Goal: Information Seeking & Learning: Compare options

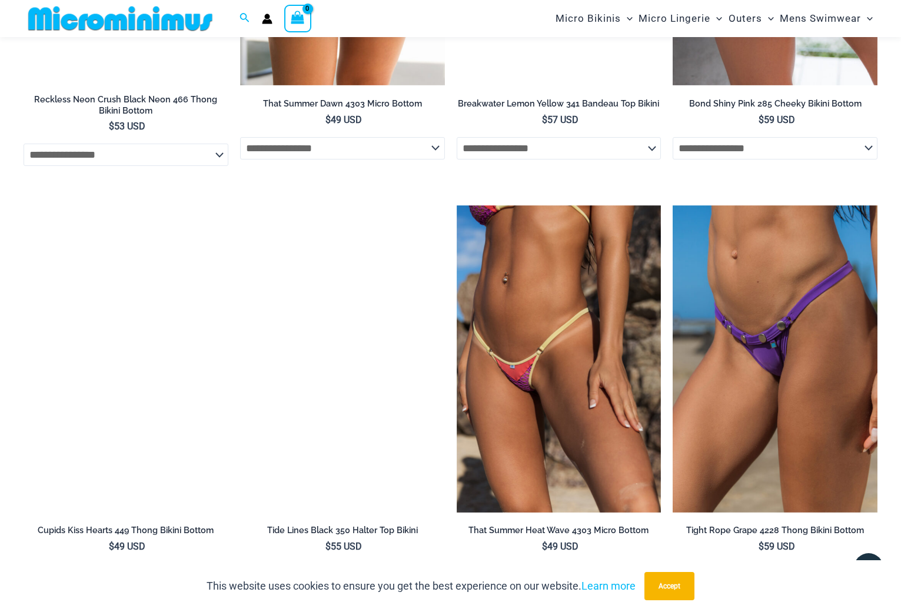
scroll to position [3114, 0]
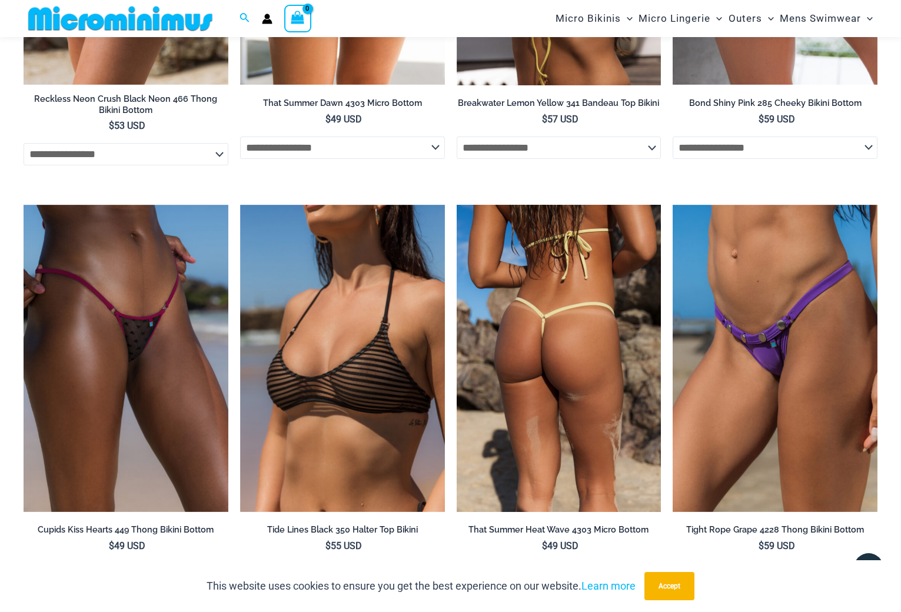
click at [571, 332] on img at bounding box center [558, 358] width 205 height 307
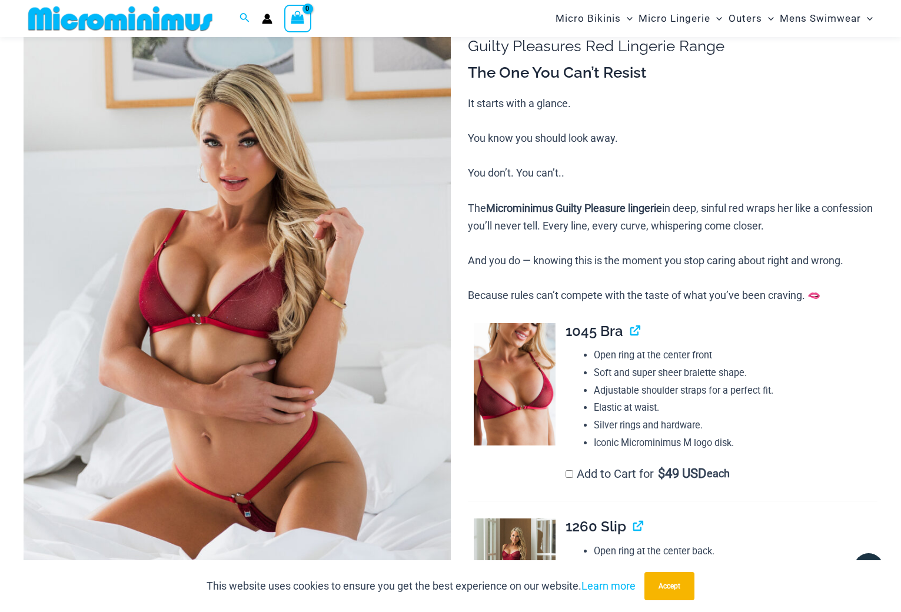
scroll to position [225, 0]
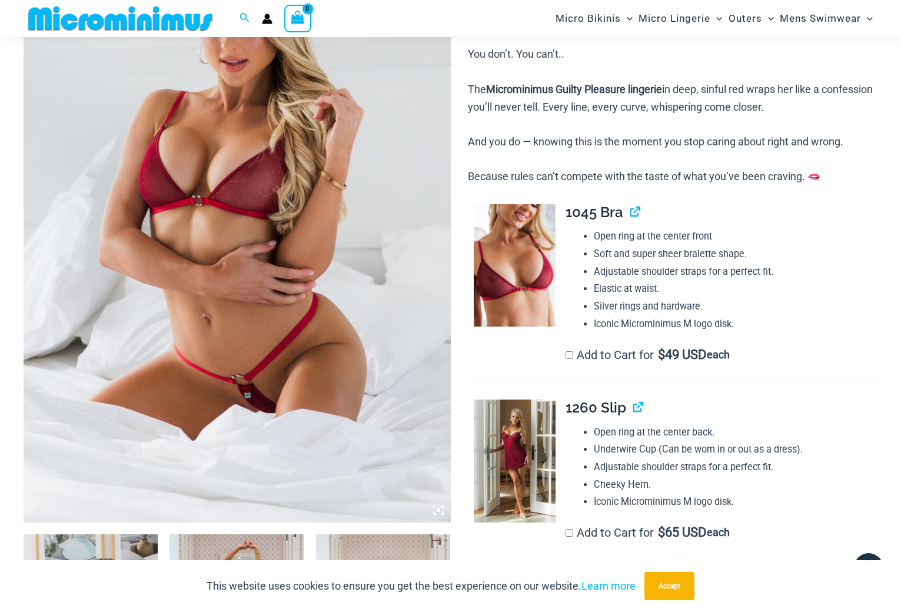
click at [251, 264] on img at bounding box center [237, 202] width 427 height 640
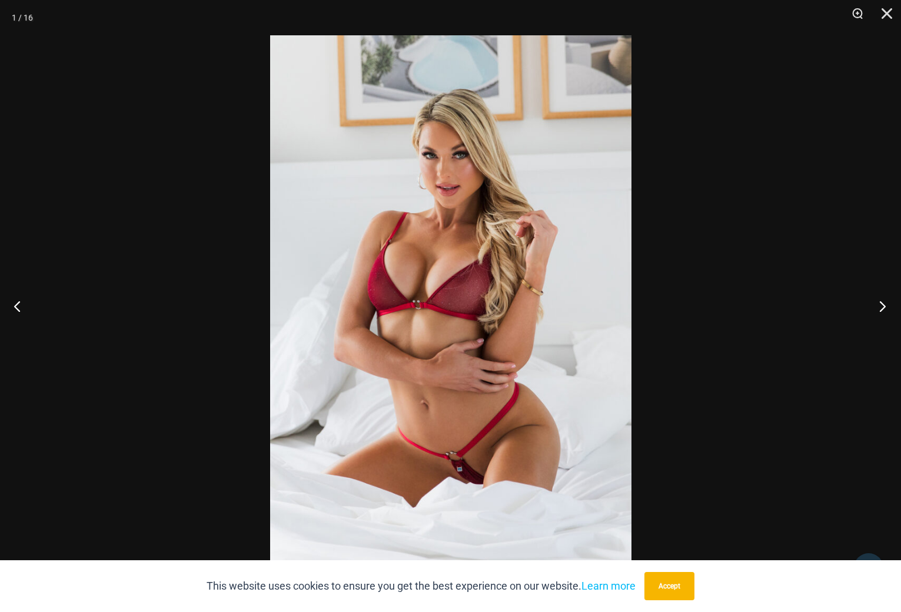
click at [881, 304] on button "Next" at bounding box center [879, 305] width 44 height 59
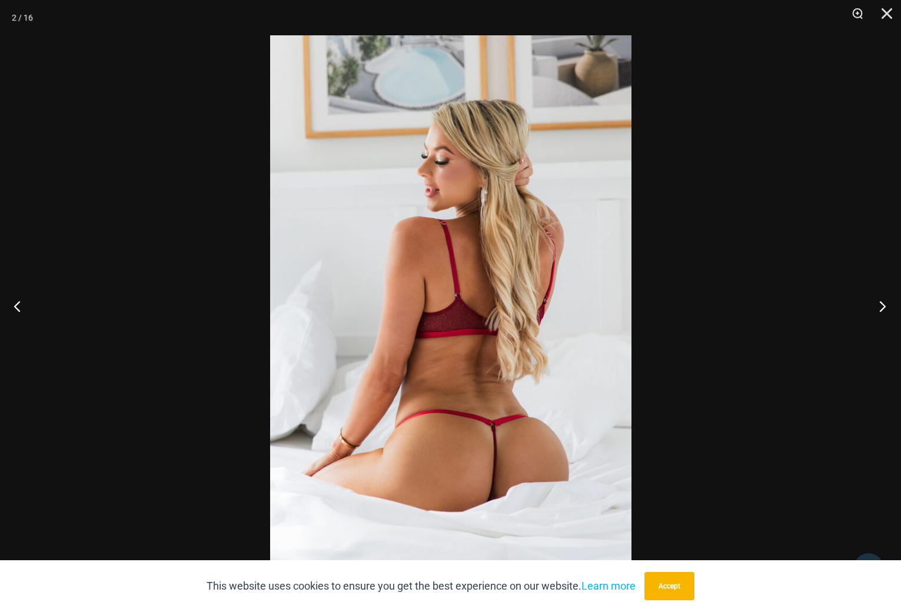
click at [884, 308] on button "Next" at bounding box center [879, 305] width 44 height 59
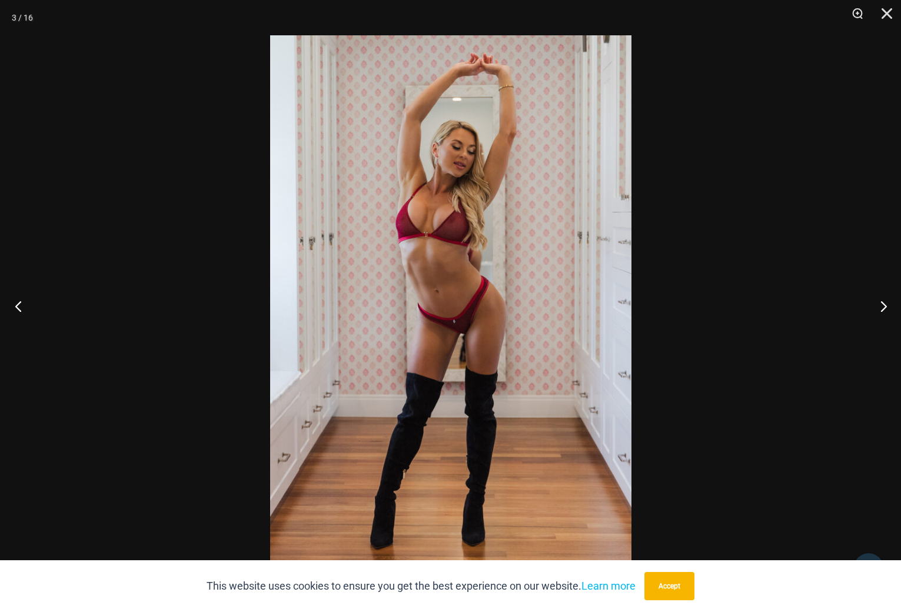
click at [18, 302] on button "Previous" at bounding box center [22, 305] width 44 height 59
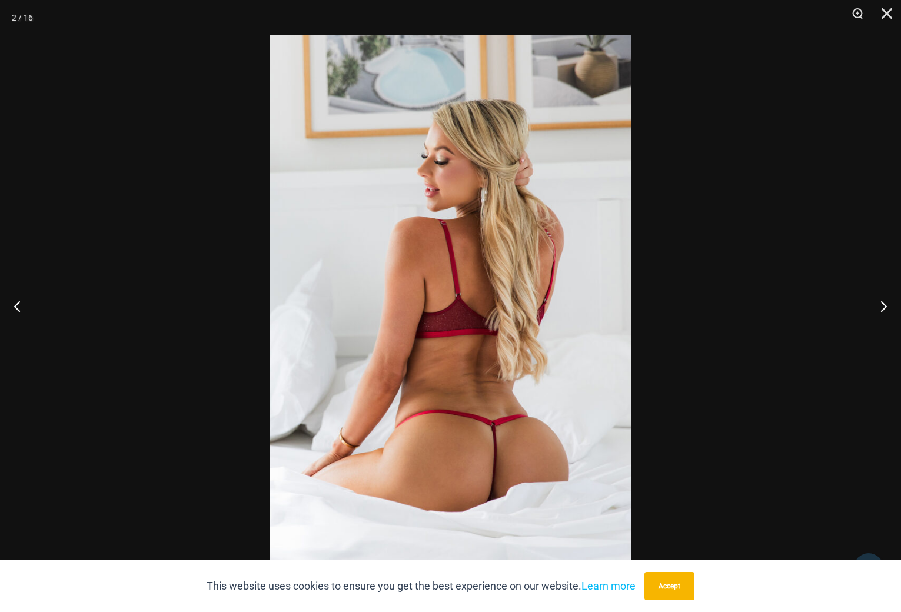
click at [447, 458] on img at bounding box center [450, 305] width 361 height 541
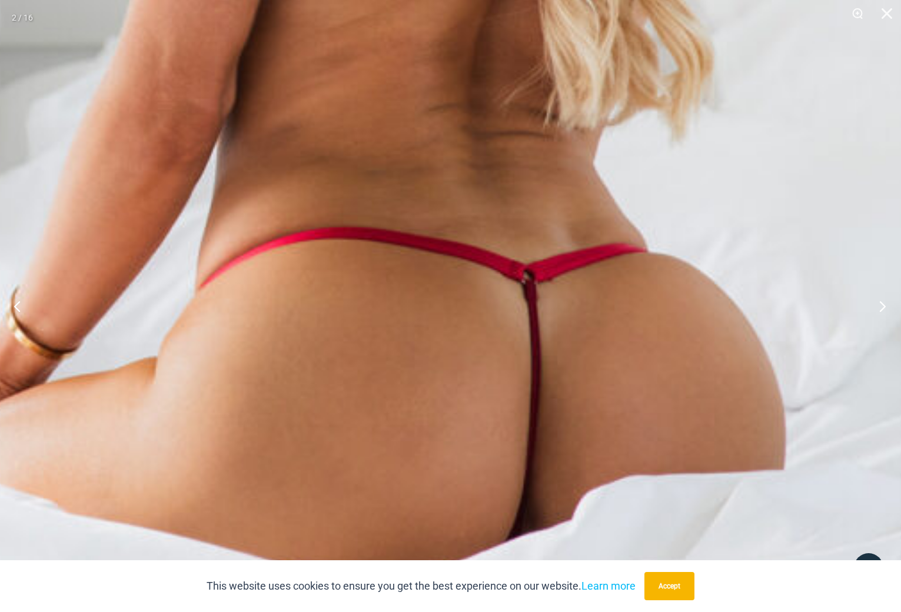
click at [882, 305] on button "Next" at bounding box center [879, 305] width 44 height 59
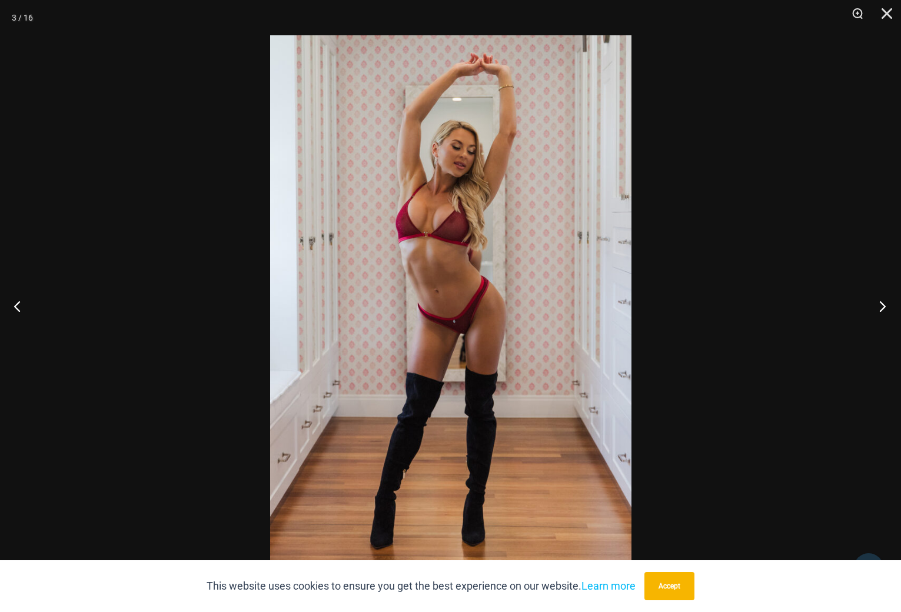
click at [881, 311] on button "Next" at bounding box center [879, 305] width 44 height 59
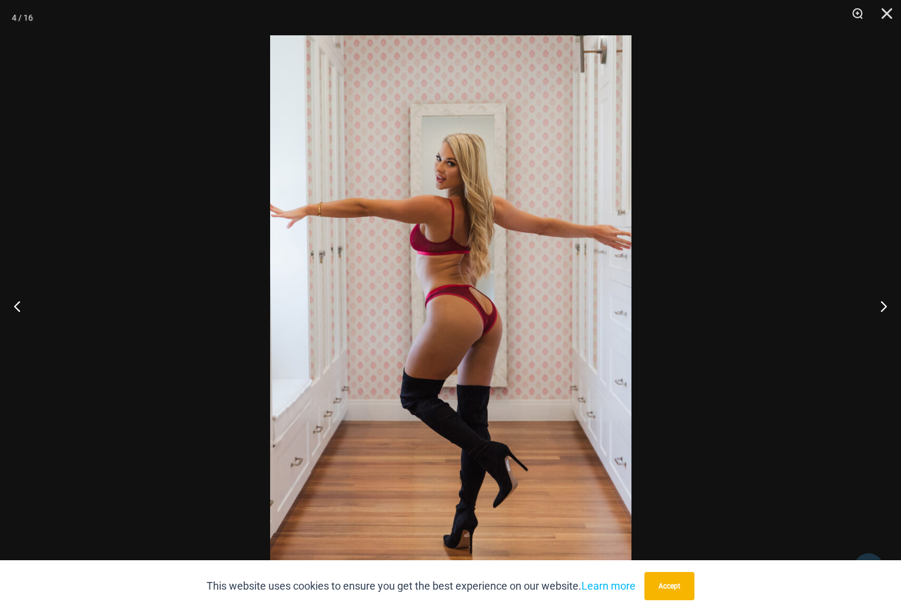
click at [498, 340] on img at bounding box center [450, 305] width 361 height 541
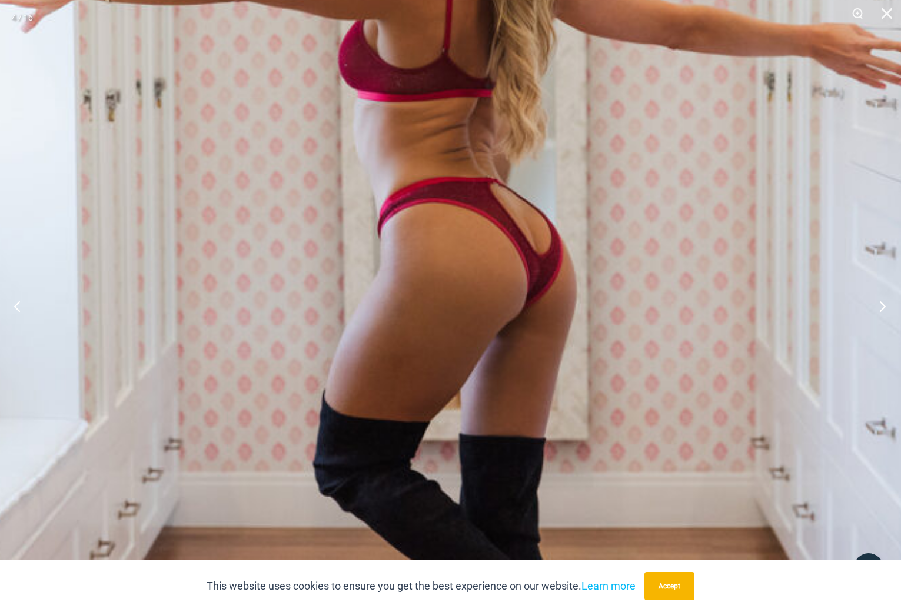
click at [878, 308] on button "Next" at bounding box center [879, 305] width 44 height 59
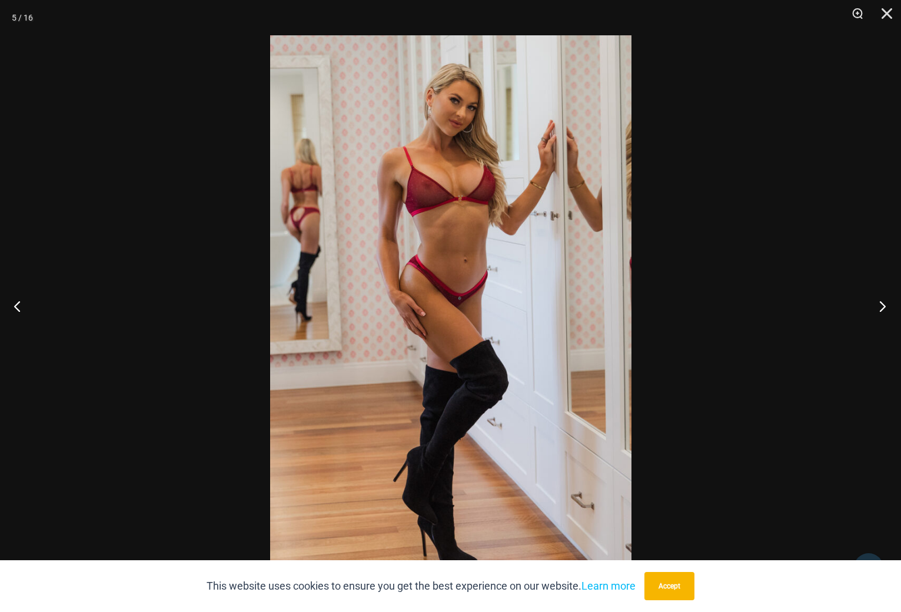
click at [882, 310] on button "Next" at bounding box center [879, 305] width 44 height 59
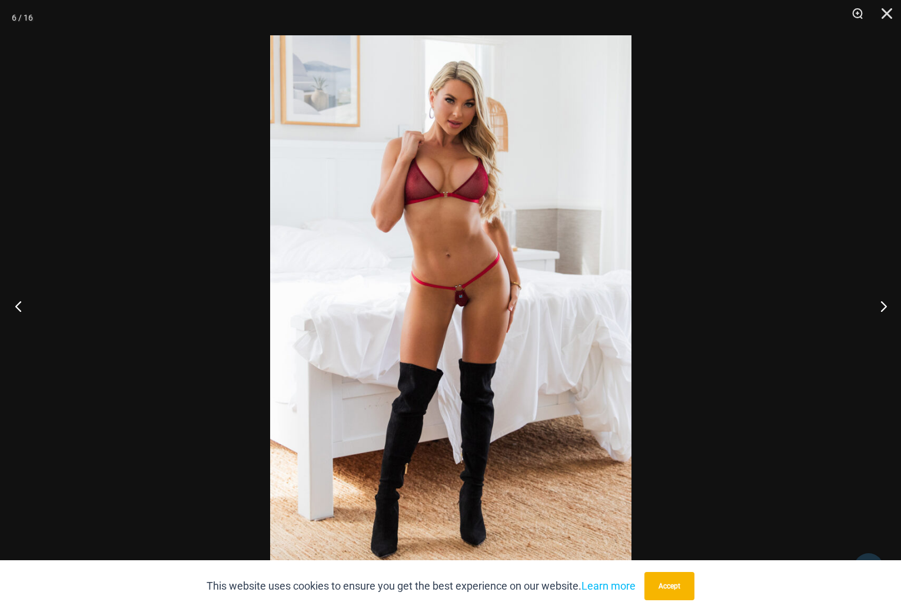
click at [22, 304] on button "Previous" at bounding box center [22, 305] width 44 height 59
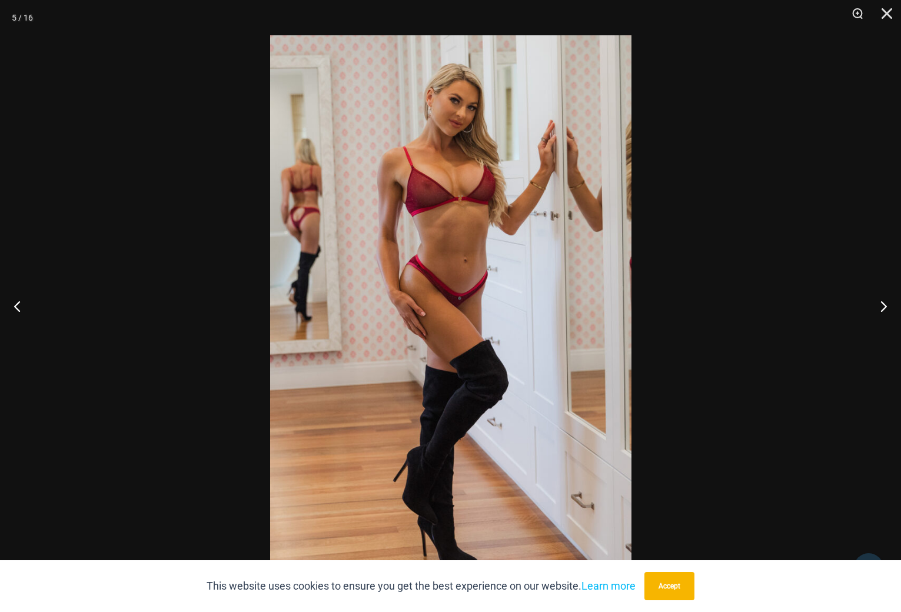
click at [461, 296] on img at bounding box center [450, 305] width 361 height 541
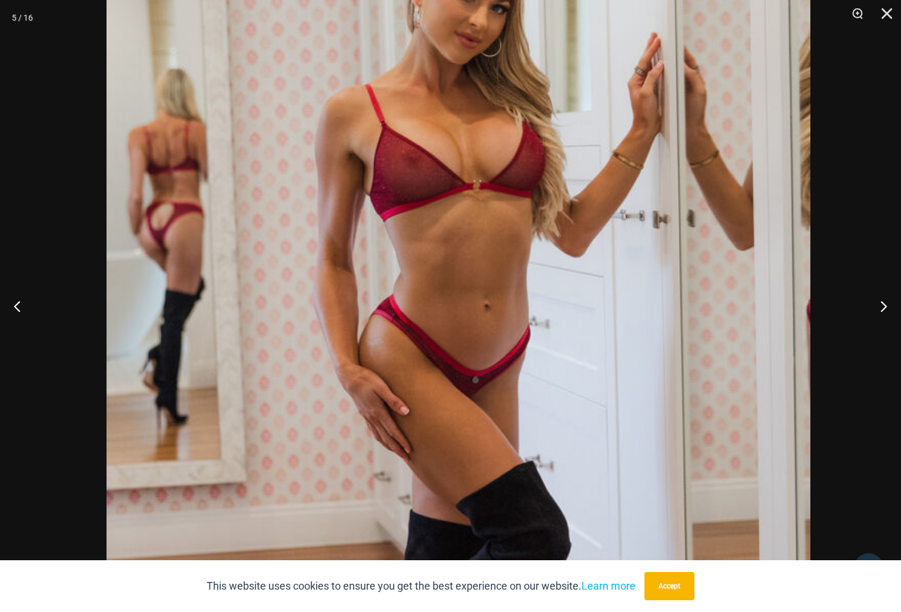
click at [535, 338] on img at bounding box center [458, 395] width 704 height 1055
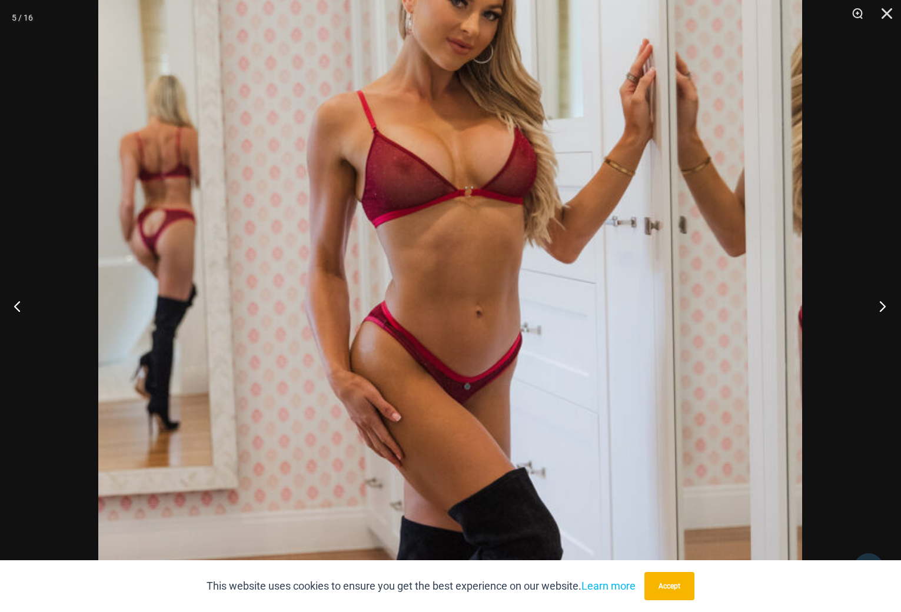
click at [881, 306] on button "Next" at bounding box center [879, 305] width 44 height 59
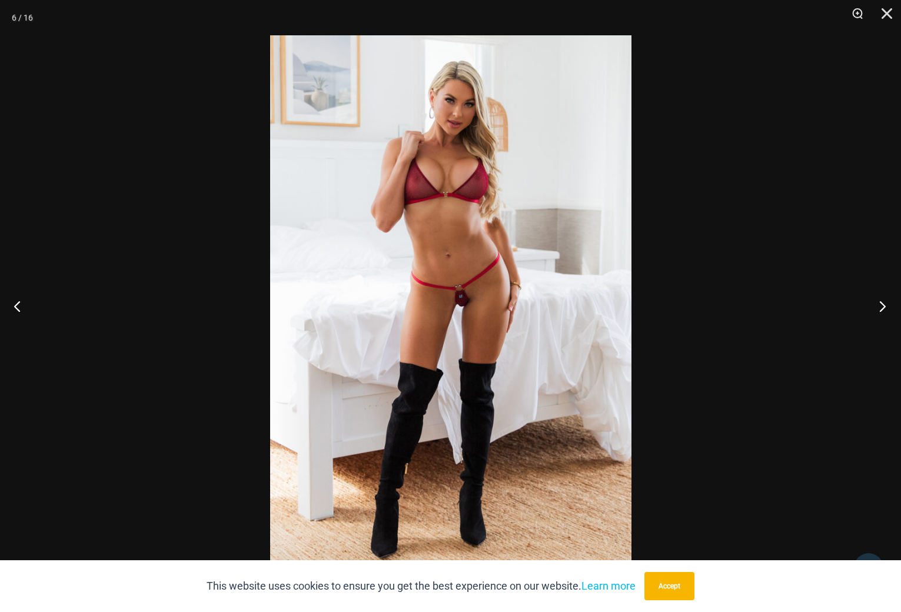
click at [882, 308] on button "Next" at bounding box center [879, 305] width 44 height 59
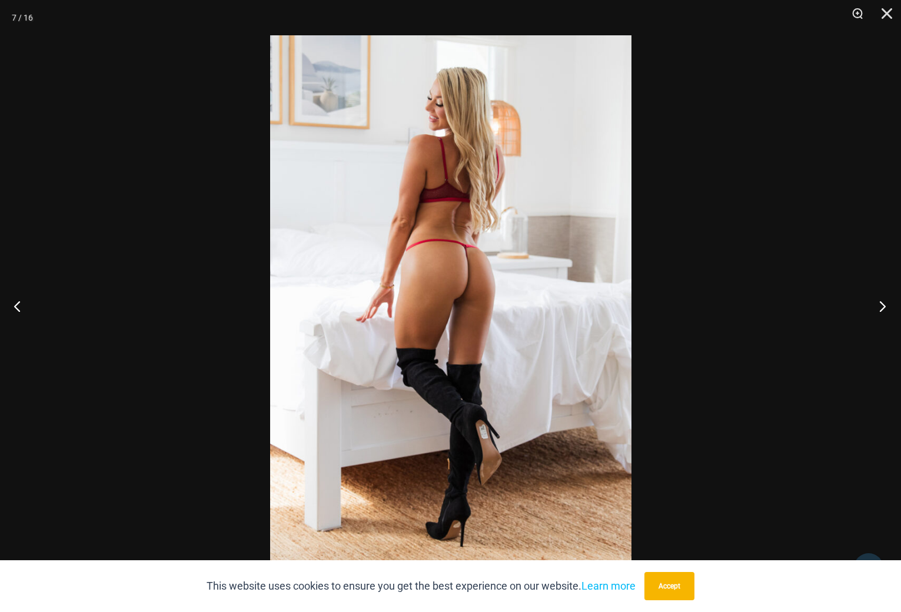
click at [879, 308] on button "Next" at bounding box center [879, 305] width 44 height 59
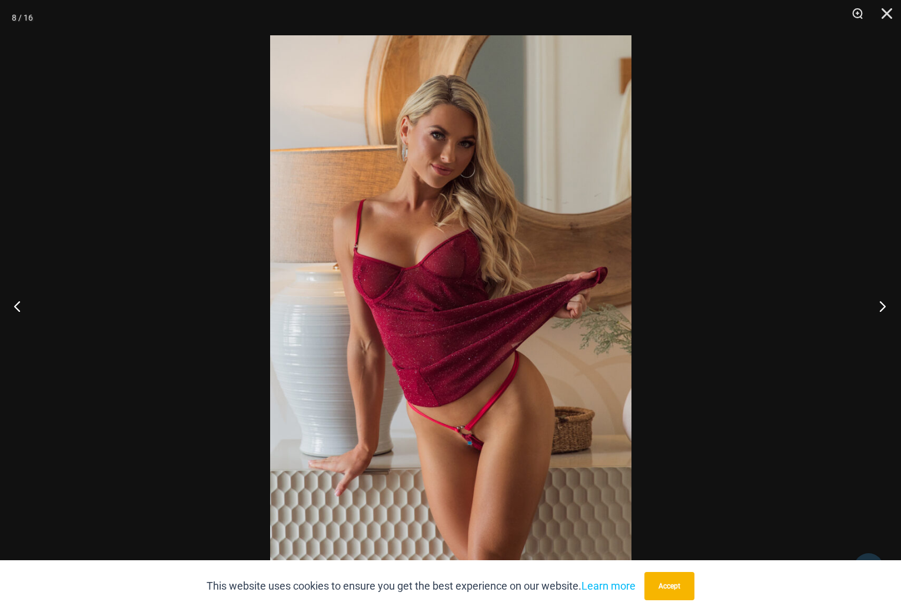
click at [879, 308] on button "Next" at bounding box center [879, 305] width 44 height 59
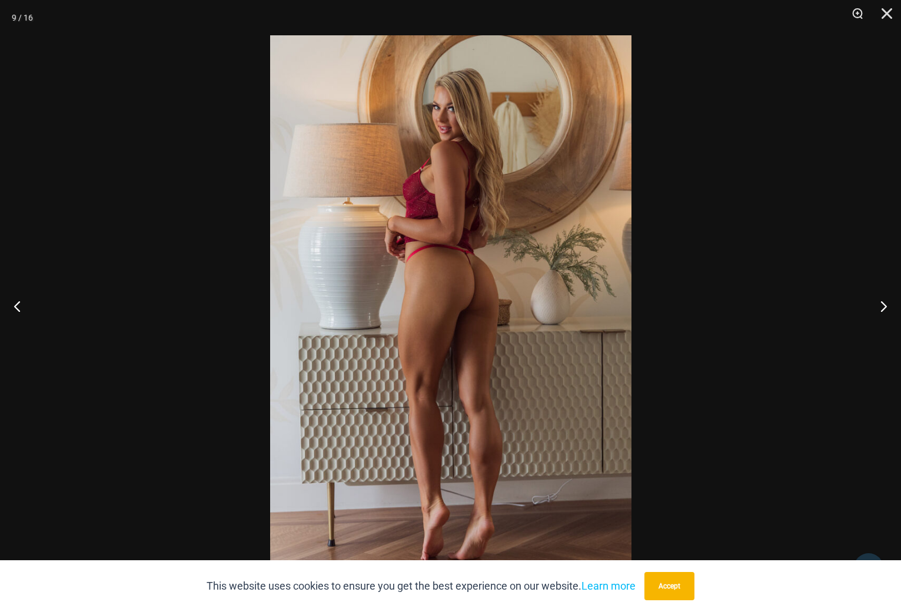
click at [452, 305] on img at bounding box center [450, 305] width 361 height 541
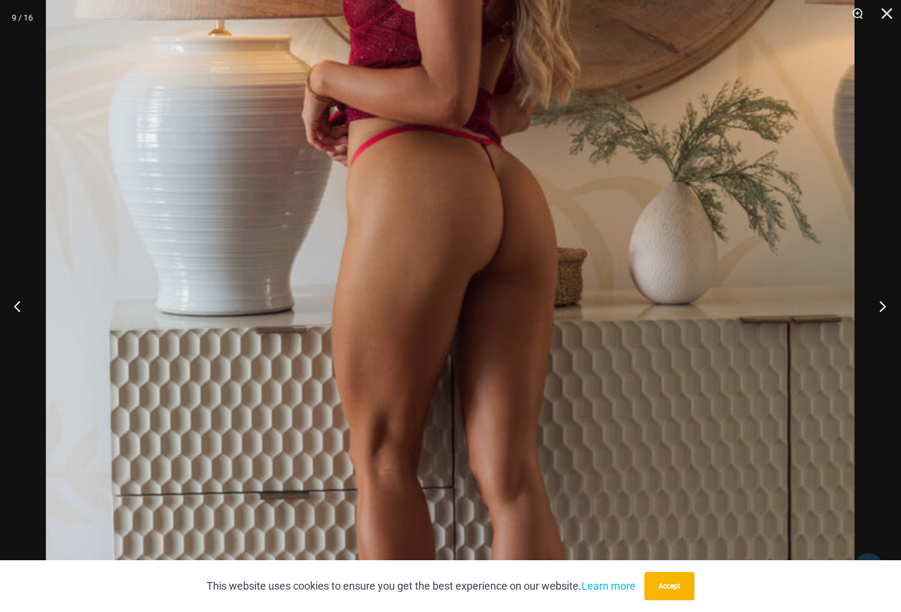
click at [878, 307] on button "Next" at bounding box center [879, 305] width 44 height 59
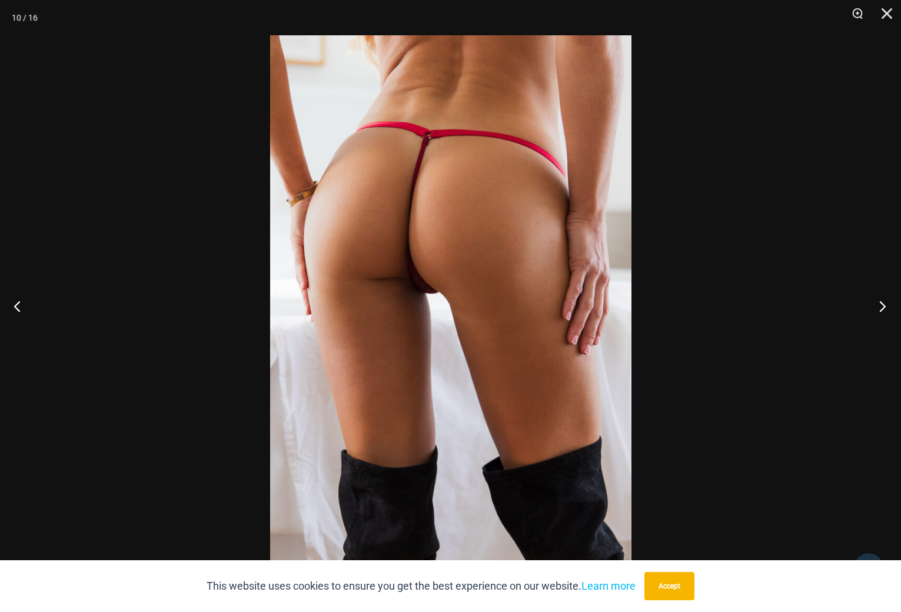
click at [881, 306] on button "Next" at bounding box center [879, 305] width 44 height 59
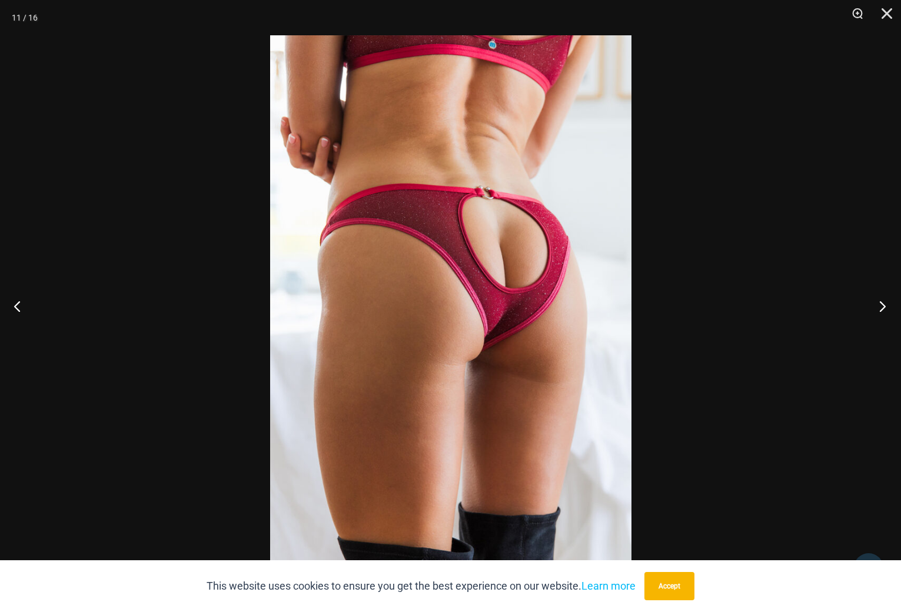
click at [884, 307] on button "Next" at bounding box center [879, 305] width 44 height 59
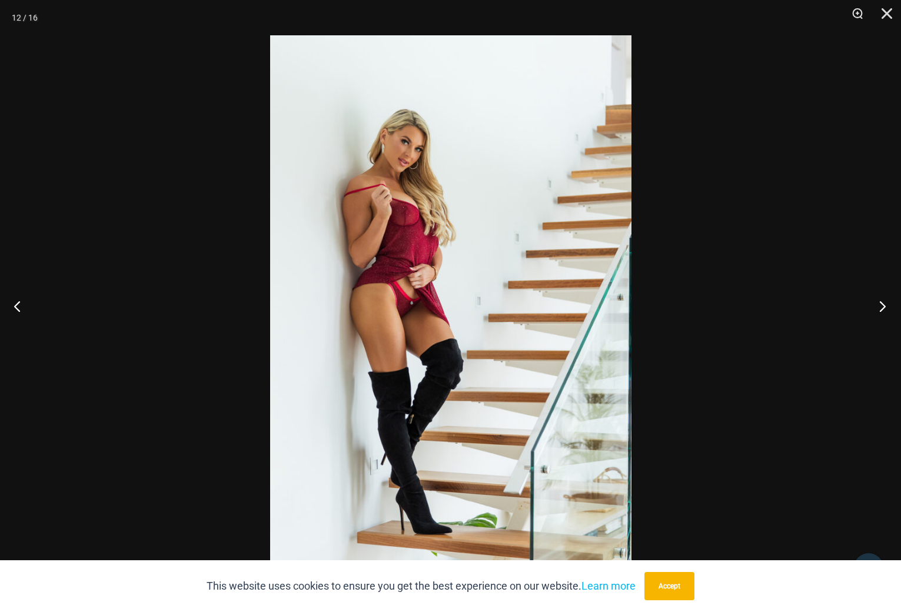
click at [884, 307] on button "Next" at bounding box center [879, 305] width 44 height 59
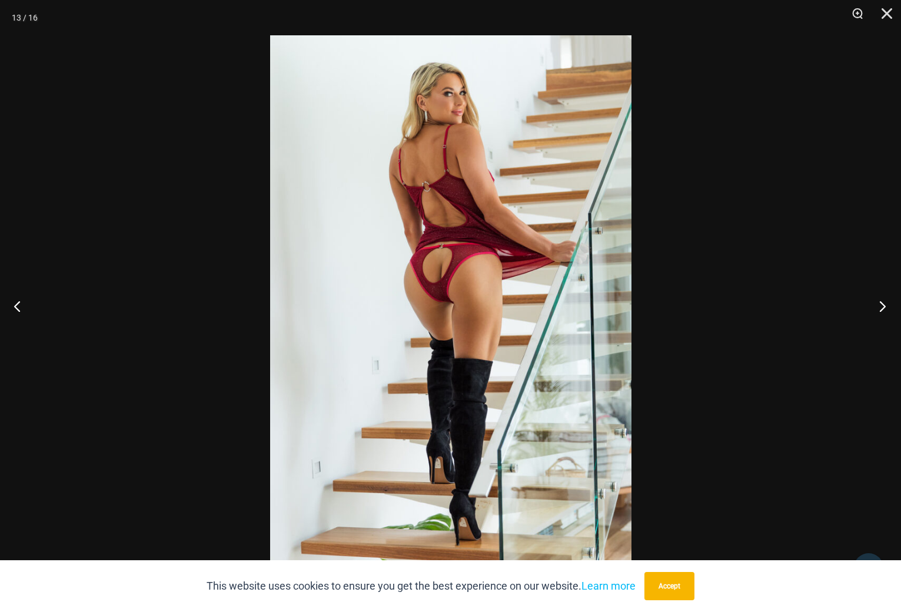
click at [884, 307] on button "Next" at bounding box center [879, 305] width 44 height 59
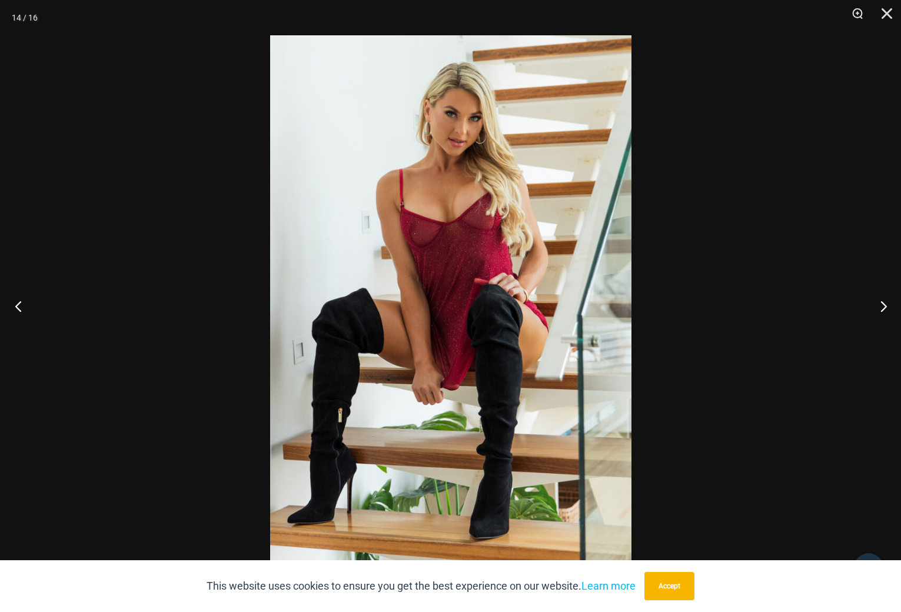
click at [21, 307] on button "Previous" at bounding box center [22, 305] width 44 height 59
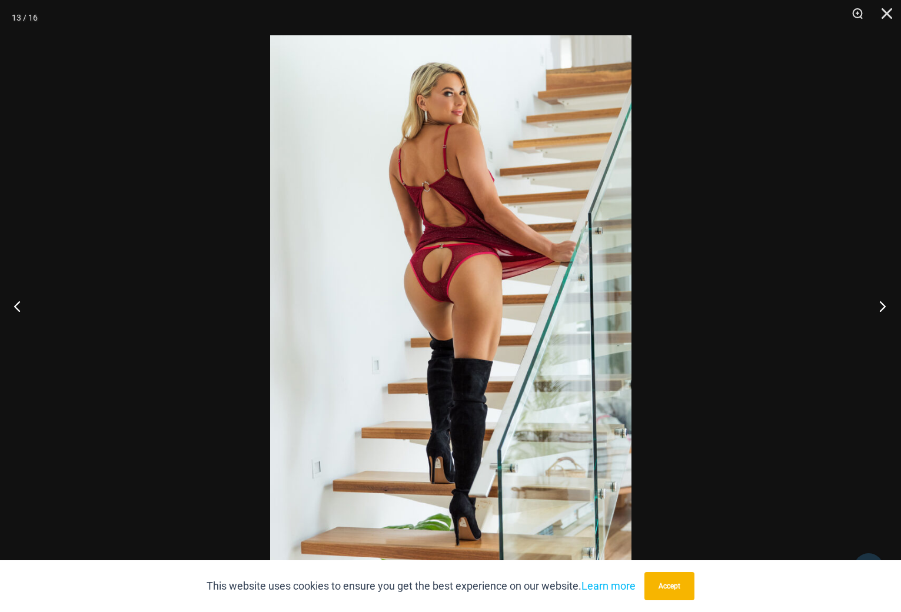
click at [879, 306] on button "Next" at bounding box center [879, 305] width 44 height 59
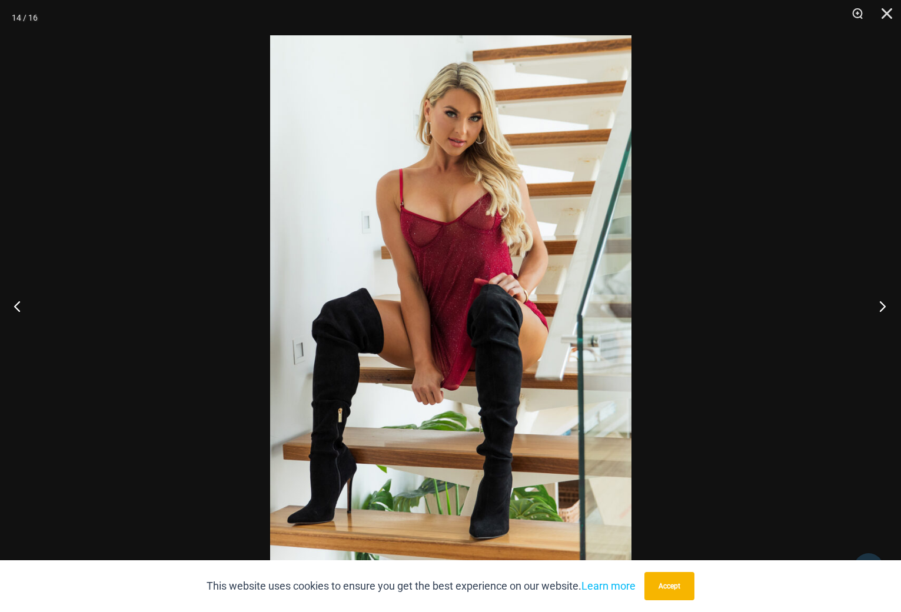
click at [879, 306] on button "Next" at bounding box center [879, 305] width 44 height 59
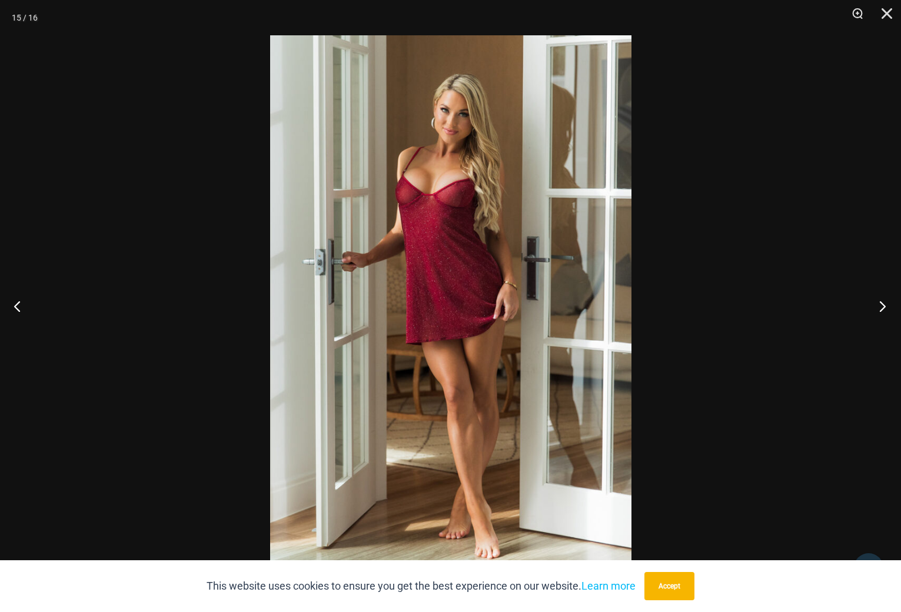
click at [880, 306] on button "Next" at bounding box center [879, 305] width 44 height 59
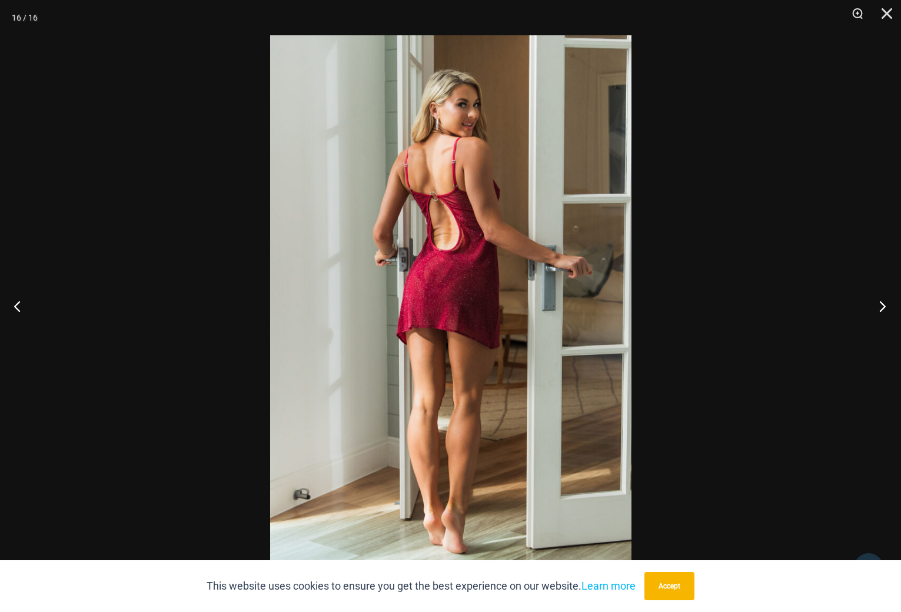
click at [881, 306] on button "Next" at bounding box center [879, 305] width 44 height 59
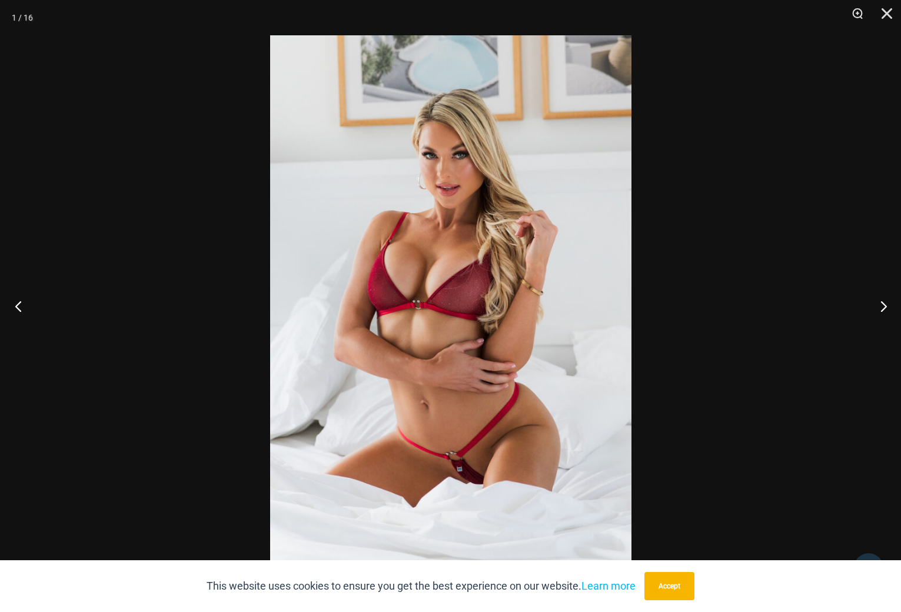
click at [21, 313] on button "Previous" at bounding box center [22, 305] width 44 height 59
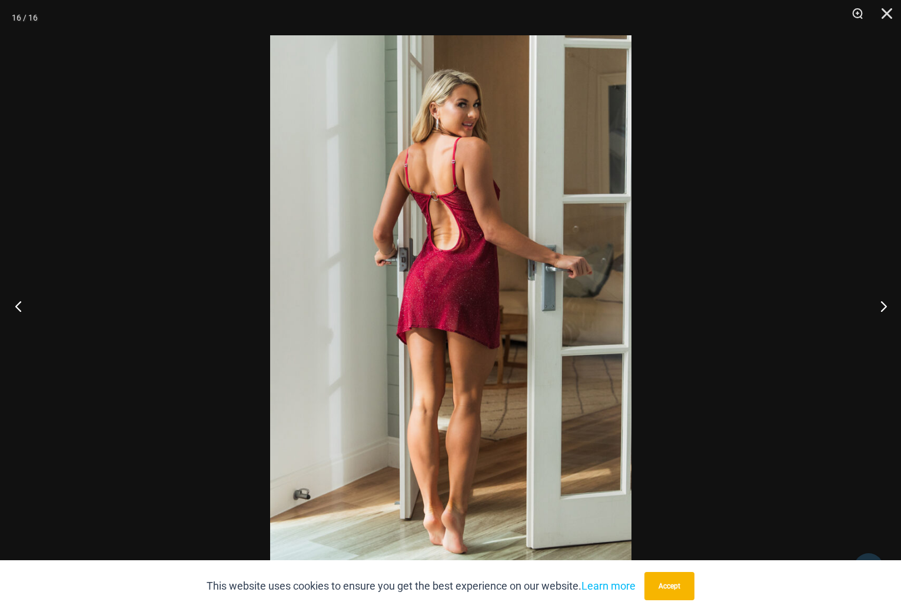
click at [25, 311] on button "Previous" at bounding box center [22, 305] width 44 height 59
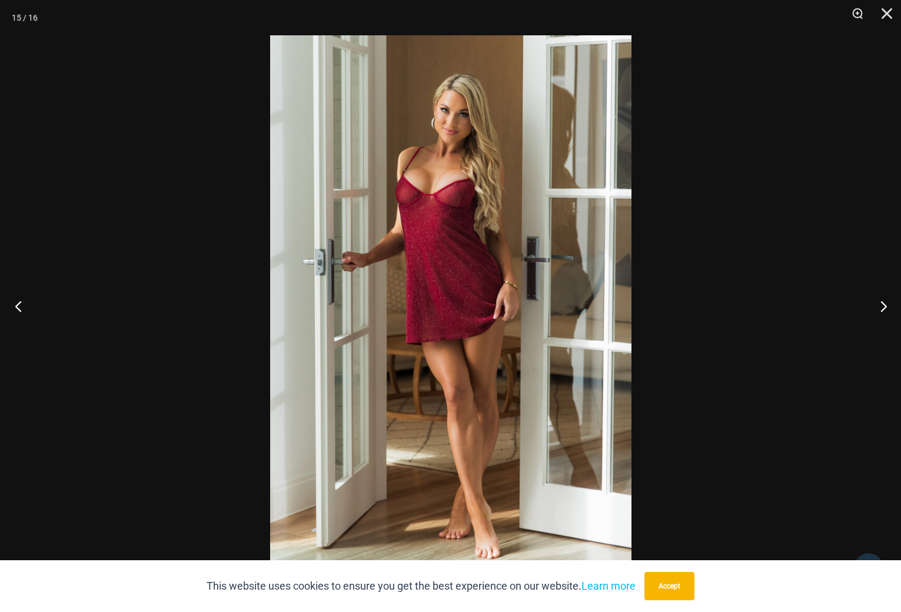
click at [25, 311] on button "Previous" at bounding box center [22, 305] width 44 height 59
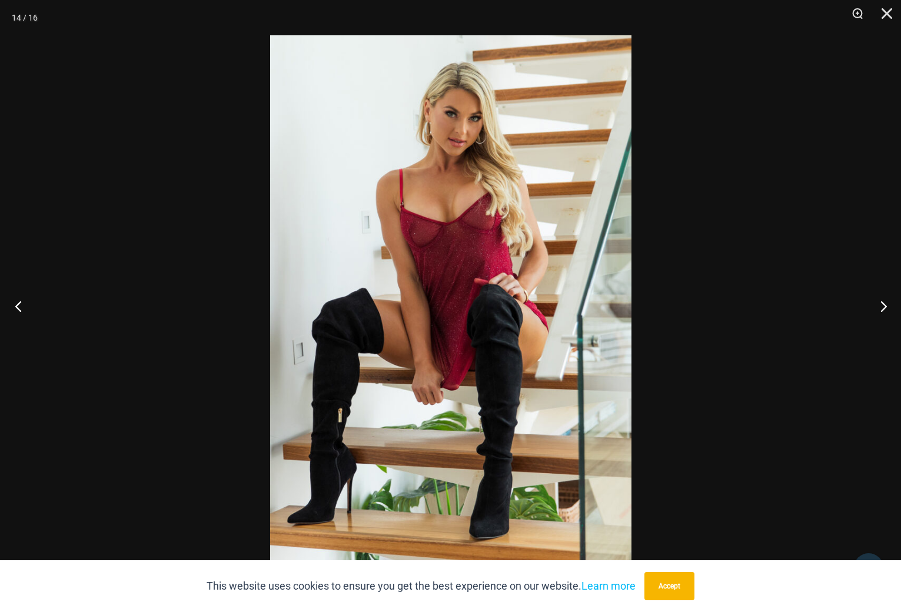
click at [25, 311] on button "Previous" at bounding box center [22, 305] width 44 height 59
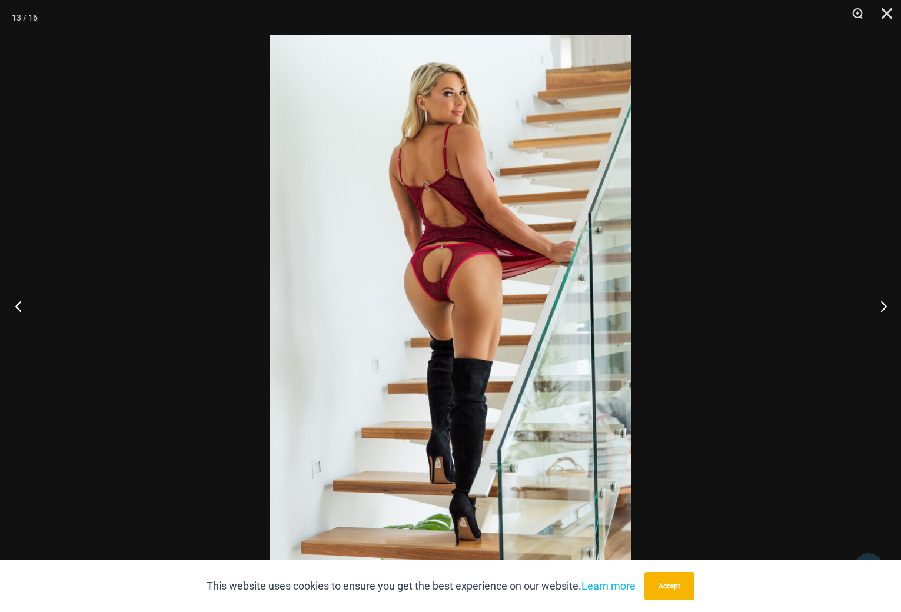
click at [25, 311] on button "Previous" at bounding box center [22, 305] width 44 height 59
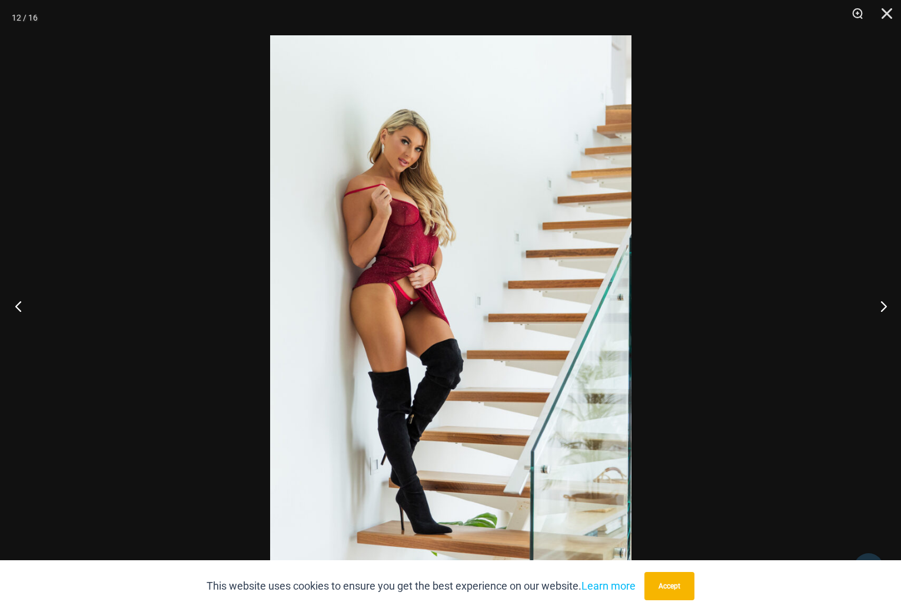
click at [25, 311] on button "Previous" at bounding box center [22, 305] width 44 height 59
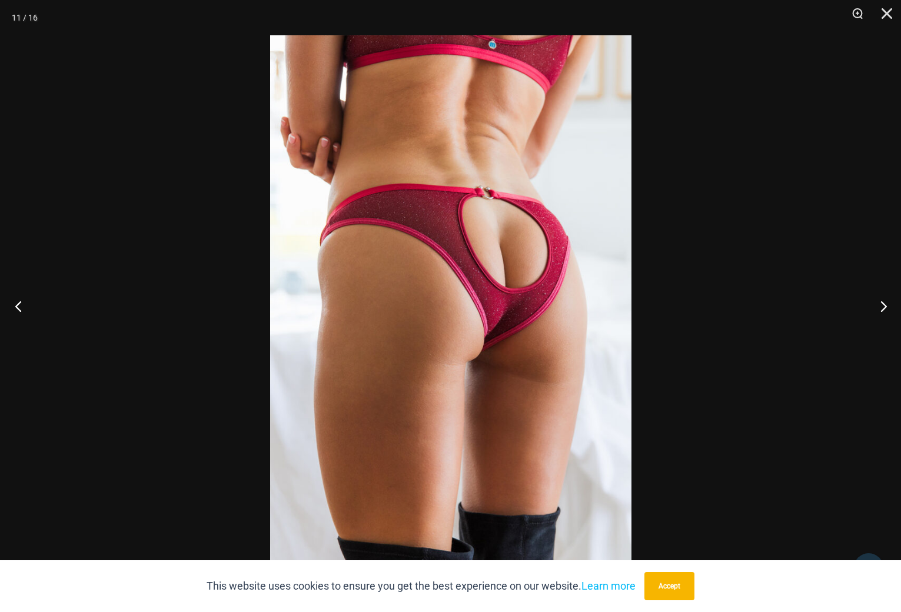
click at [25, 311] on button "Previous" at bounding box center [22, 305] width 44 height 59
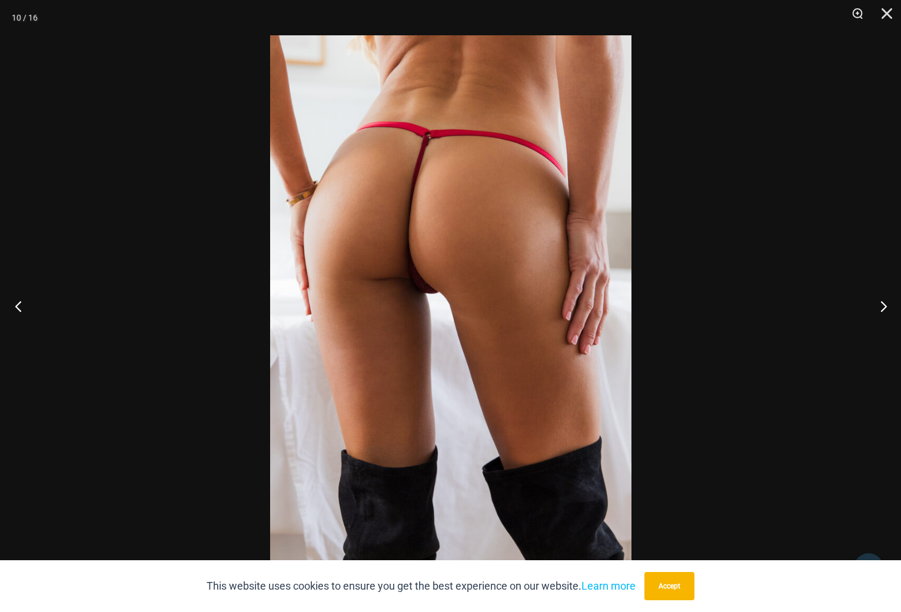
click at [25, 311] on button "Previous" at bounding box center [22, 305] width 44 height 59
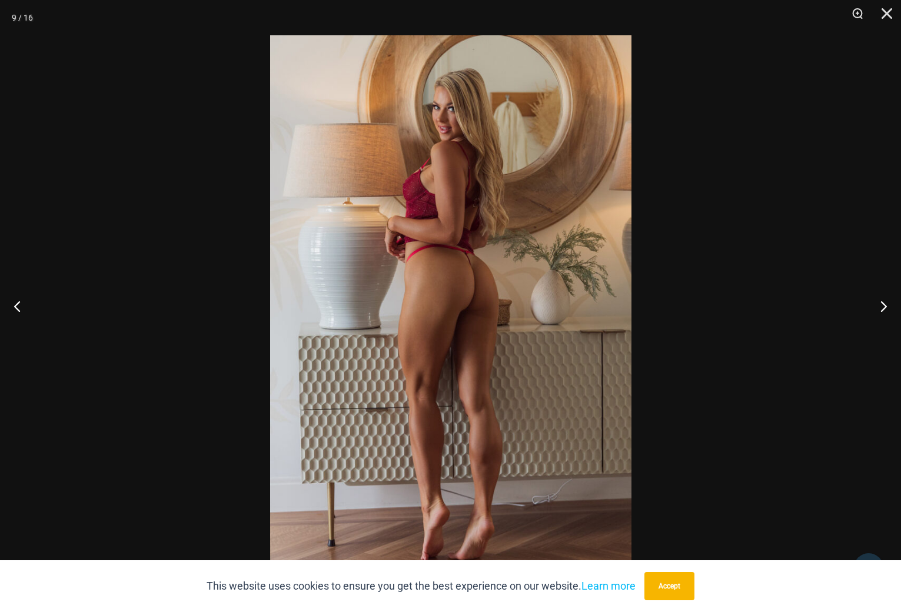
click at [462, 300] on img at bounding box center [450, 305] width 361 height 541
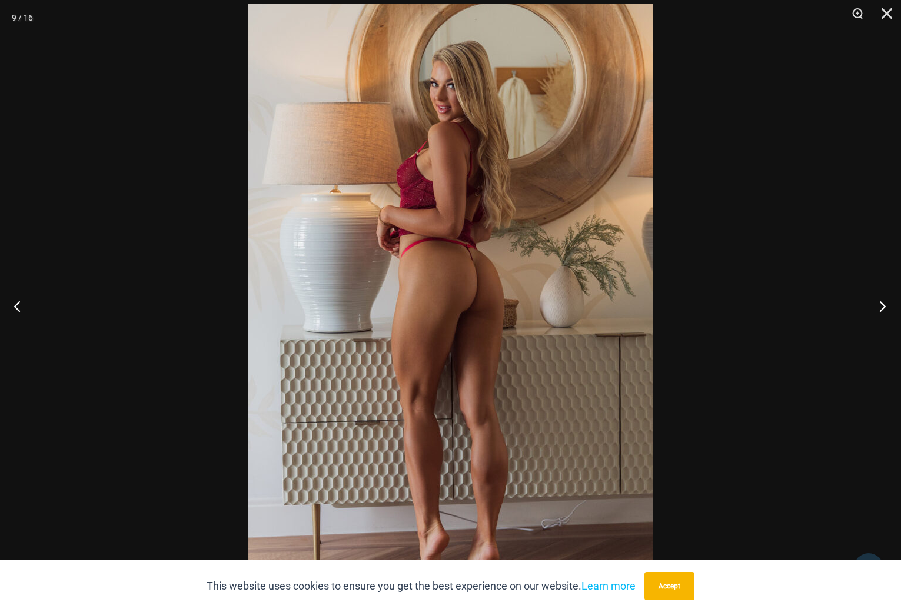
click at [880, 316] on button "Next" at bounding box center [879, 305] width 44 height 59
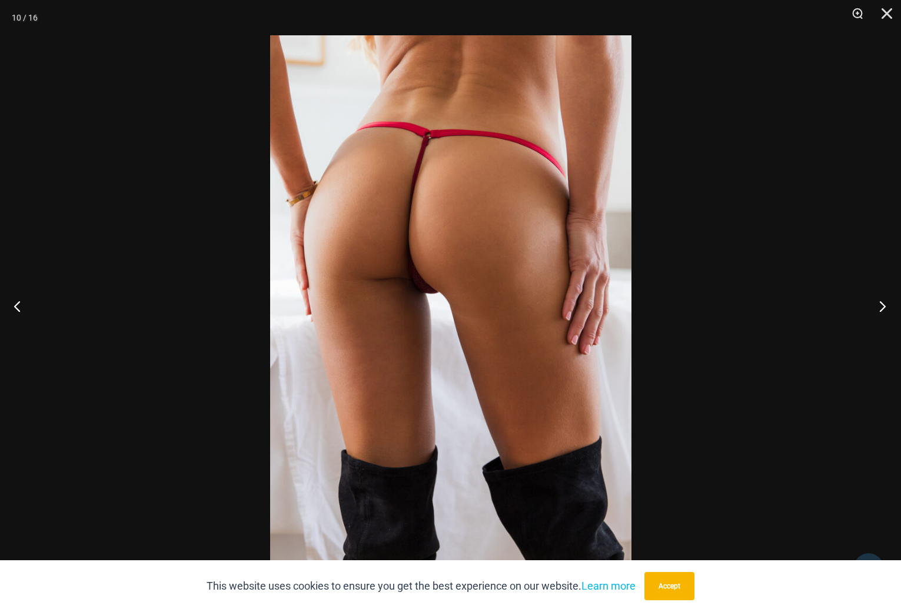
click at [883, 309] on button "Next" at bounding box center [879, 305] width 44 height 59
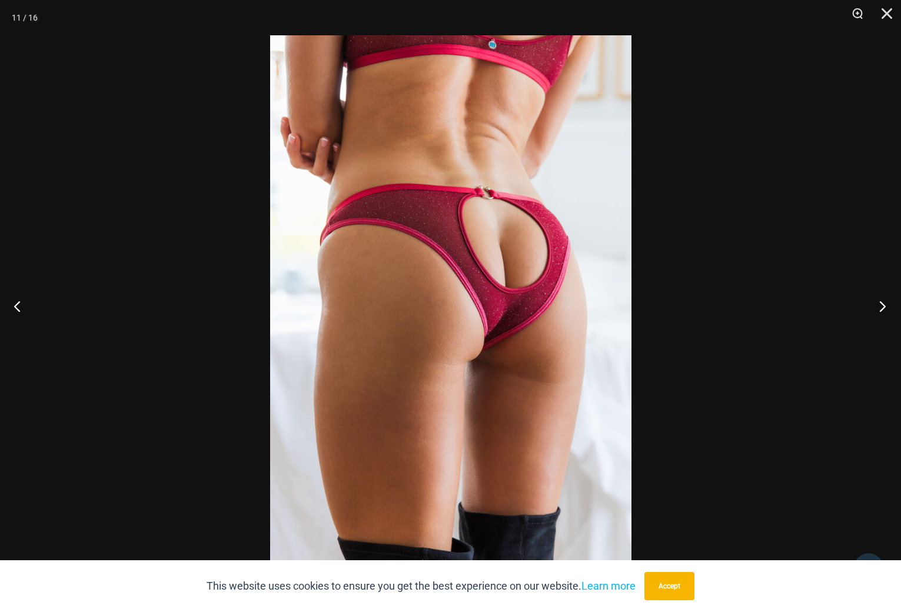
click at [884, 309] on button "Next" at bounding box center [879, 305] width 44 height 59
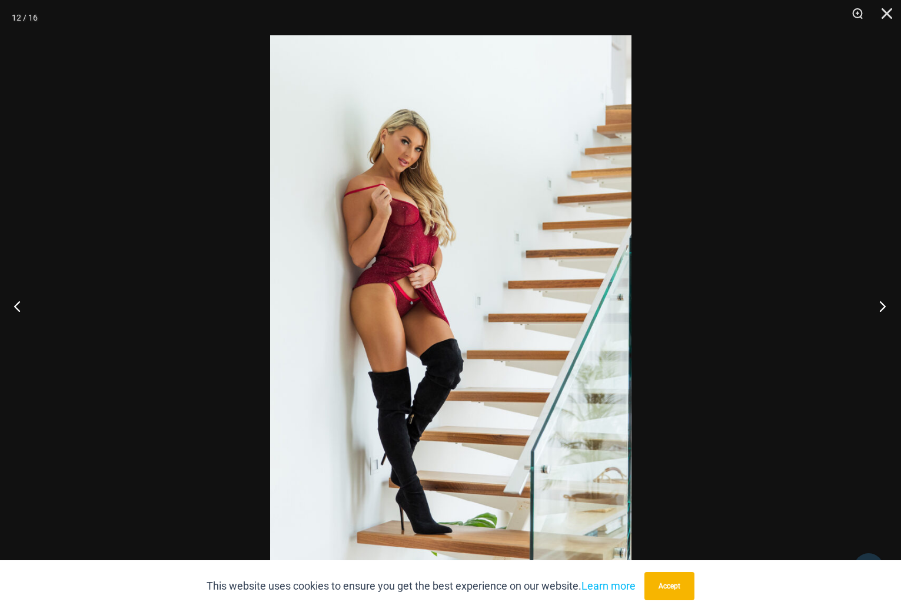
click at [882, 307] on button "Next" at bounding box center [879, 305] width 44 height 59
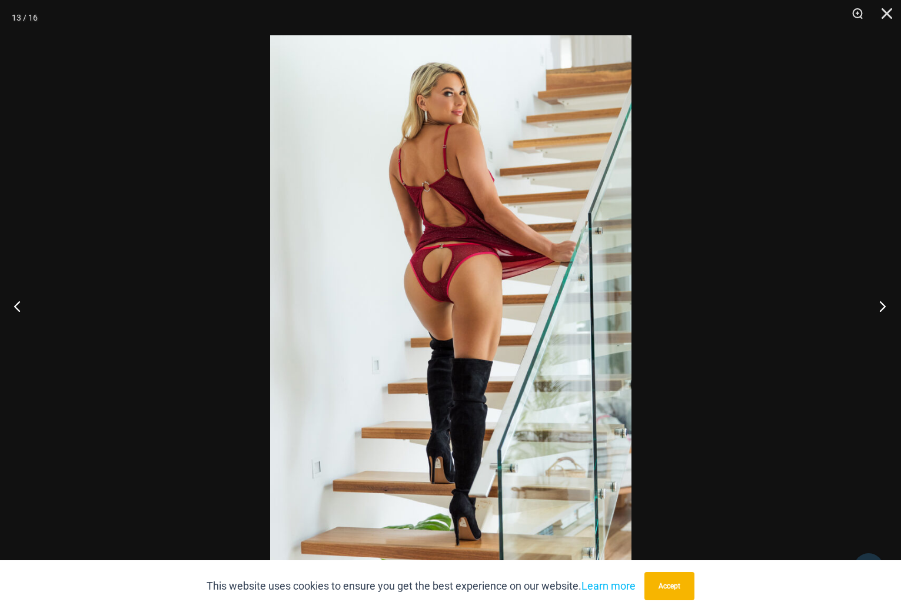
click at [880, 310] on button "Next" at bounding box center [879, 305] width 44 height 59
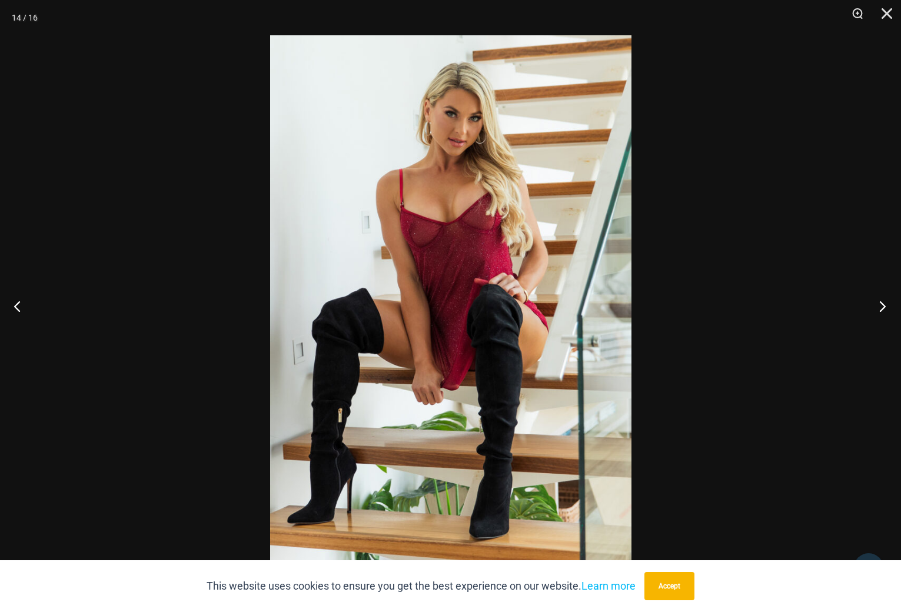
click at [884, 306] on button "Next" at bounding box center [879, 305] width 44 height 59
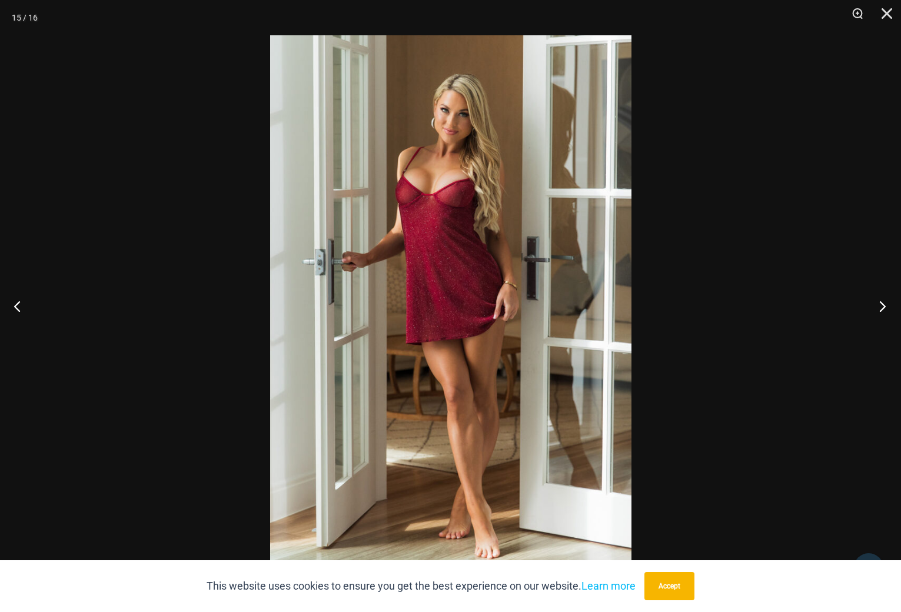
click at [881, 308] on button "Next" at bounding box center [879, 305] width 44 height 59
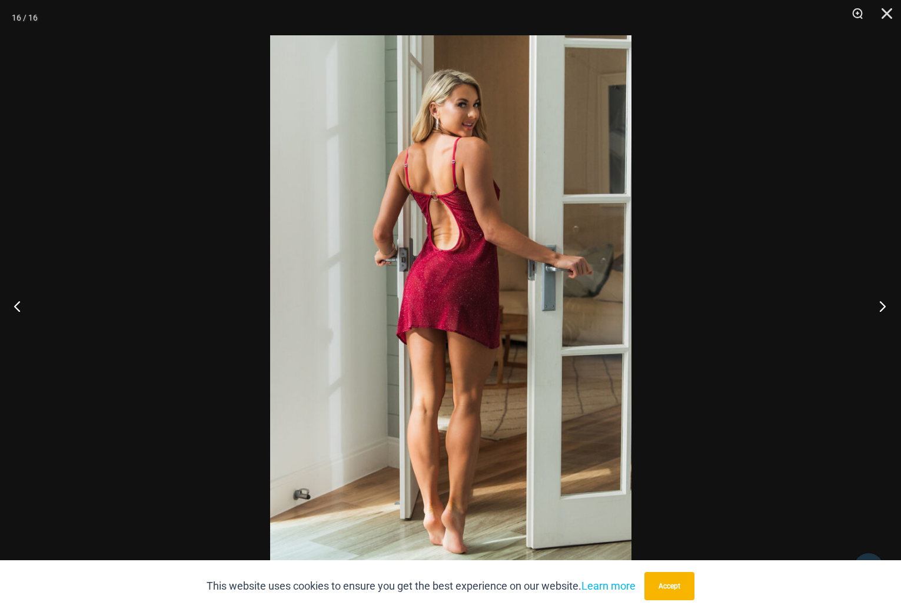
click at [884, 306] on button "Next" at bounding box center [879, 305] width 44 height 59
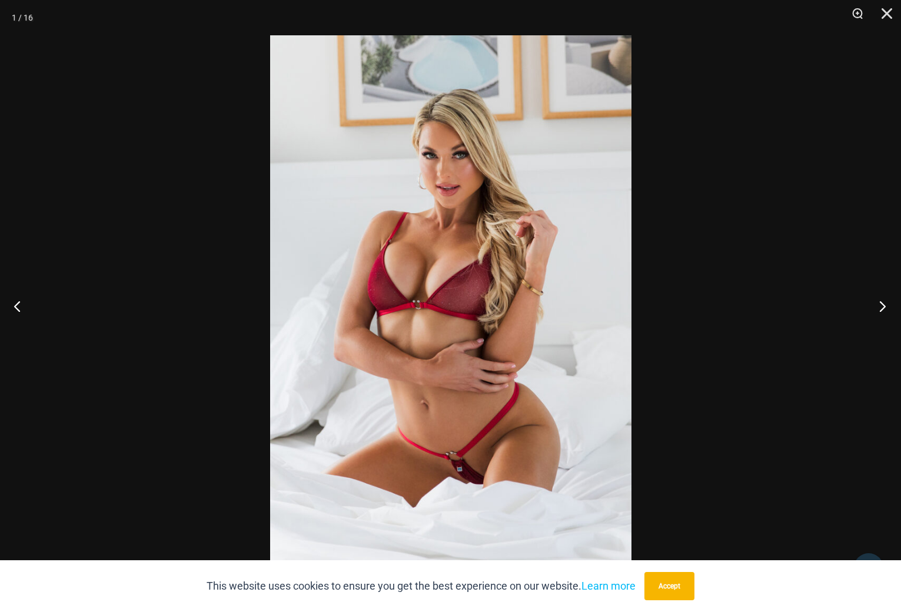
click at [880, 305] on button "Next" at bounding box center [879, 305] width 44 height 59
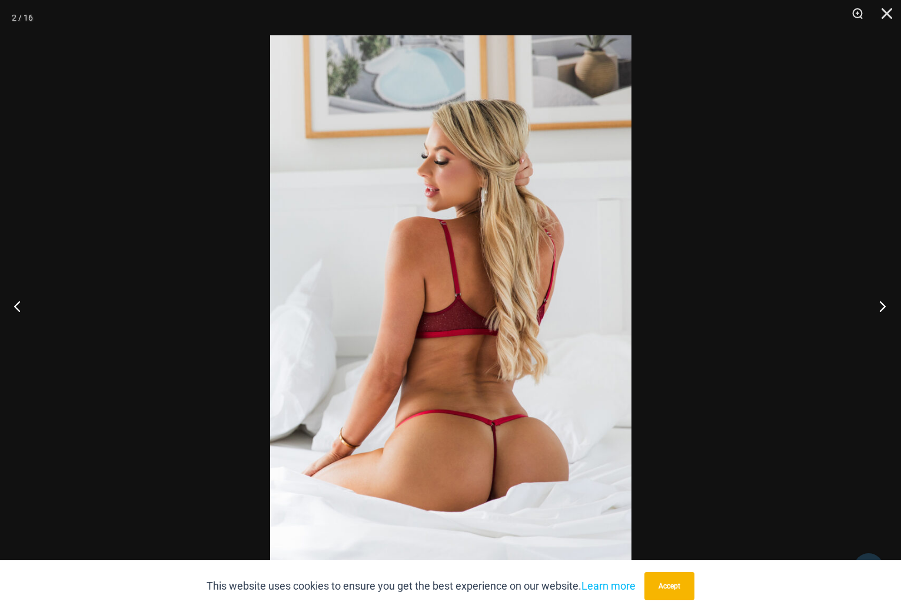
click at [881, 309] on button "Next" at bounding box center [879, 305] width 44 height 59
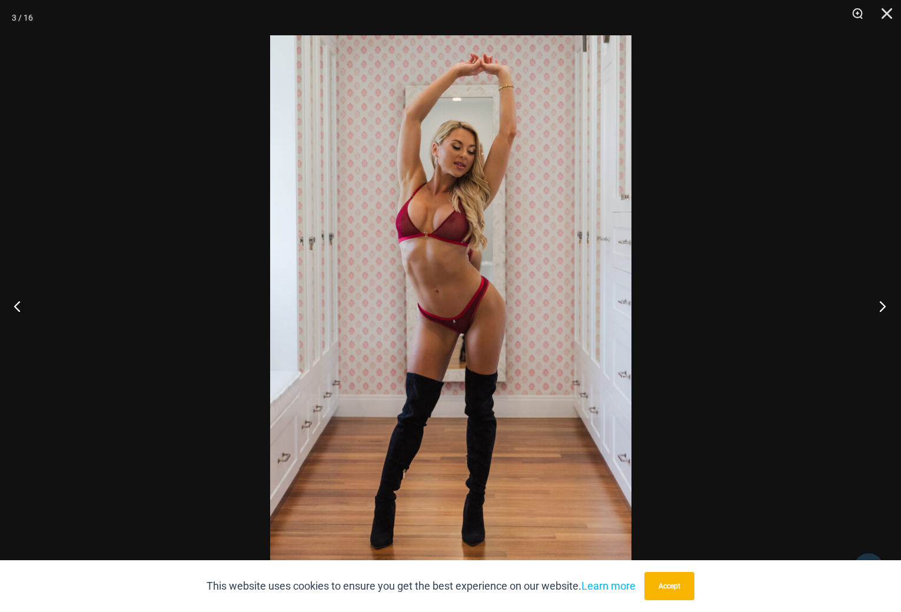
click at [882, 306] on button "Next" at bounding box center [879, 305] width 44 height 59
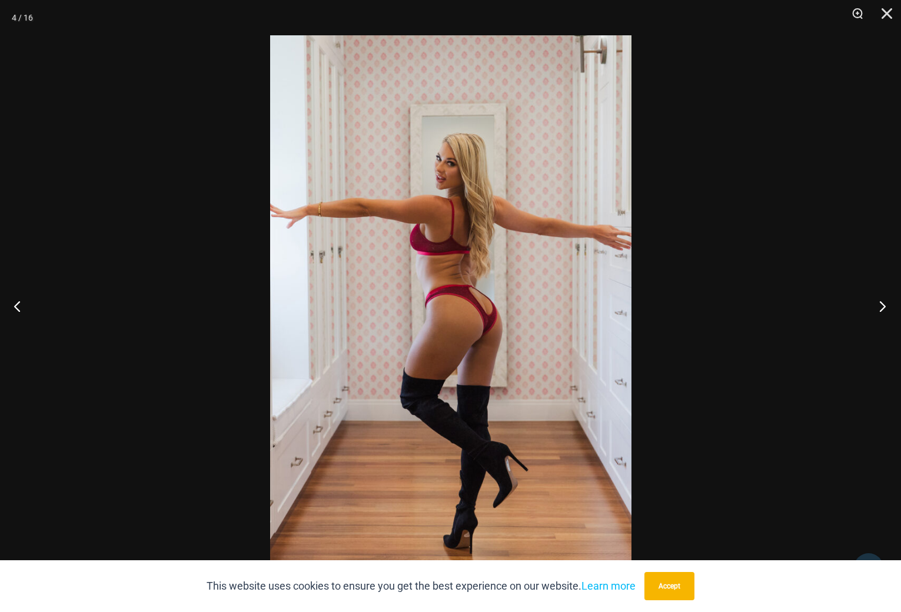
click at [882, 304] on button "Next" at bounding box center [879, 305] width 44 height 59
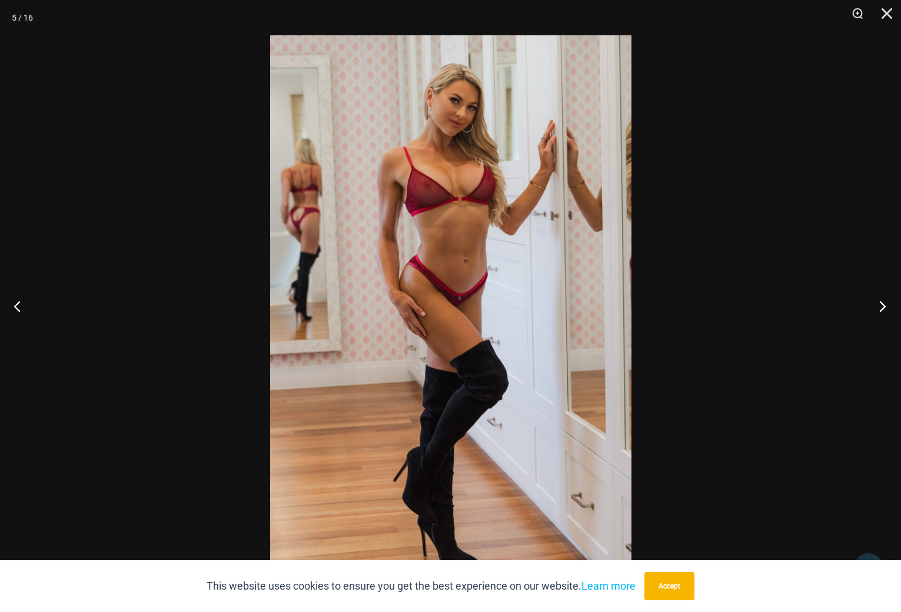
click at [888, 304] on button "Next" at bounding box center [879, 305] width 44 height 59
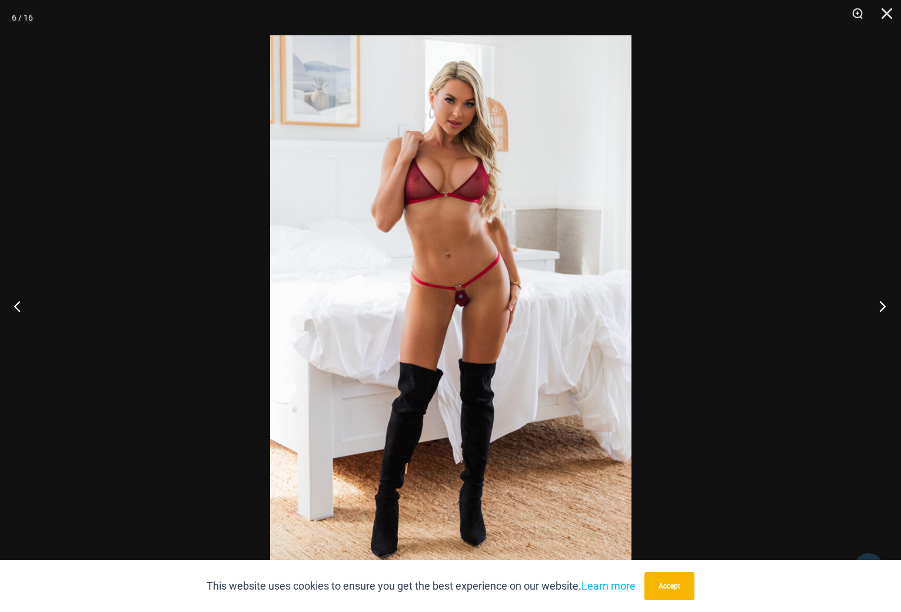
click at [885, 308] on button "Next" at bounding box center [879, 305] width 44 height 59
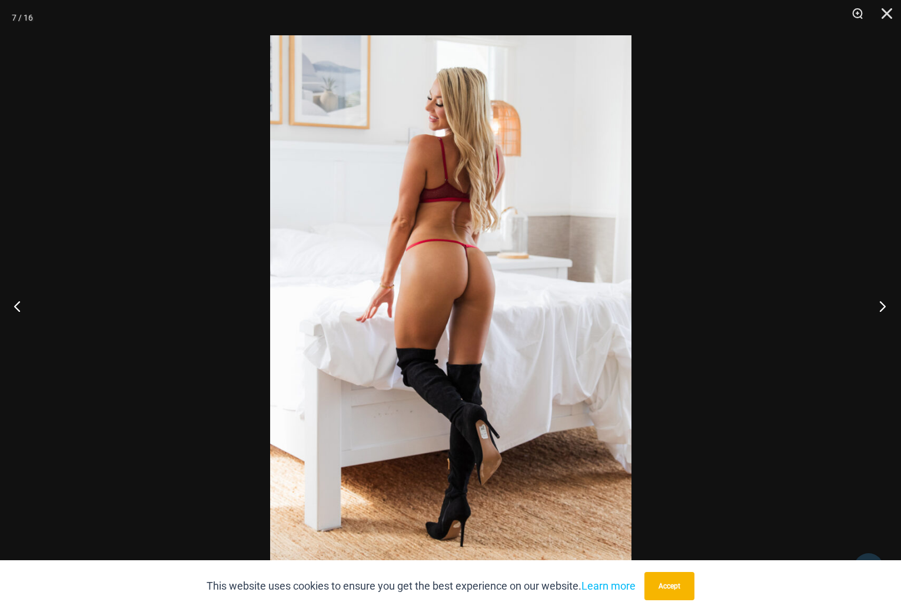
click at [884, 305] on button "Next" at bounding box center [879, 305] width 44 height 59
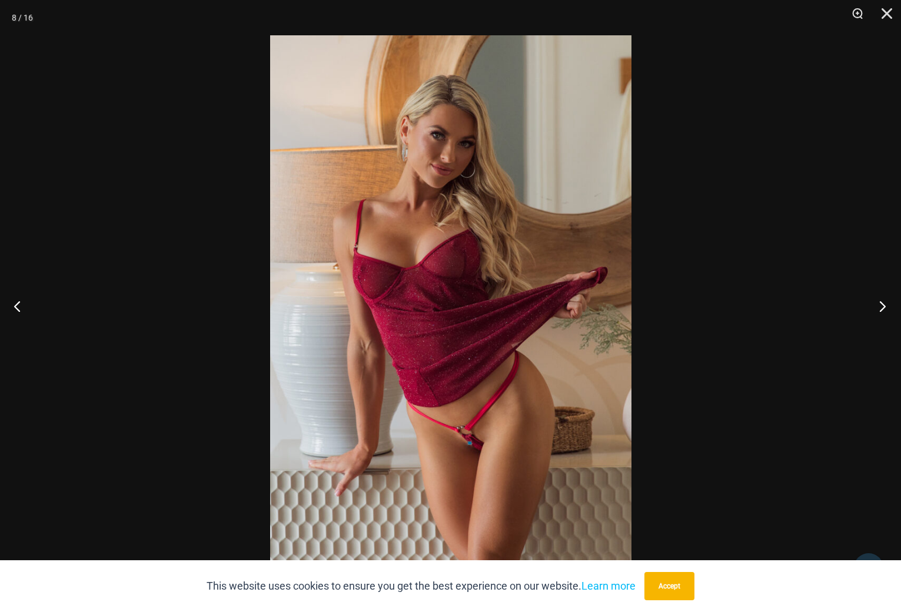
click at [882, 306] on button "Next" at bounding box center [879, 305] width 44 height 59
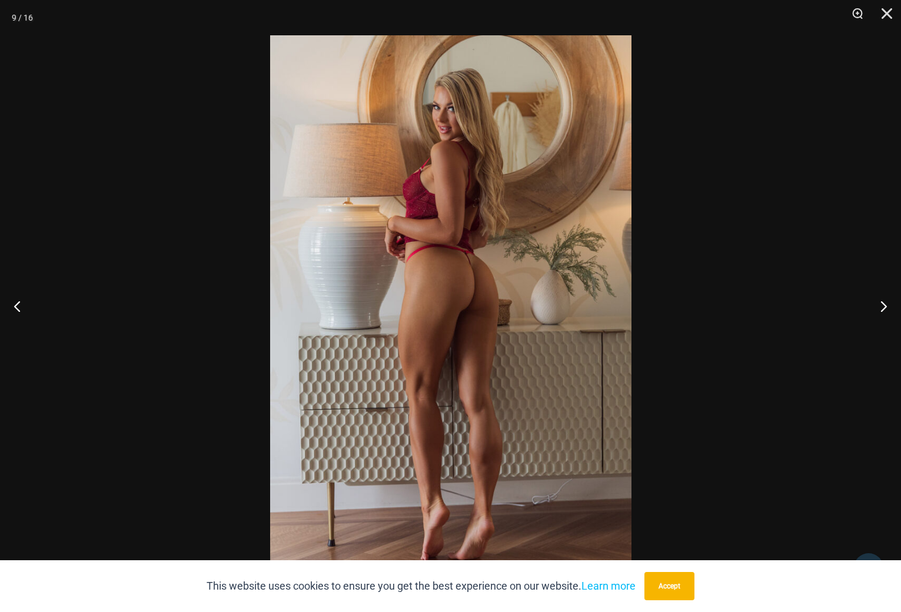
click at [839, 163] on div at bounding box center [450, 306] width 901 height 612
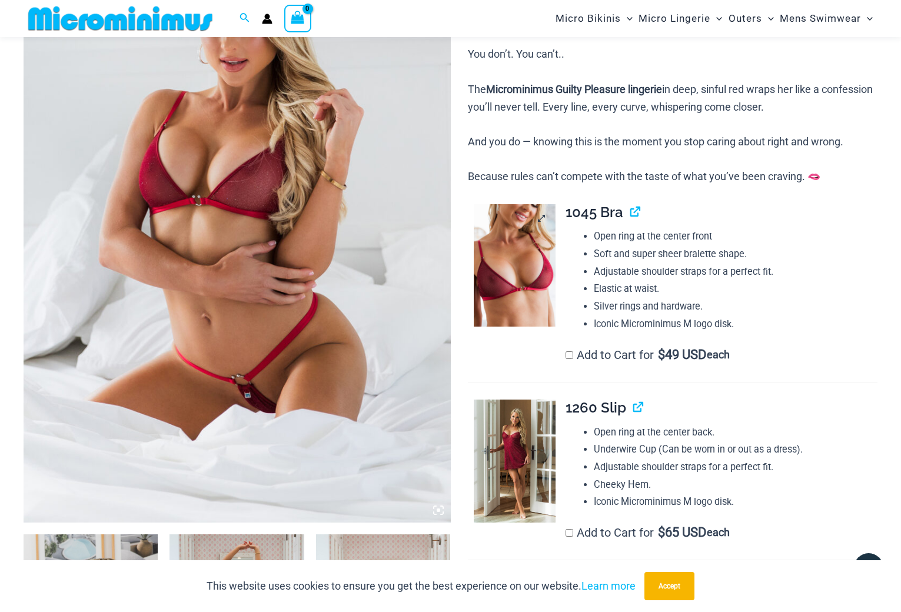
click at [492, 262] on img at bounding box center [515, 265] width 82 height 123
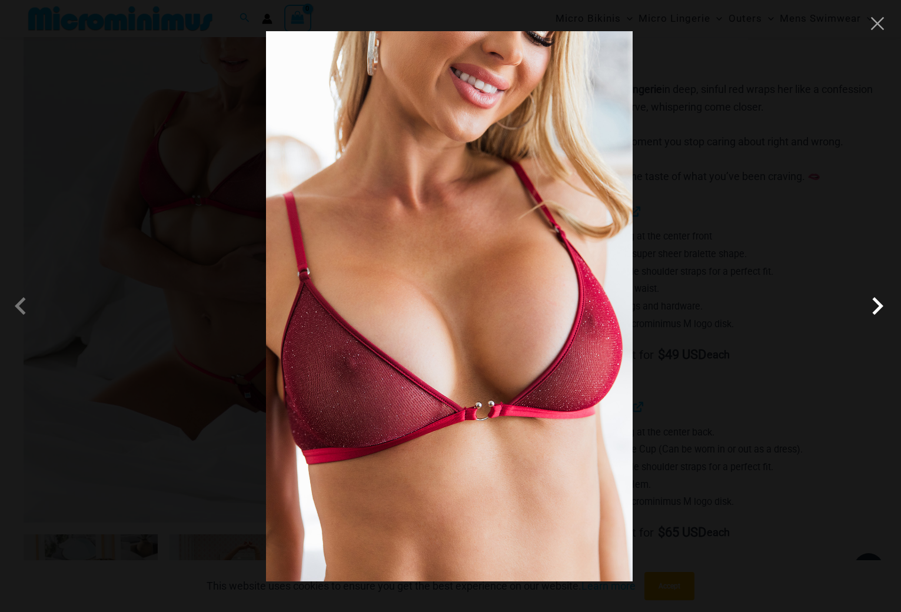
drag, startPoint x: 873, startPoint y: 305, endPoint x: 865, endPoint y: 305, distance: 7.6
click at [873, 305] on span at bounding box center [876, 305] width 35 height 35
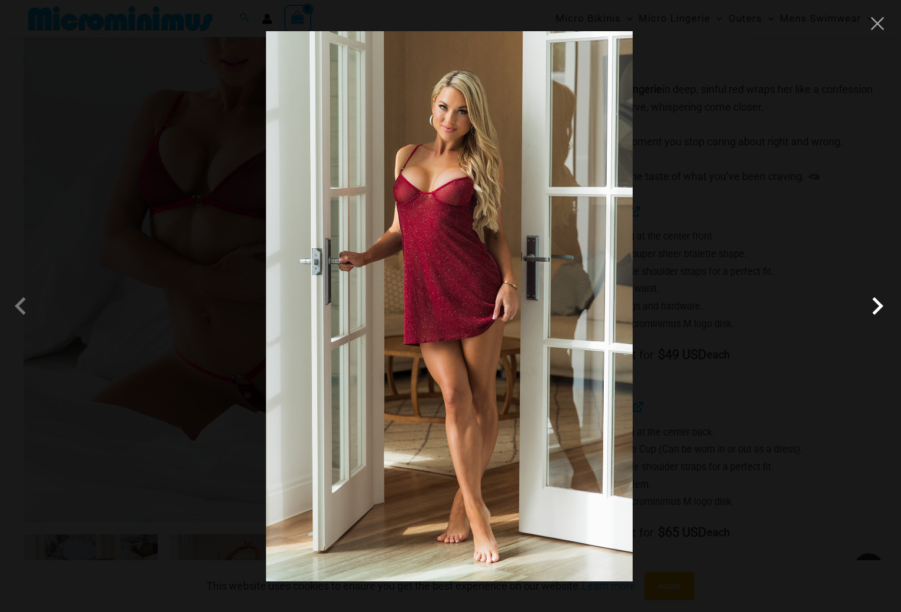
click at [875, 306] on span at bounding box center [876, 305] width 35 height 35
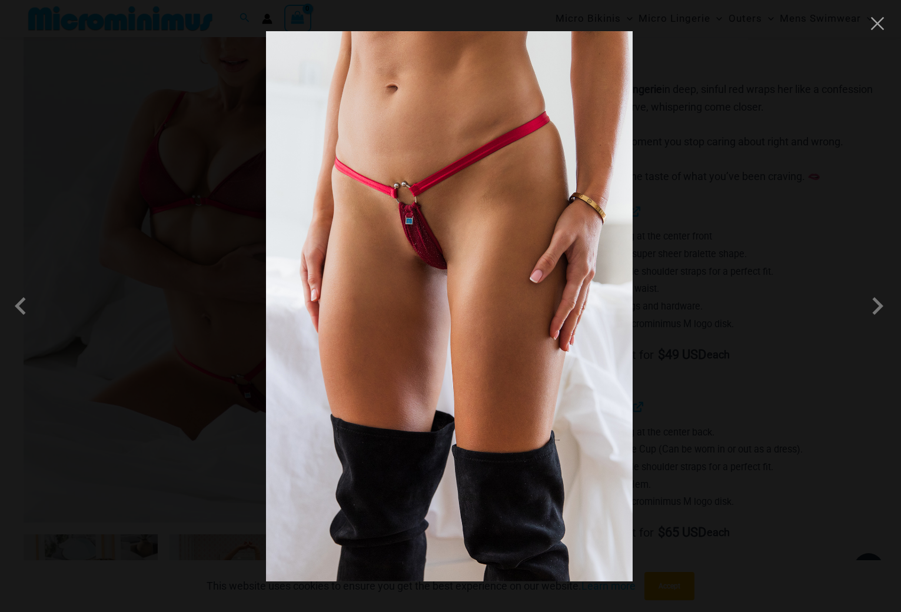
drag, startPoint x: 873, startPoint y: 306, endPoint x: 707, endPoint y: 306, distance: 166.5
click at [873, 306] on span at bounding box center [876, 305] width 35 height 35
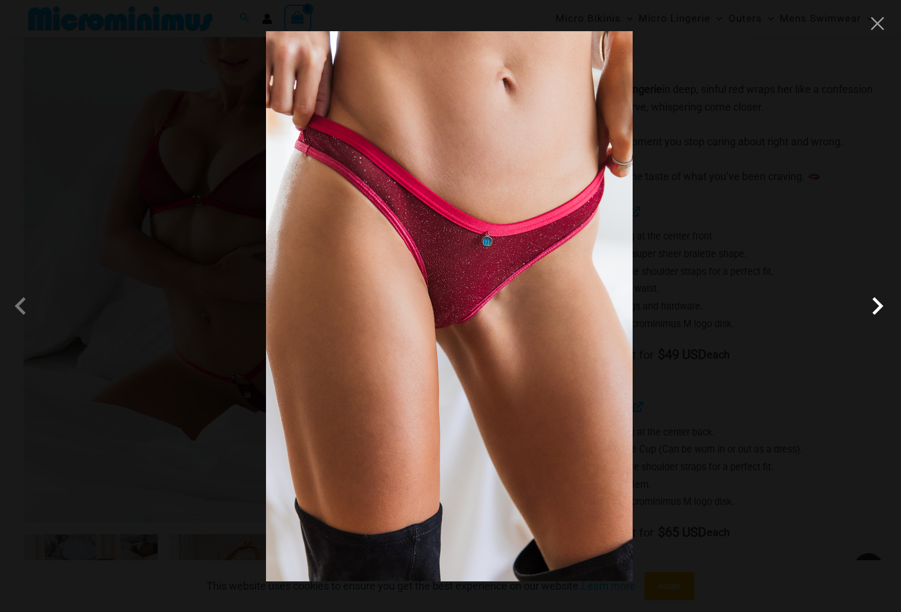
click at [876, 308] on span at bounding box center [876, 305] width 35 height 35
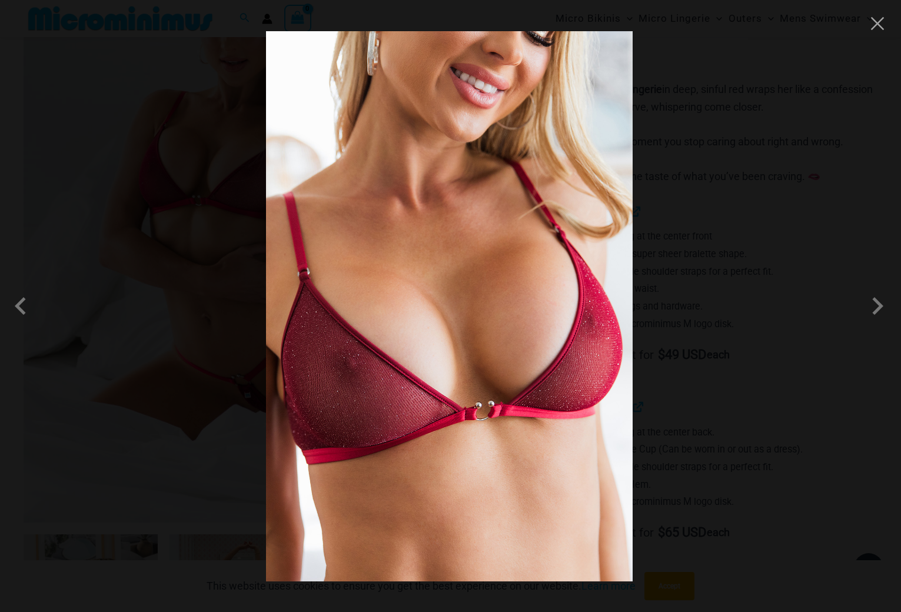
drag, startPoint x: 558, startPoint y: 279, endPoint x: 749, endPoint y: 199, distance: 207.3
click at [749, 199] on div at bounding box center [450, 306] width 901 height 612
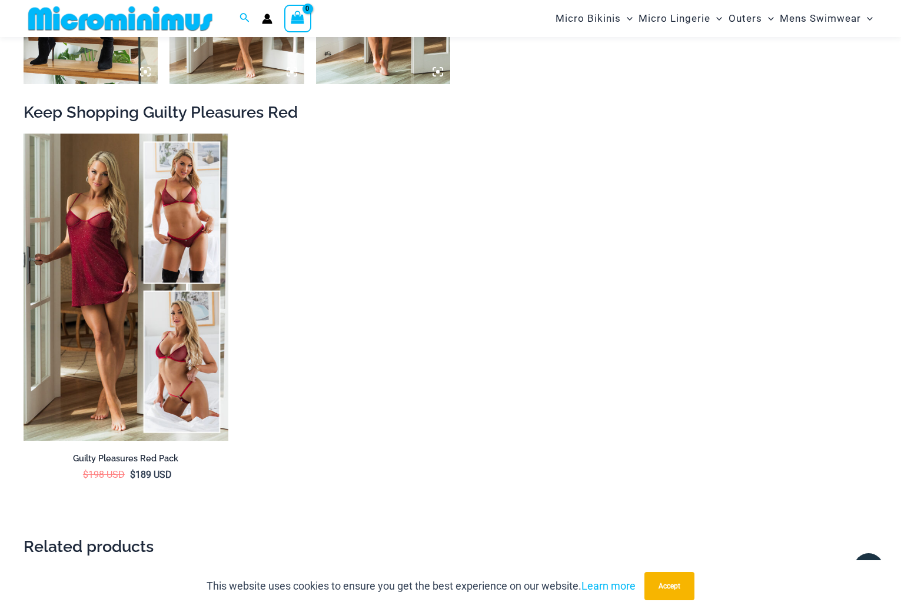
scroll to position [1755, 0]
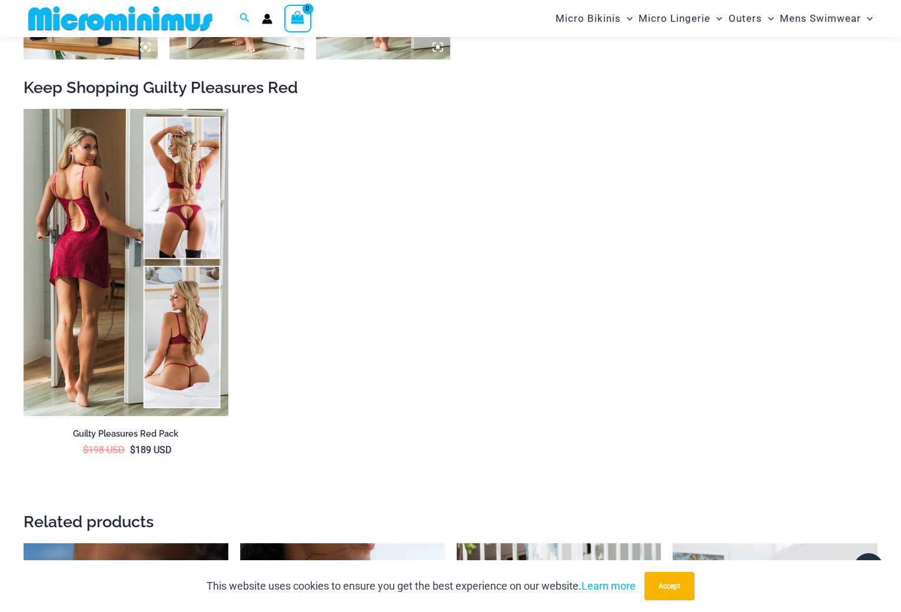
click at [131, 221] on img at bounding box center [126, 262] width 205 height 307
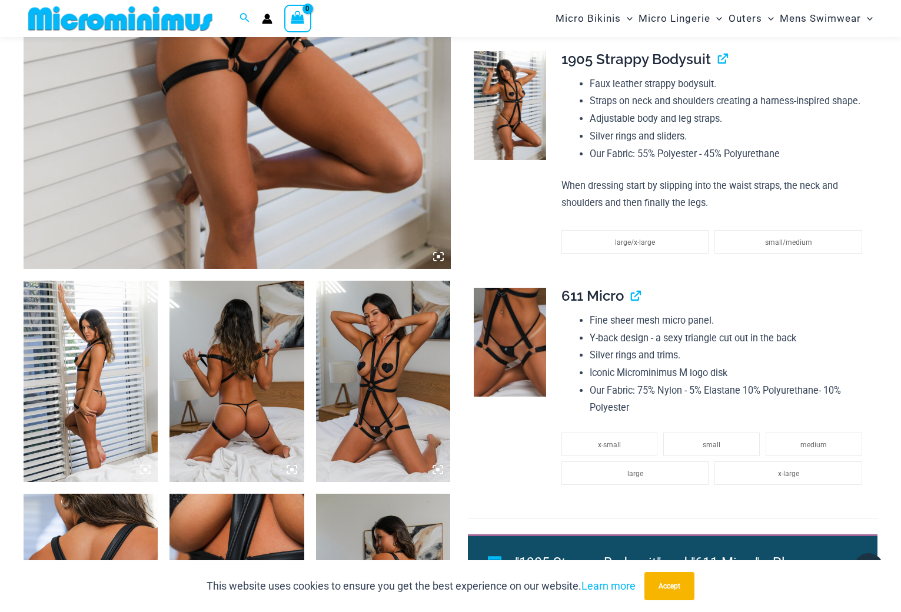
scroll to position [459, 0]
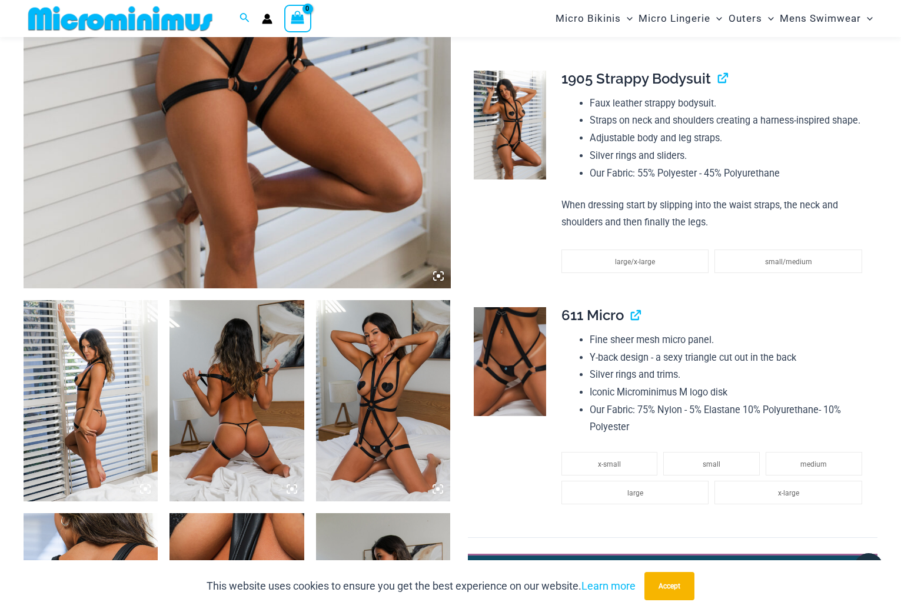
click at [437, 273] on icon at bounding box center [438, 276] width 11 height 11
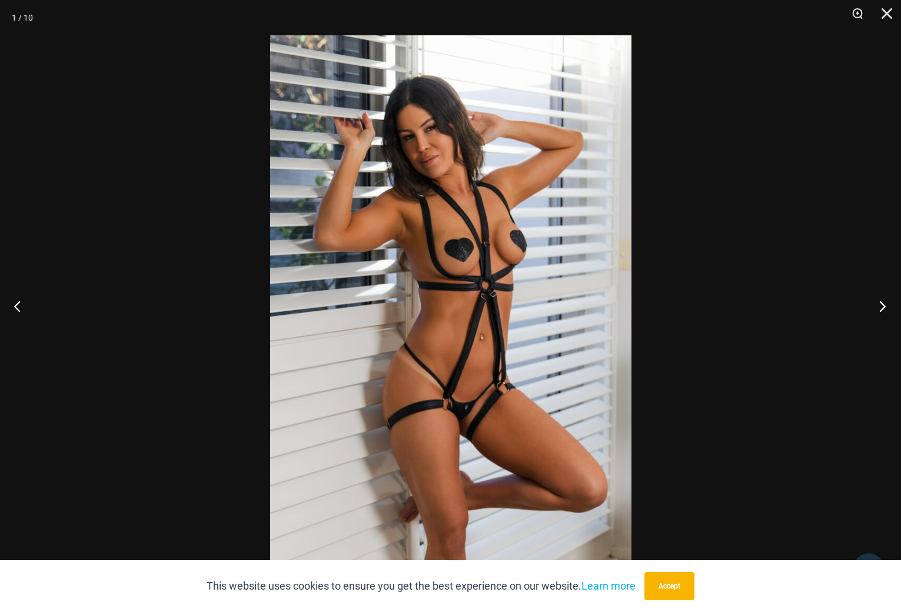
click at [881, 304] on button "Next" at bounding box center [879, 305] width 44 height 59
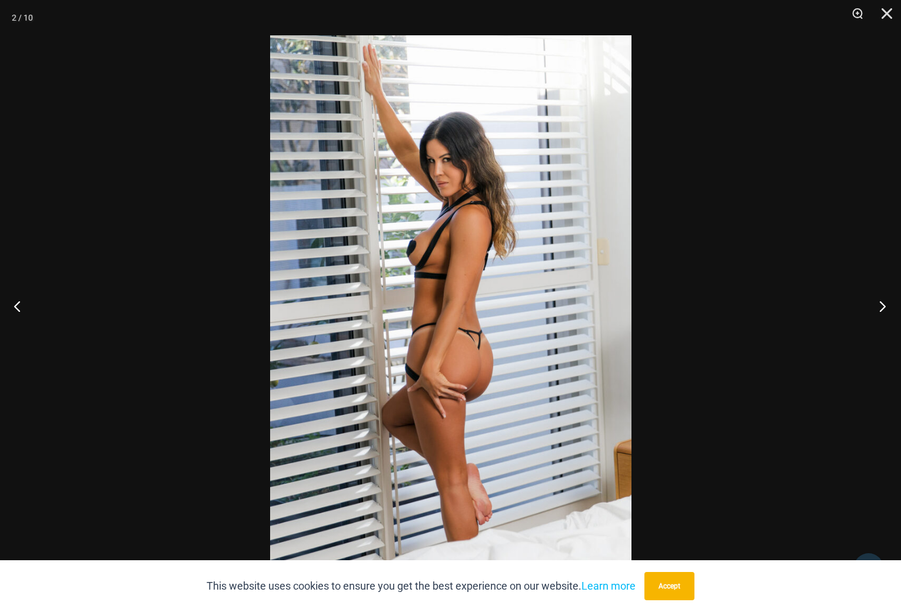
click at [882, 304] on button "Next" at bounding box center [879, 305] width 44 height 59
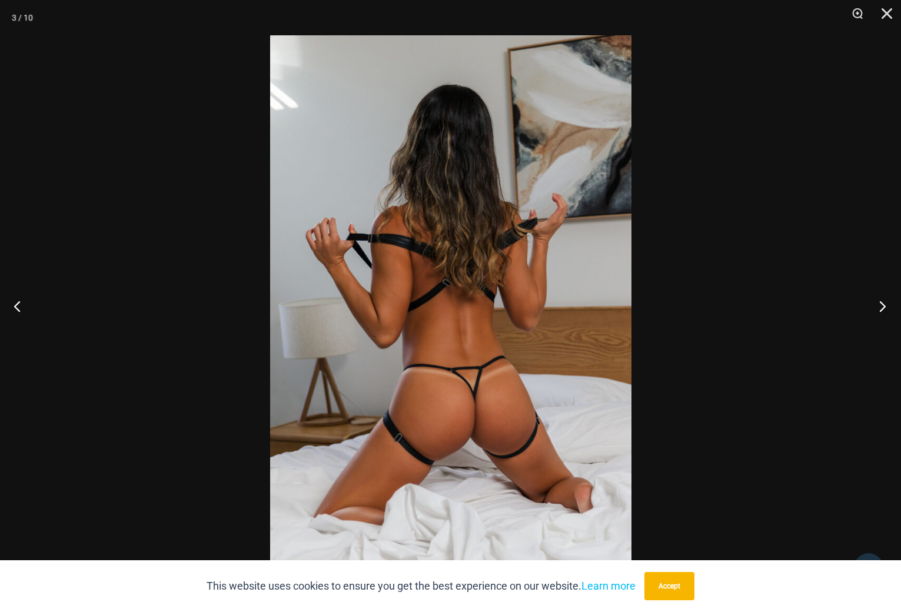
click at [882, 304] on button "Next" at bounding box center [879, 305] width 44 height 59
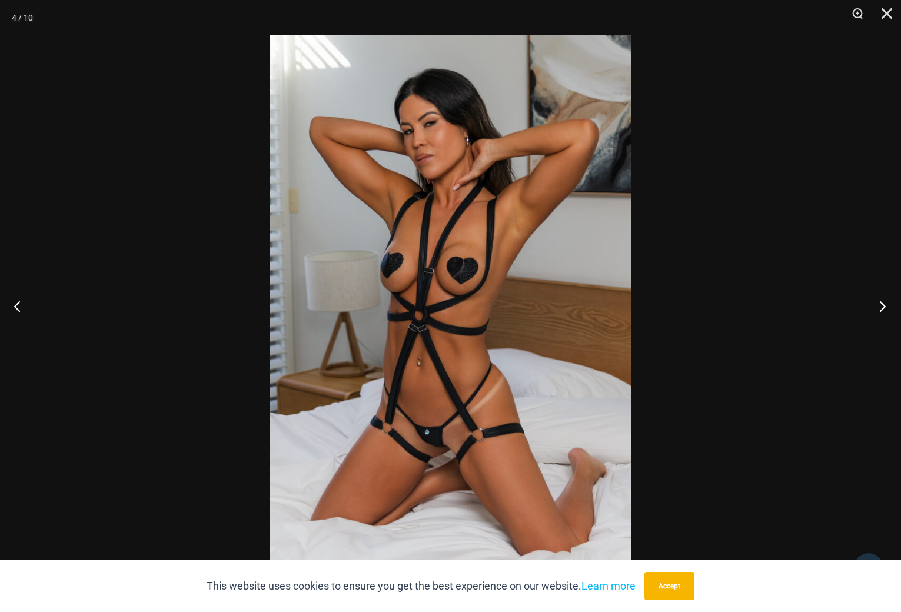
click at [882, 304] on button "Next" at bounding box center [879, 305] width 44 height 59
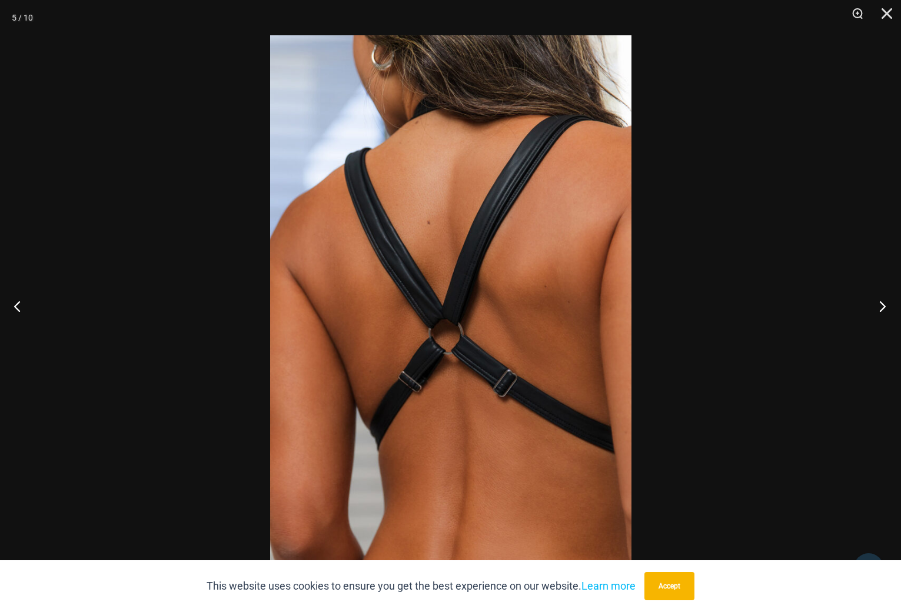
click at [882, 304] on button "Next" at bounding box center [879, 305] width 44 height 59
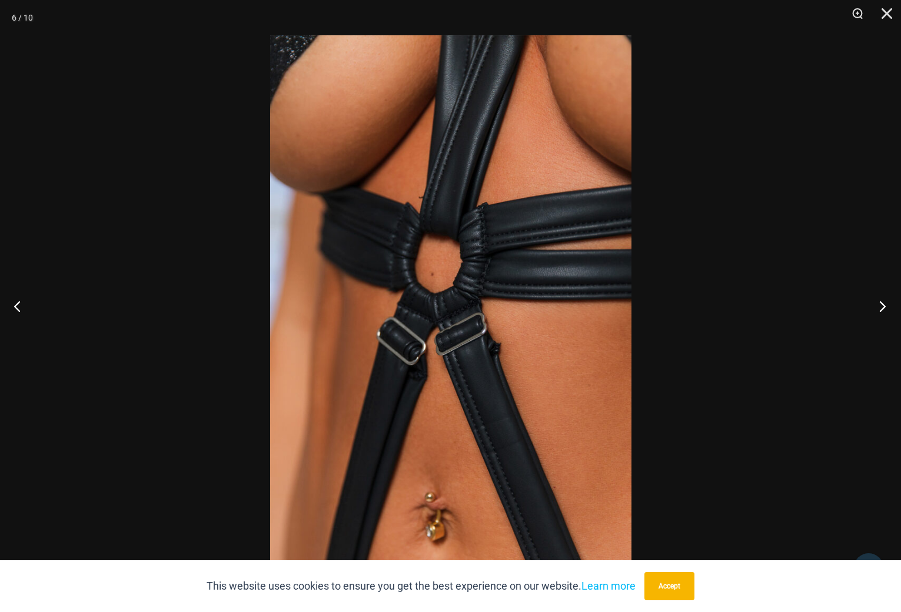
click at [882, 304] on button "Next" at bounding box center [879, 305] width 44 height 59
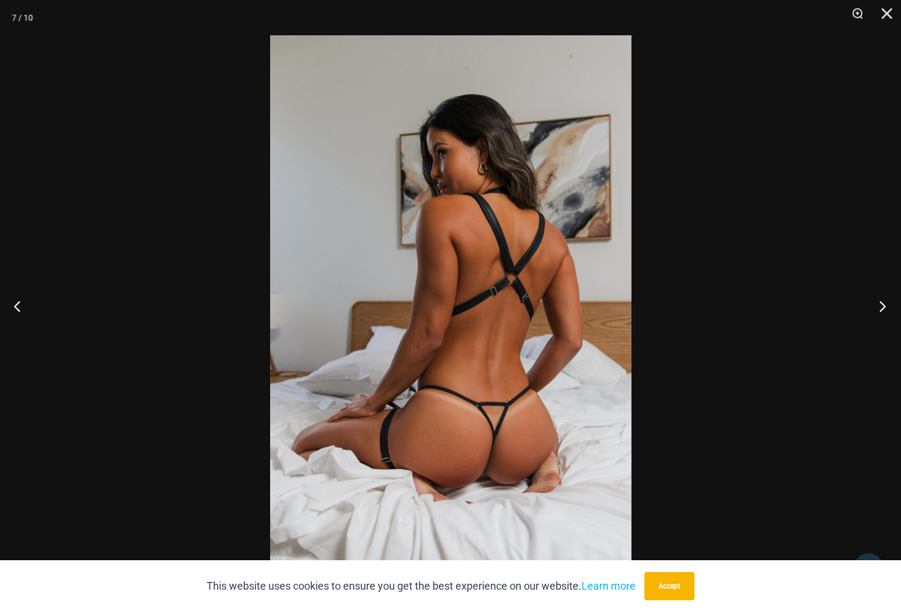
click at [883, 304] on button "Next" at bounding box center [879, 305] width 44 height 59
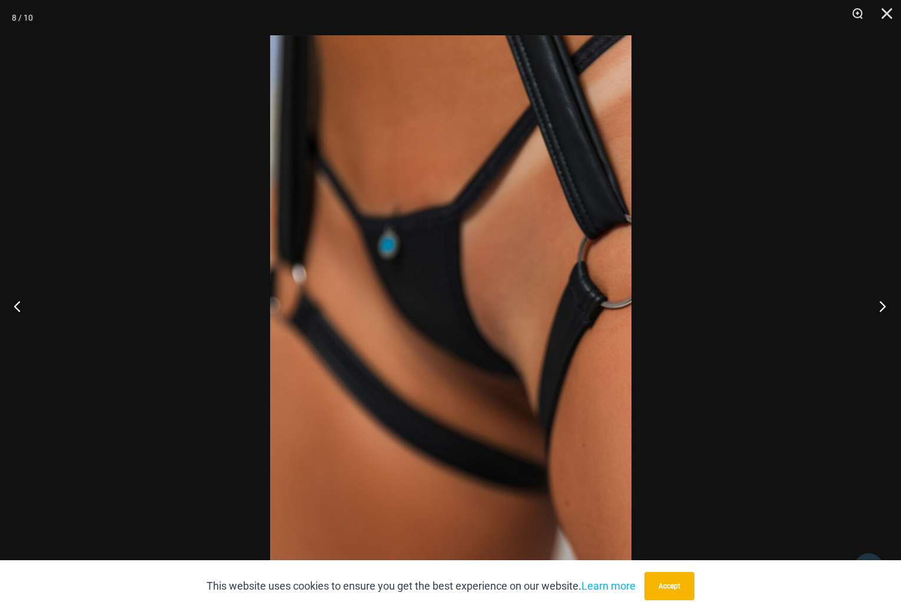
click at [883, 304] on button "Next" at bounding box center [879, 305] width 44 height 59
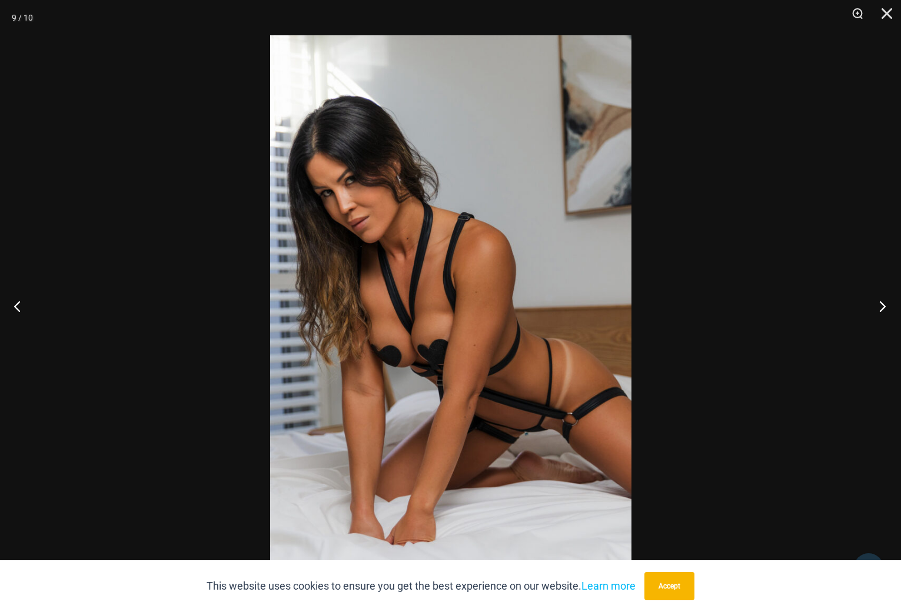
click at [883, 304] on button "Next" at bounding box center [879, 305] width 44 height 59
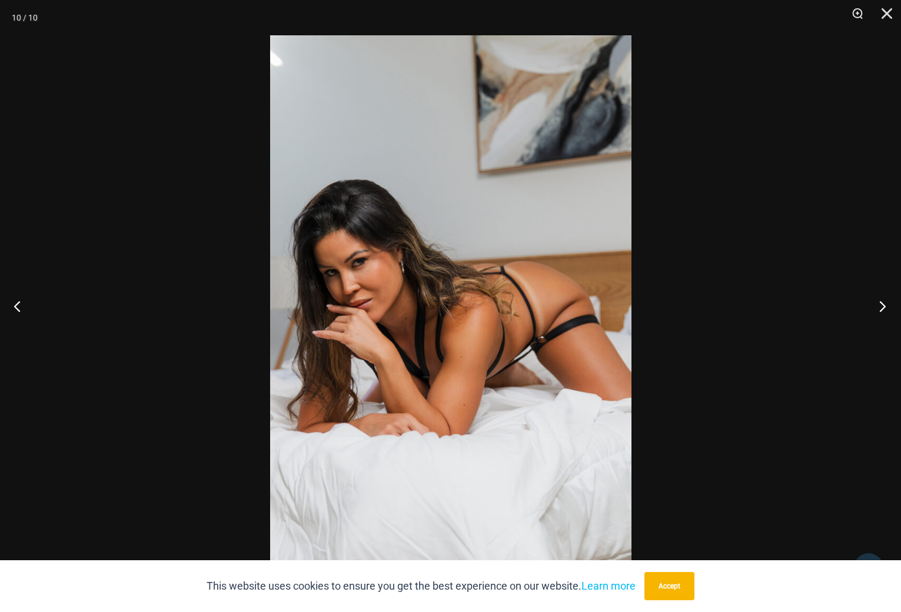
click at [883, 304] on button "Next" at bounding box center [879, 305] width 44 height 59
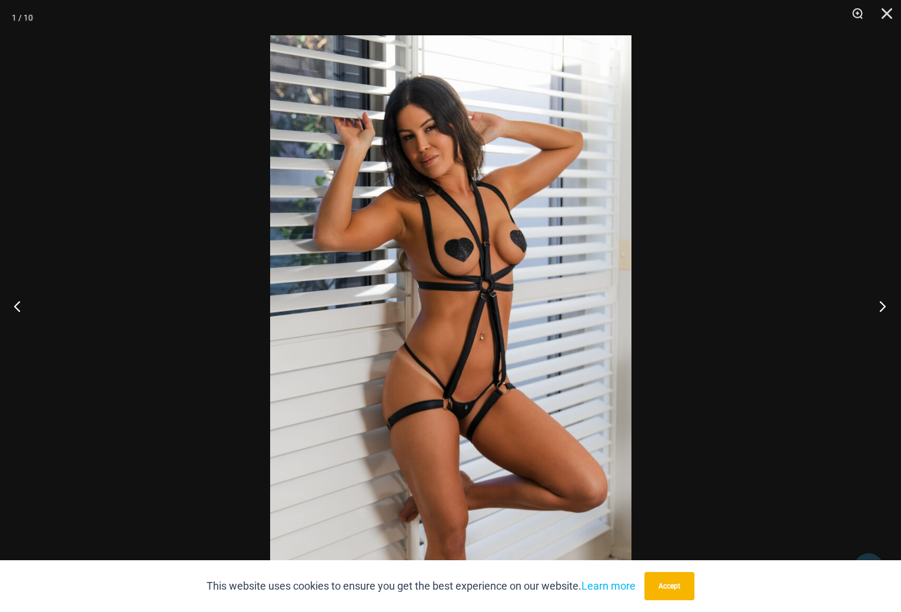
click at [883, 304] on button "Next" at bounding box center [879, 305] width 44 height 59
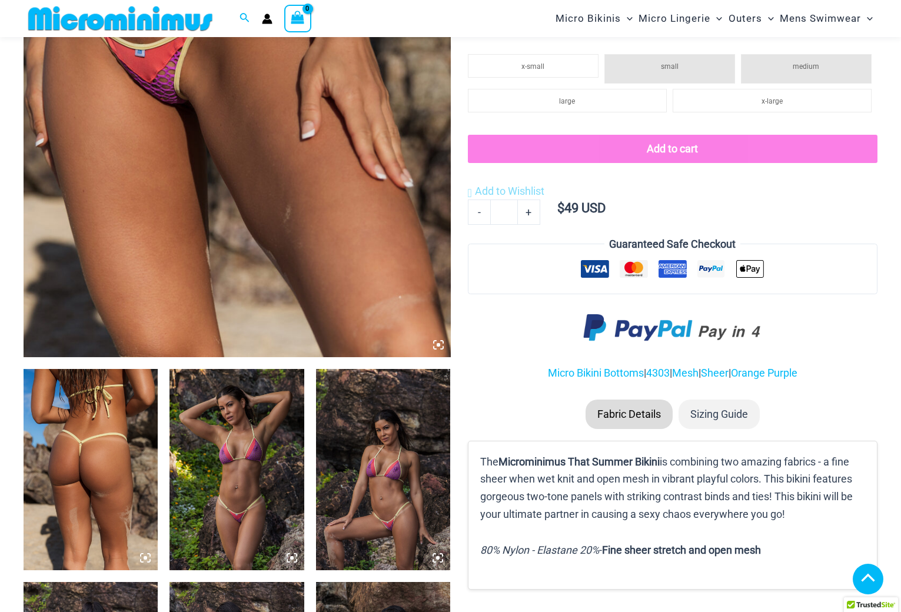
scroll to position [528, 0]
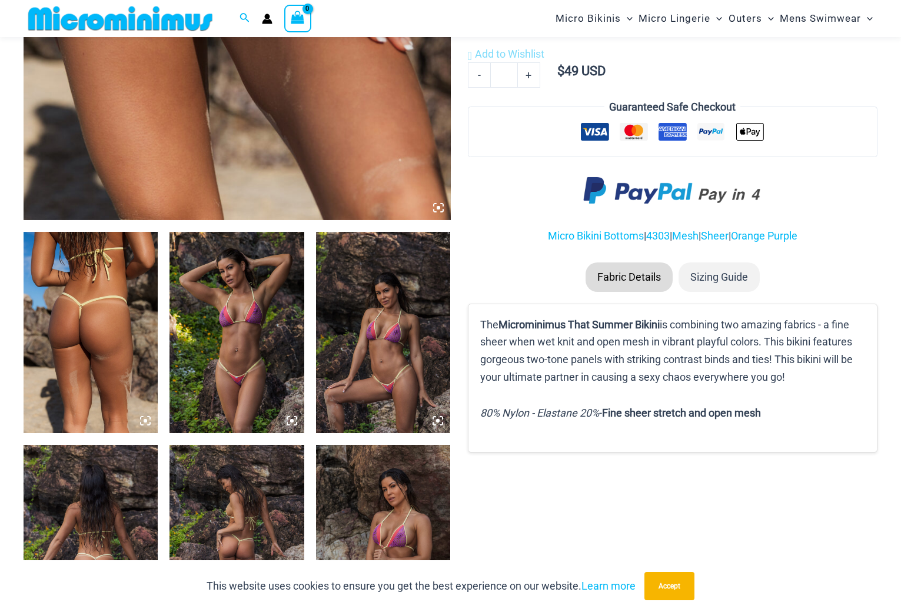
click at [258, 348] on img at bounding box center [236, 333] width 134 height 202
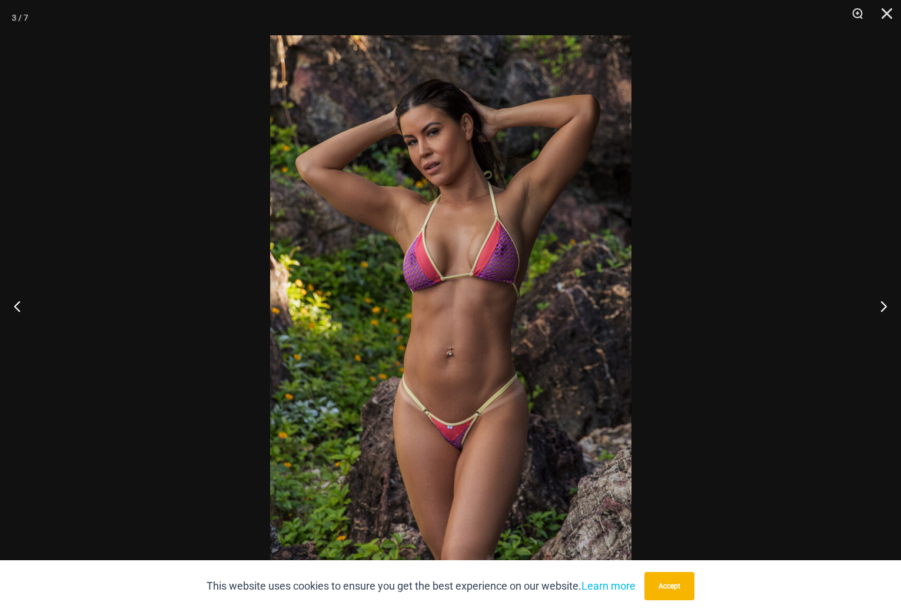
click at [445, 415] on img at bounding box center [450, 305] width 361 height 541
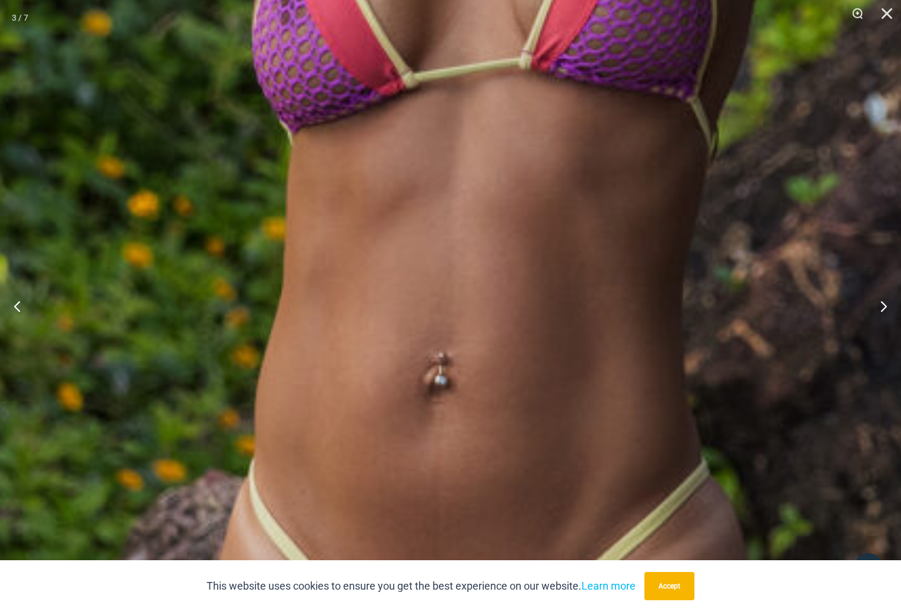
click at [508, 505] on img at bounding box center [442, 188] width 1444 height 2165
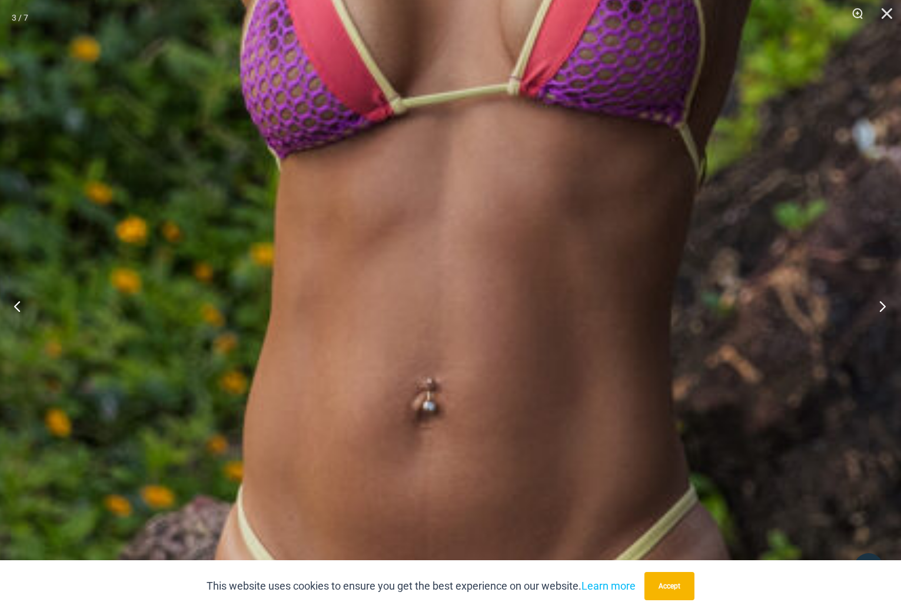
click at [879, 311] on button "Next" at bounding box center [879, 305] width 44 height 59
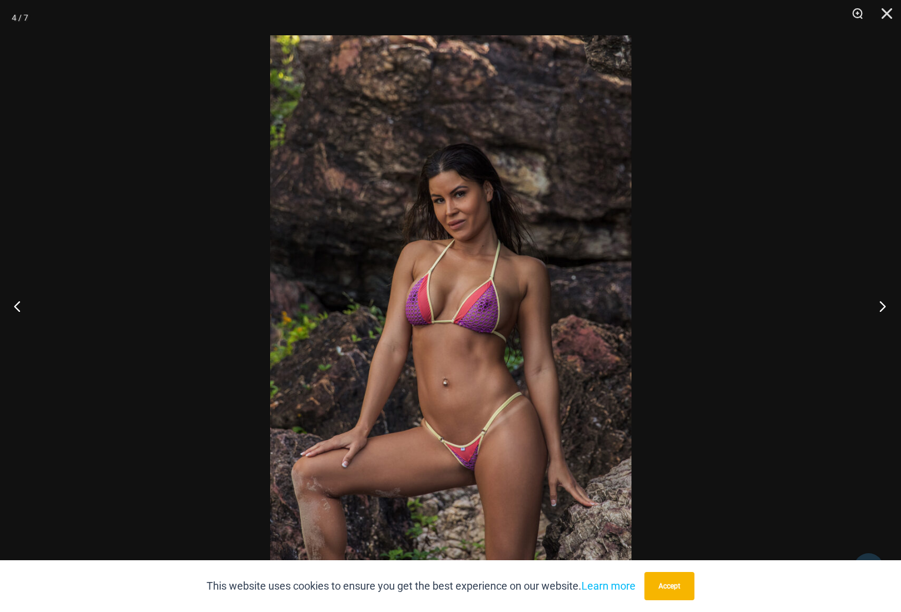
click at [882, 309] on button "Next" at bounding box center [879, 305] width 44 height 59
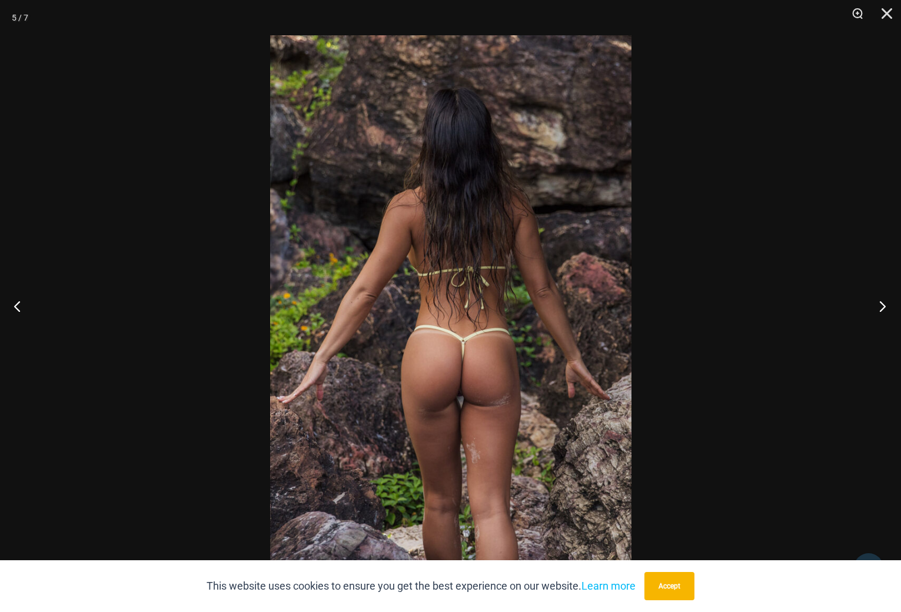
click at [882, 309] on button "Next" at bounding box center [879, 305] width 44 height 59
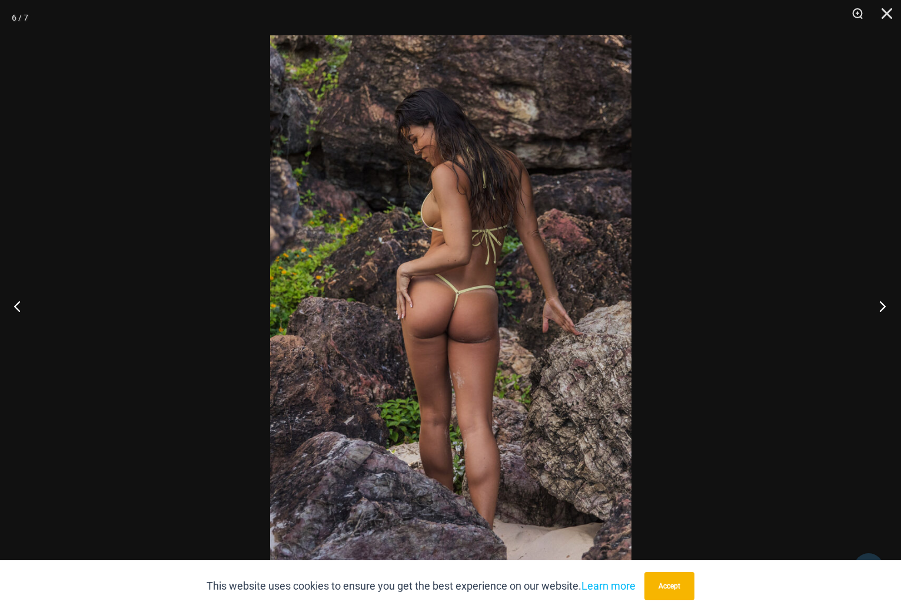
click at [882, 309] on button "Next" at bounding box center [879, 305] width 44 height 59
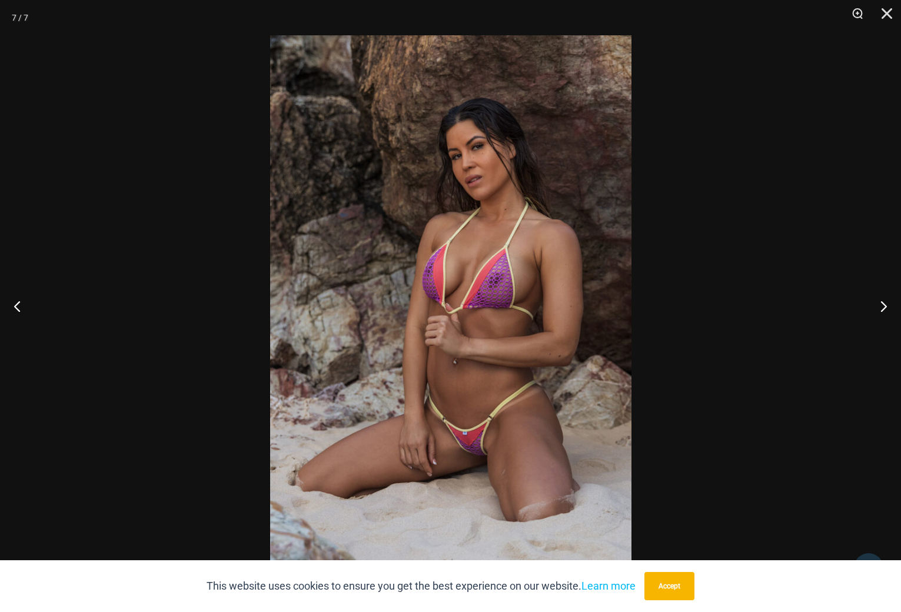
click at [479, 448] on img at bounding box center [450, 305] width 361 height 541
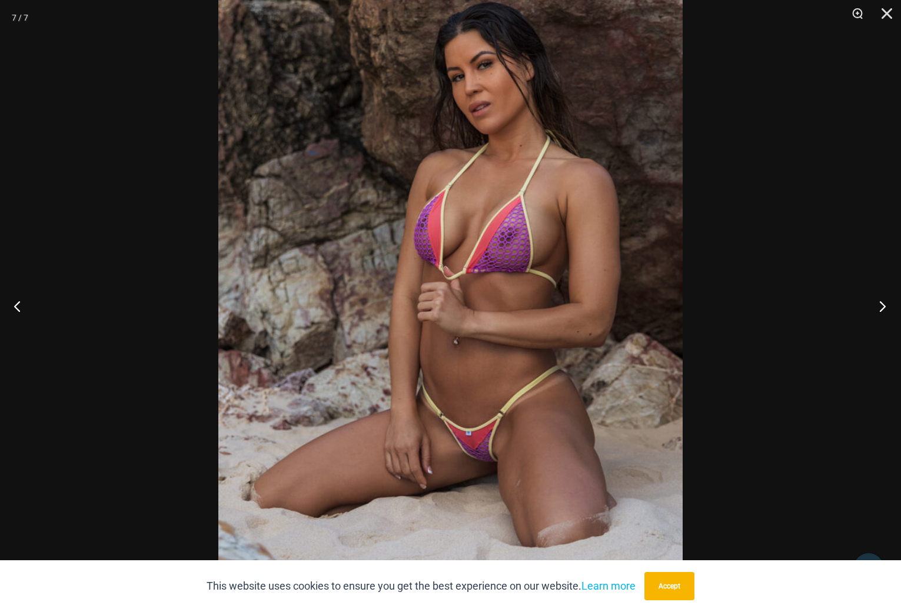
click at [886, 304] on button "Next" at bounding box center [879, 305] width 44 height 59
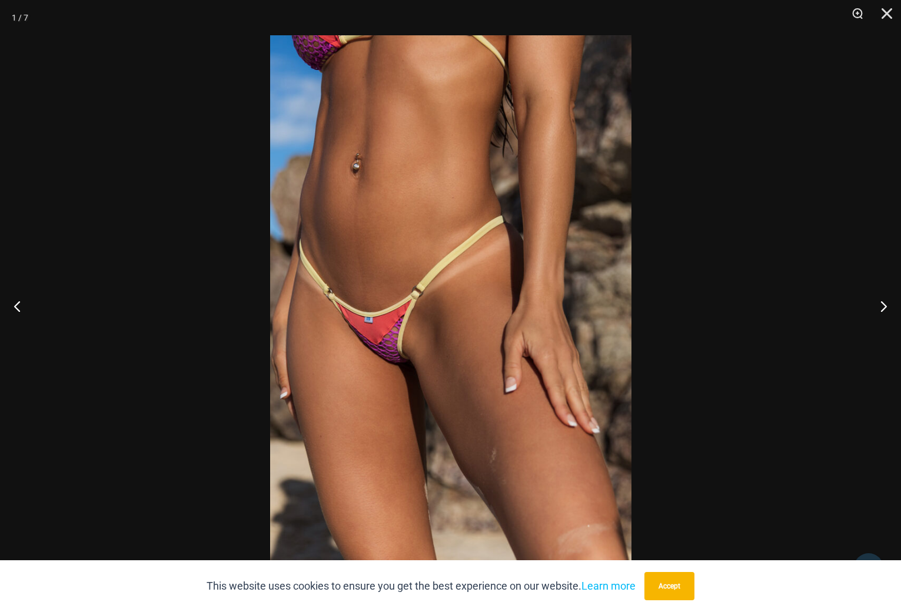
click at [376, 361] on img at bounding box center [450, 305] width 361 height 541
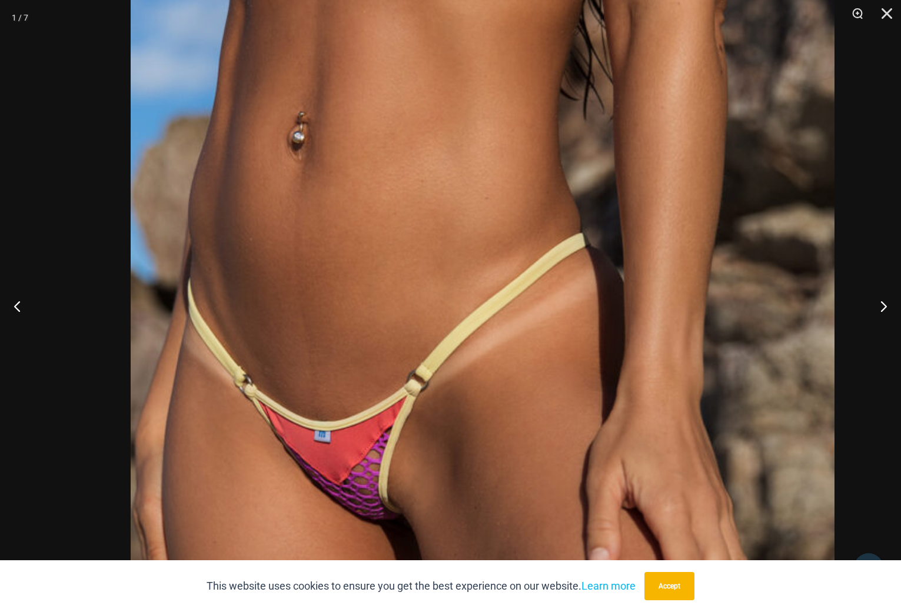
click at [518, 476] on img at bounding box center [483, 409] width 704 height 1055
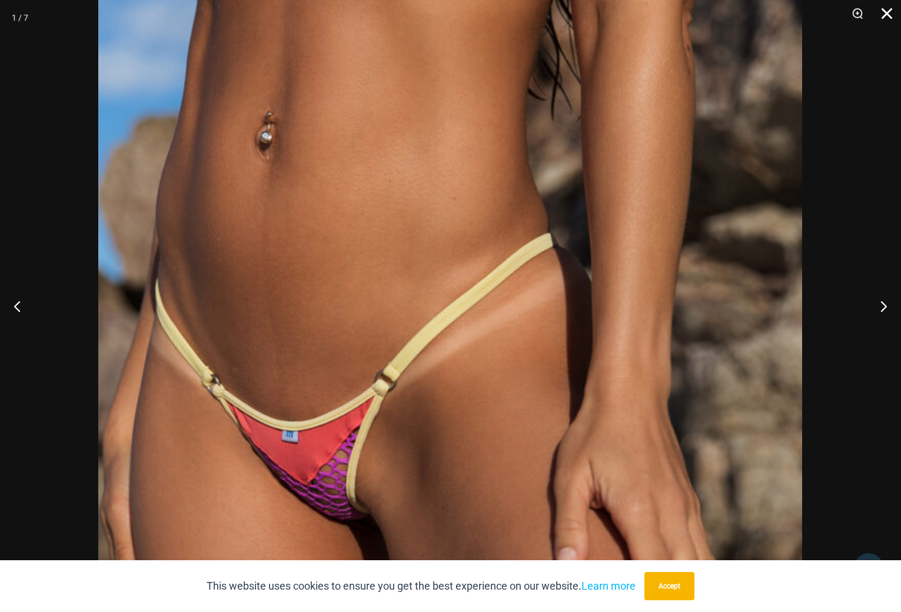
click at [885, 13] on button "Close" at bounding box center [882, 17] width 29 height 35
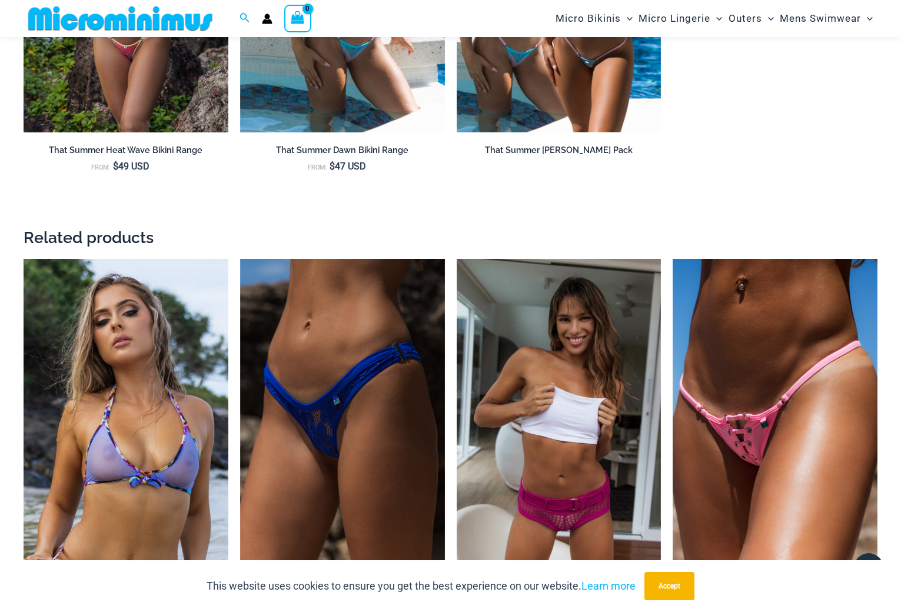
scroll to position [1410, 0]
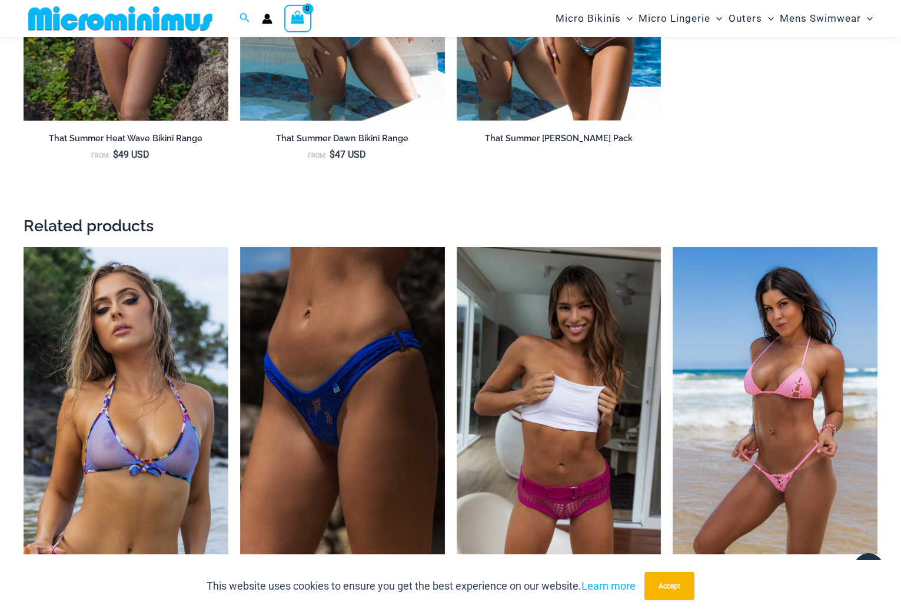
click at [762, 435] on img at bounding box center [774, 400] width 205 height 307
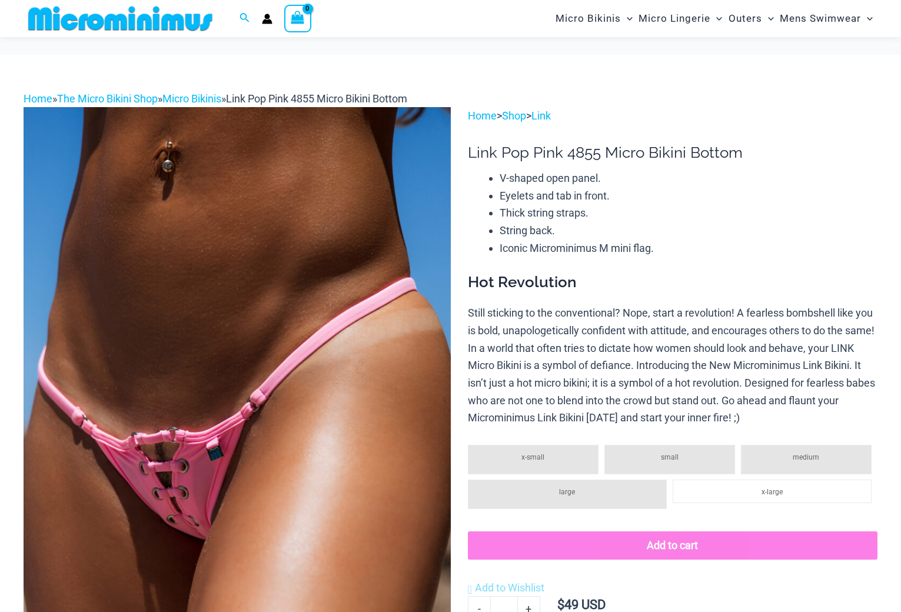
click at [195, 322] on img at bounding box center [237, 427] width 427 height 640
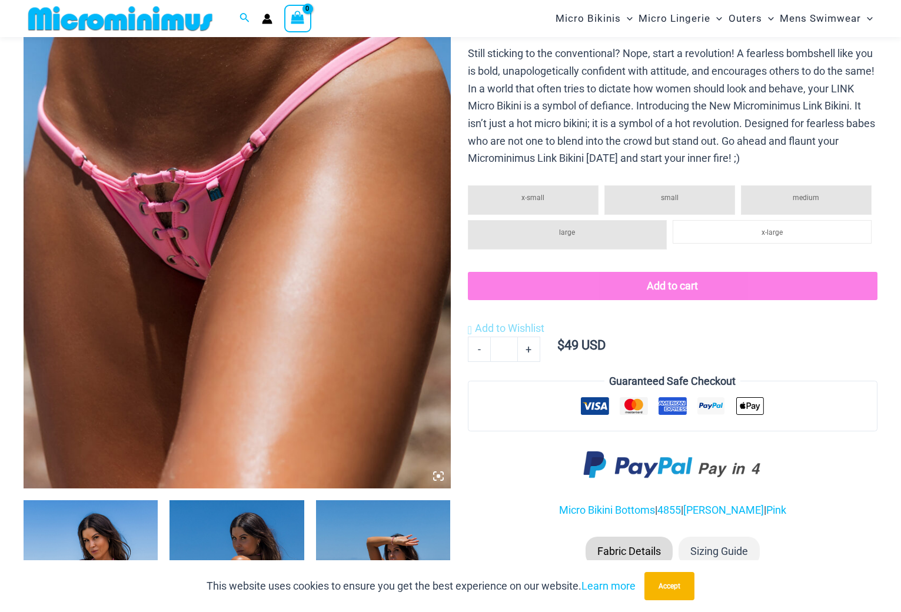
scroll to position [292, 0]
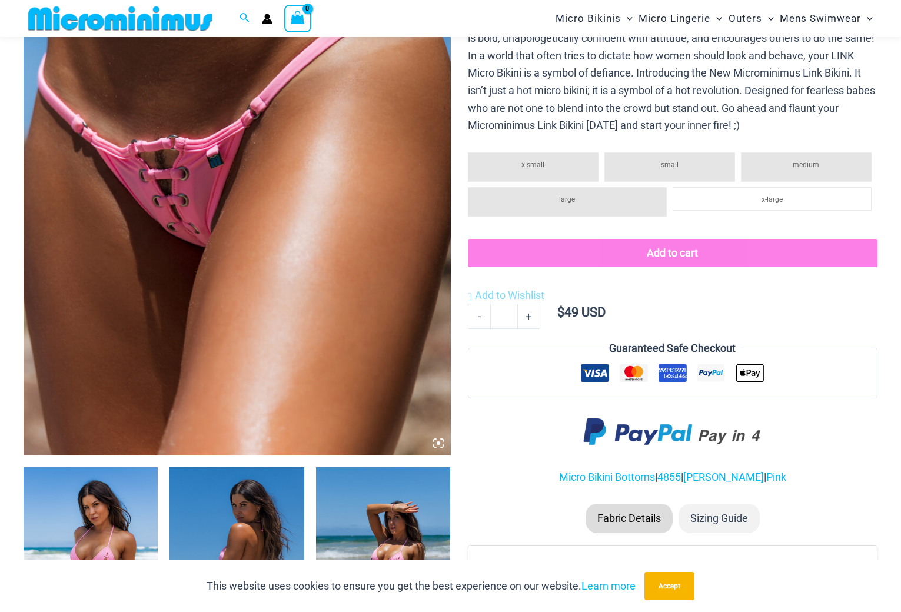
click at [437, 442] on icon at bounding box center [438, 443] width 11 height 11
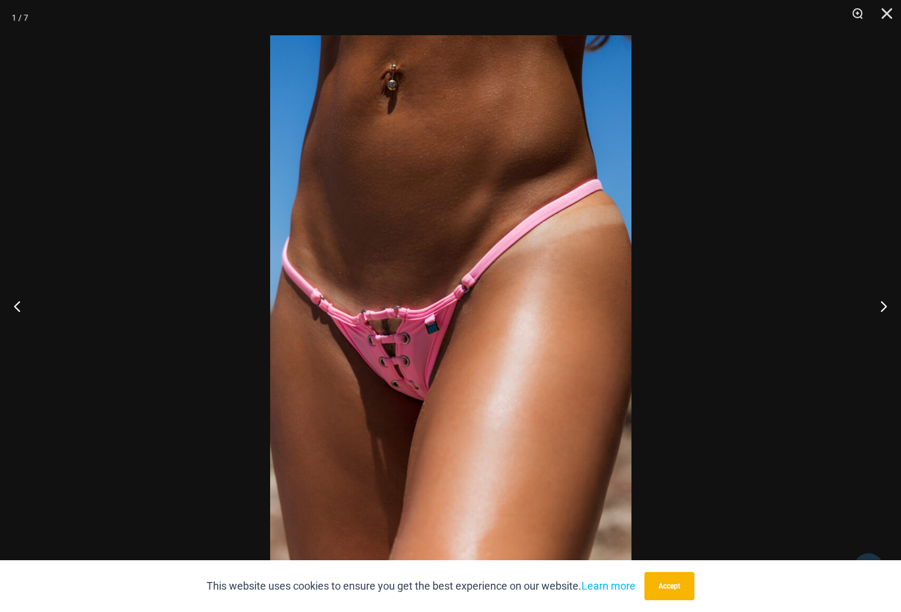
click at [412, 334] on img at bounding box center [450, 305] width 361 height 541
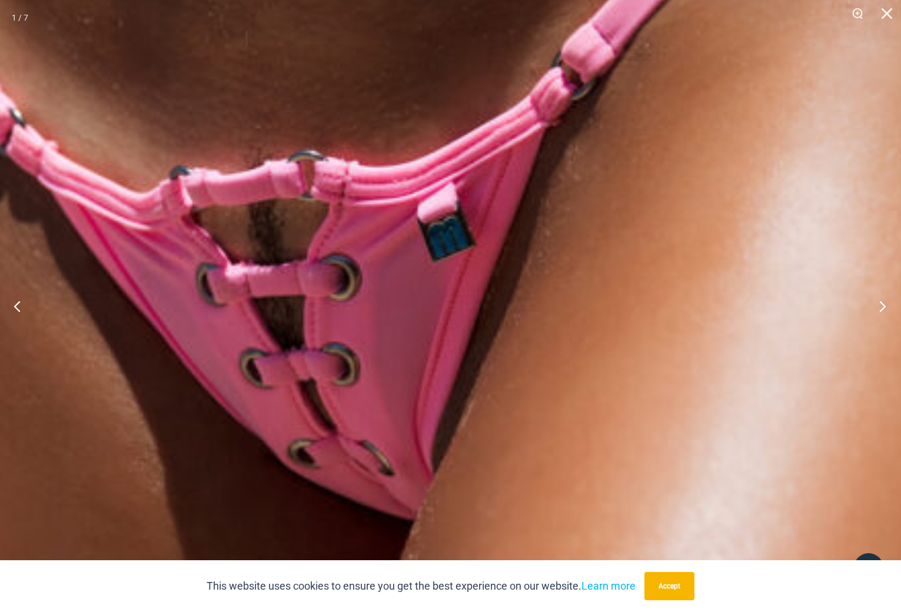
click at [880, 306] on button "Next" at bounding box center [879, 305] width 44 height 59
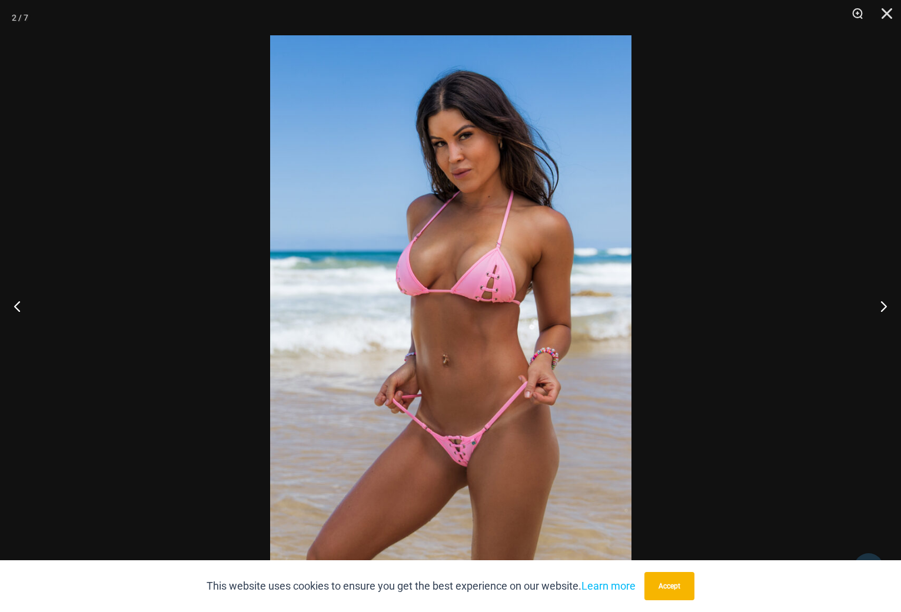
click at [466, 454] on img at bounding box center [450, 305] width 361 height 541
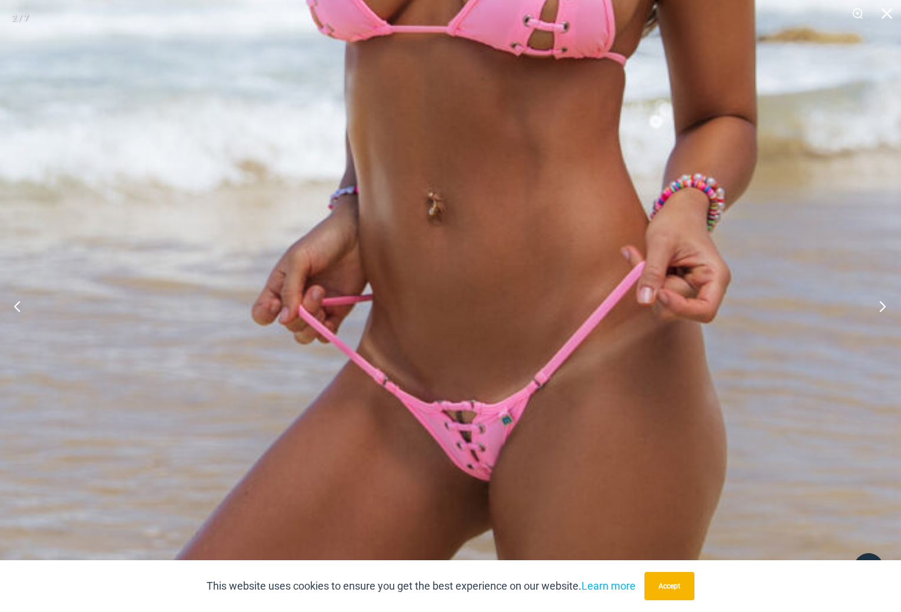
click at [878, 305] on button "Next" at bounding box center [879, 305] width 44 height 59
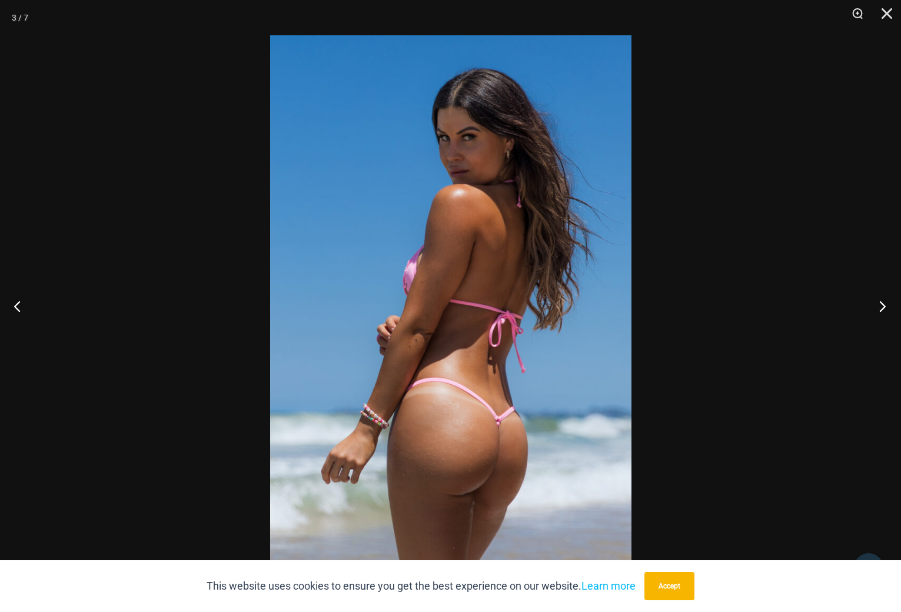
click at [884, 304] on button "Next" at bounding box center [879, 305] width 44 height 59
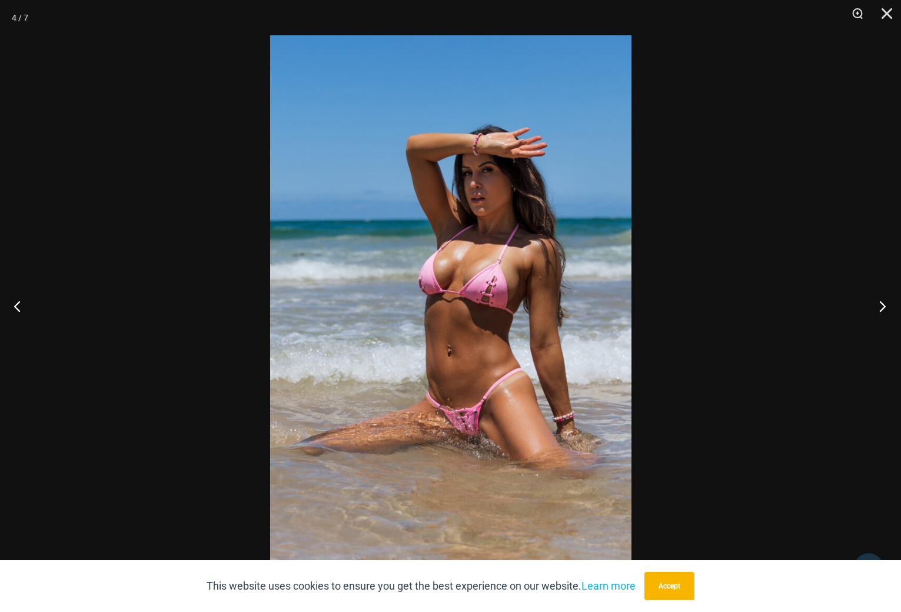
click at [878, 308] on button "Next" at bounding box center [879, 305] width 44 height 59
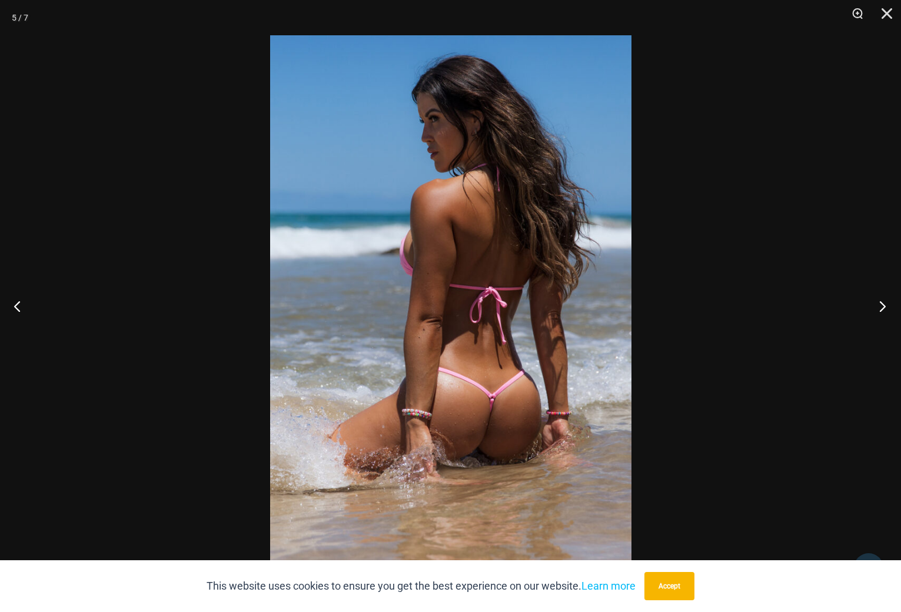
click at [882, 305] on button "Next" at bounding box center [879, 305] width 44 height 59
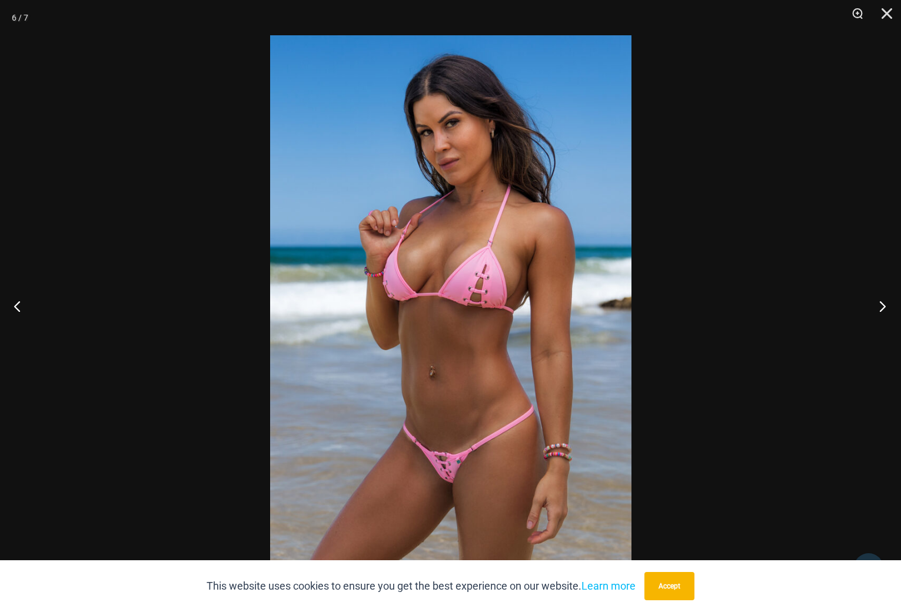
click at [887, 305] on button "Next" at bounding box center [879, 305] width 44 height 59
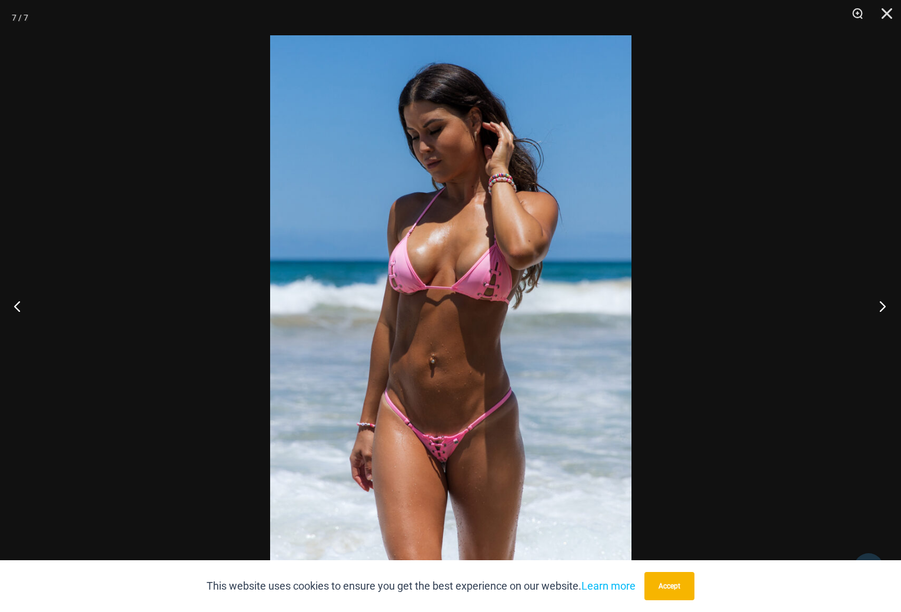
click at [893, 305] on button "Next" at bounding box center [879, 305] width 44 height 59
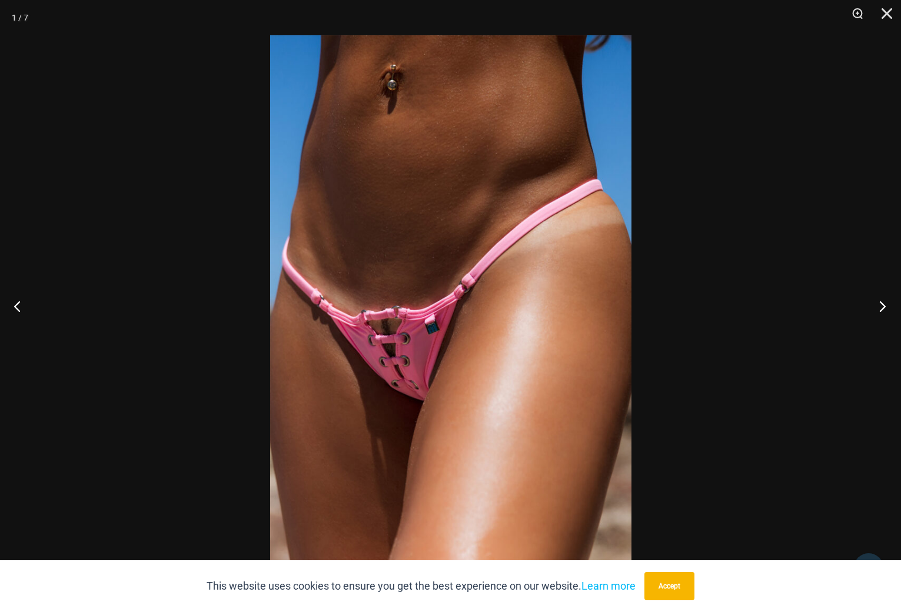
click at [893, 305] on button "Next" at bounding box center [879, 305] width 44 height 59
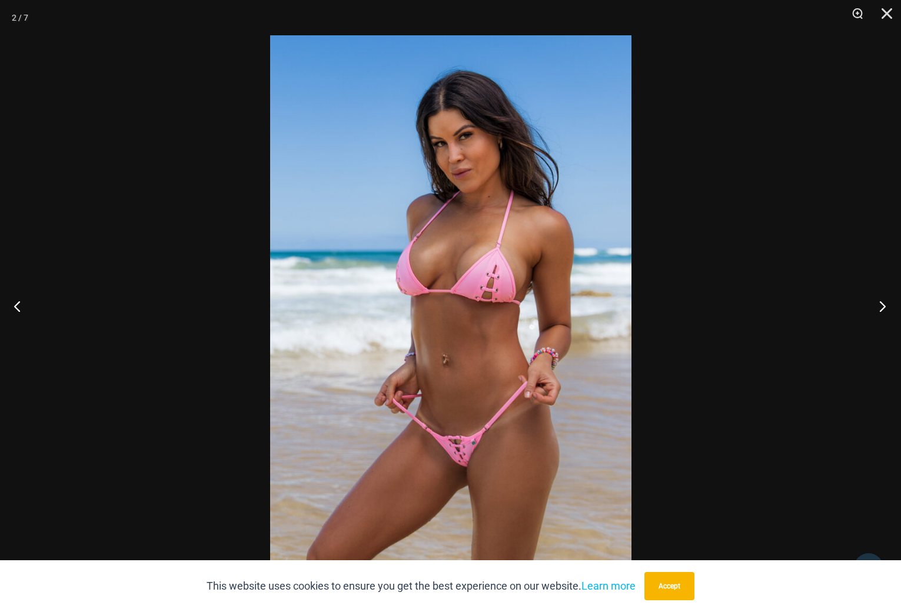
click at [893, 305] on button "Next" at bounding box center [879, 305] width 44 height 59
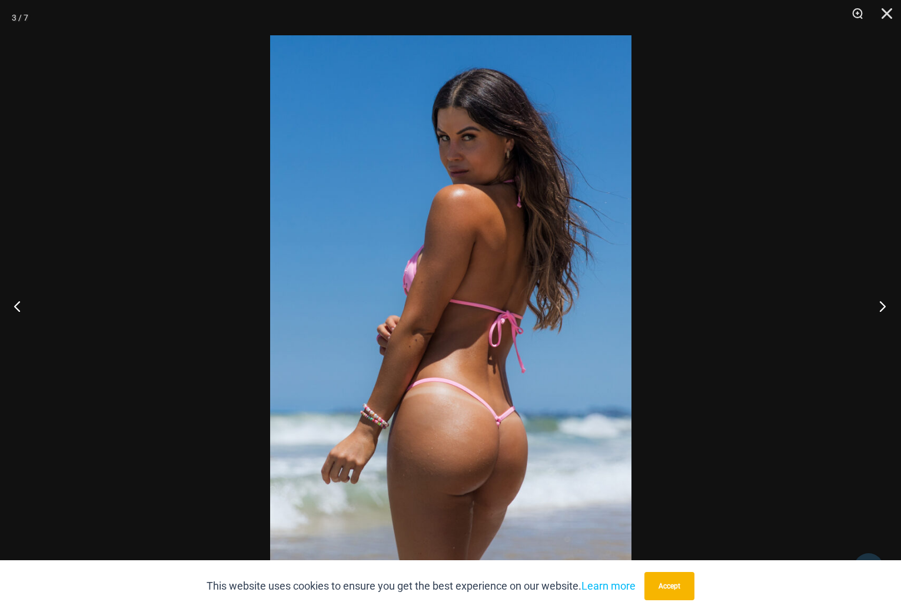
click at [893, 305] on button "Next" at bounding box center [879, 305] width 44 height 59
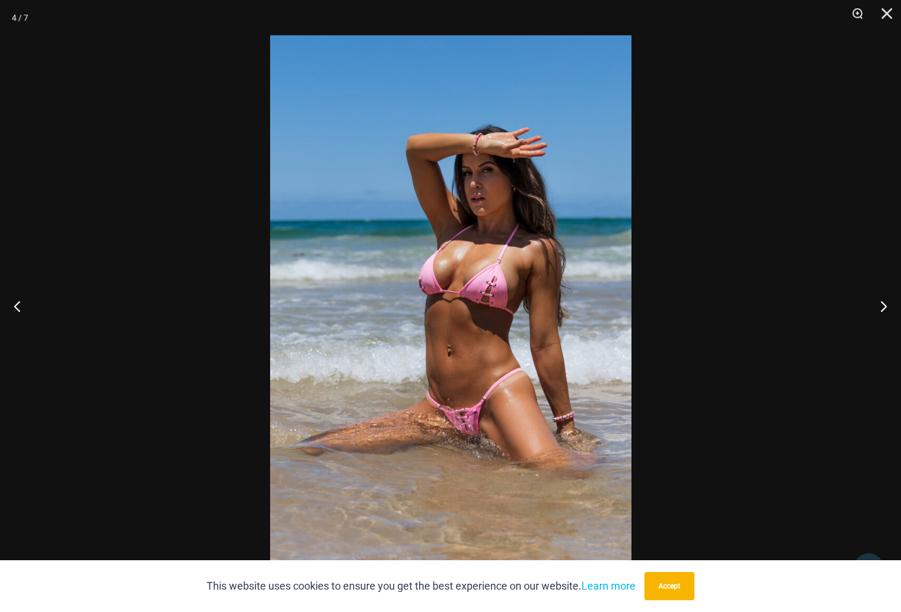
click at [510, 295] on img at bounding box center [450, 305] width 361 height 541
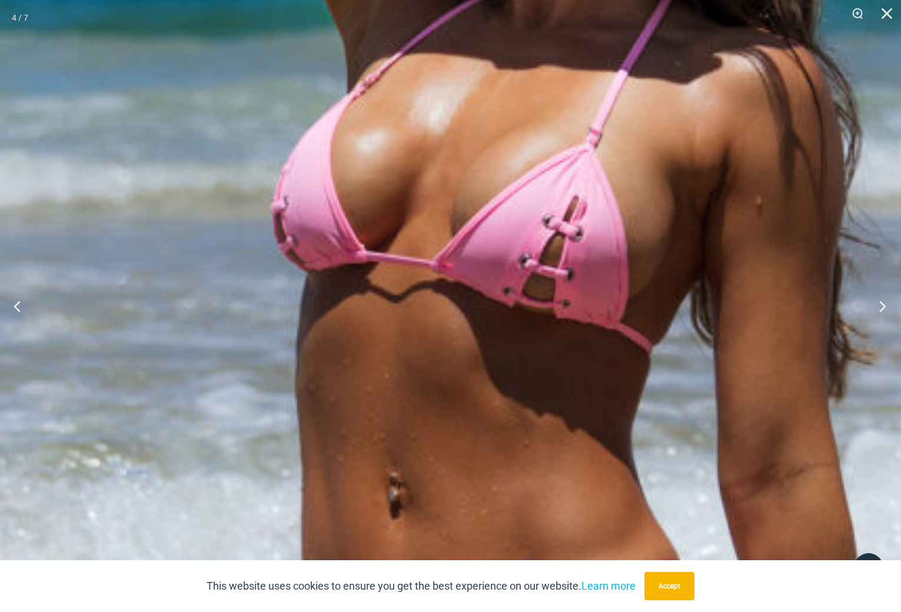
click at [881, 305] on button "Next" at bounding box center [879, 305] width 44 height 59
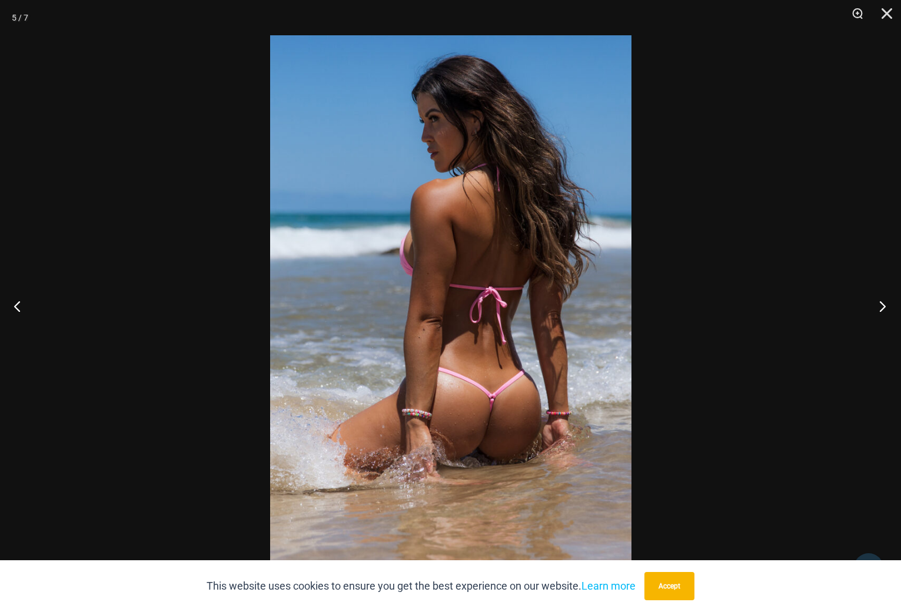
click at [880, 305] on button "Next" at bounding box center [879, 305] width 44 height 59
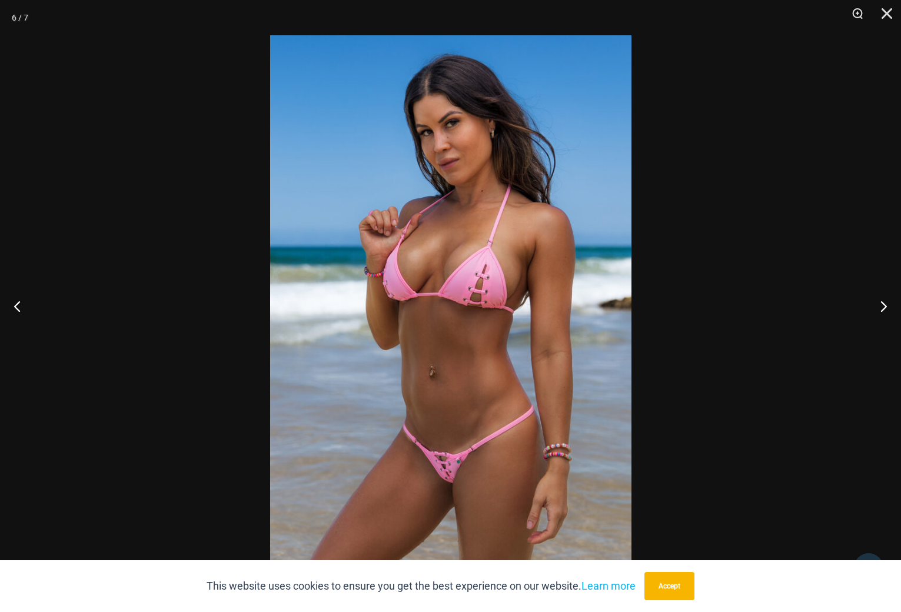
click at [495, 279] on img at bounding box center [450, 305] width 361 height 541
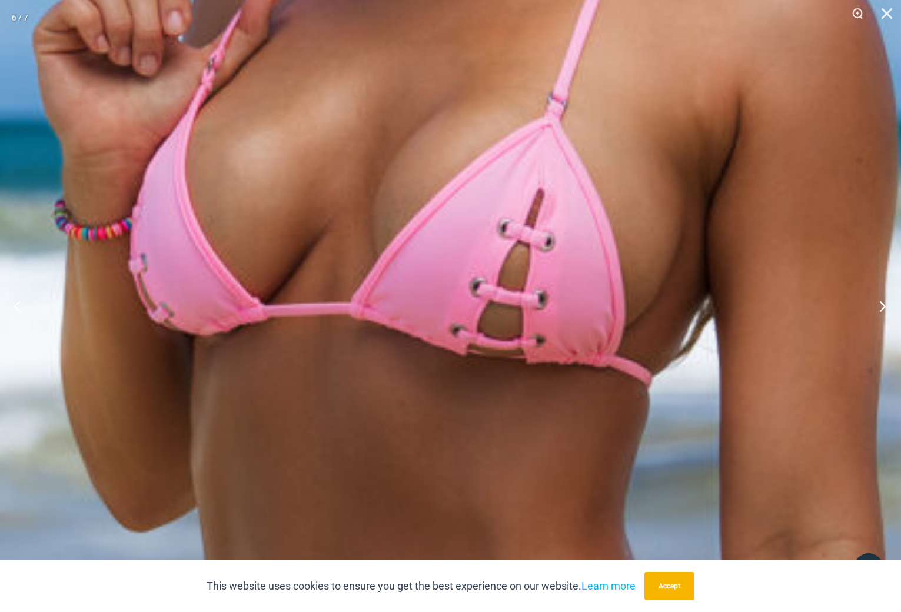
click at [881, 308] on button "Next" at bounding box center [879, 305] width 44 height 59
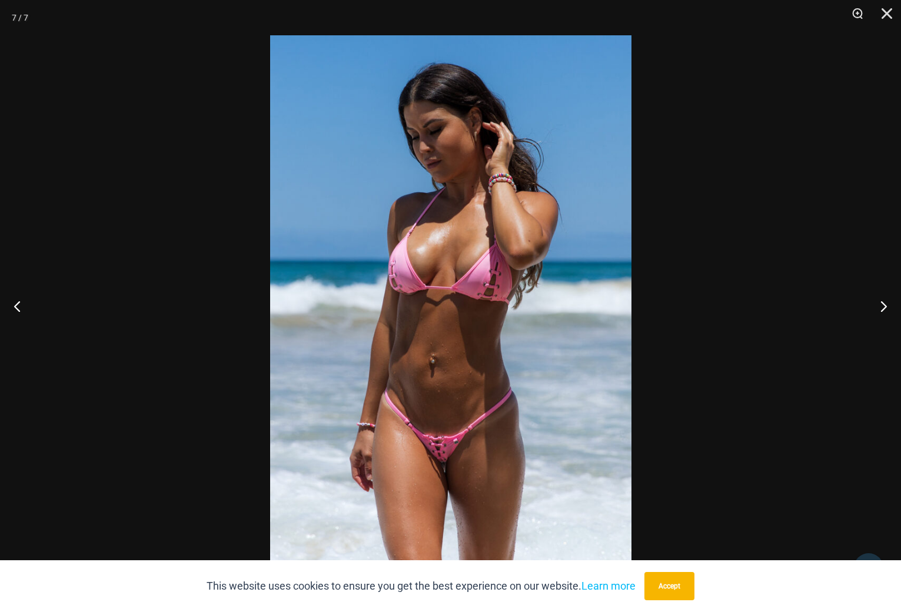
click at [499, 282] on img at bounding box center [450, 305] width 361 height 541
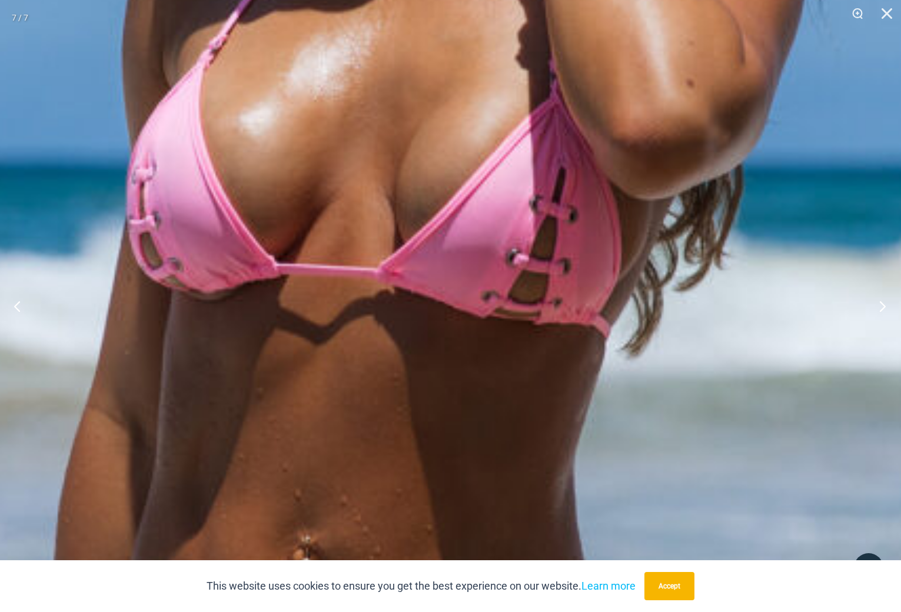
click at [882, 306] on button "Next" at bounding box center [879, 305] width 44 height 59
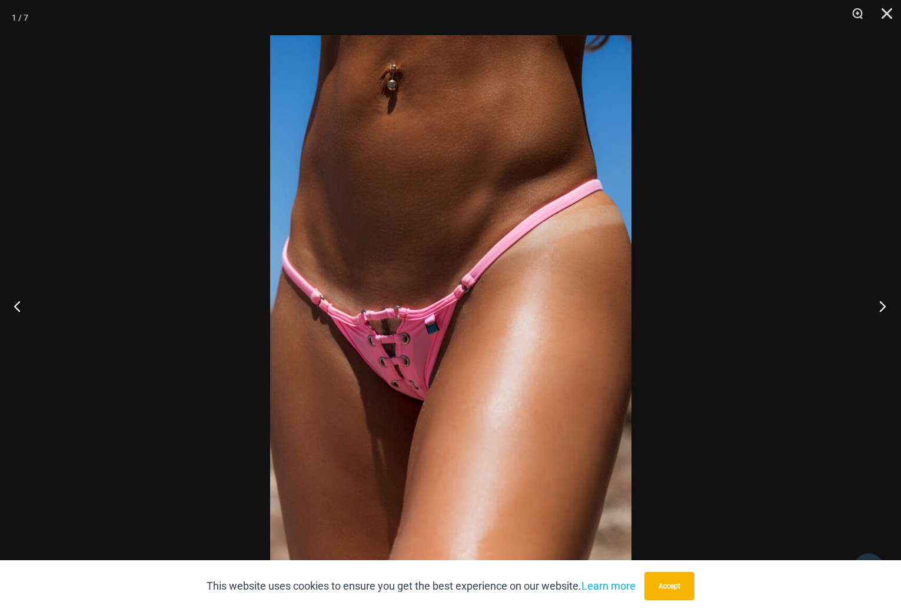
click at [881, 307] on button "Next" at bounding box center [879, 305] width 44 height 59
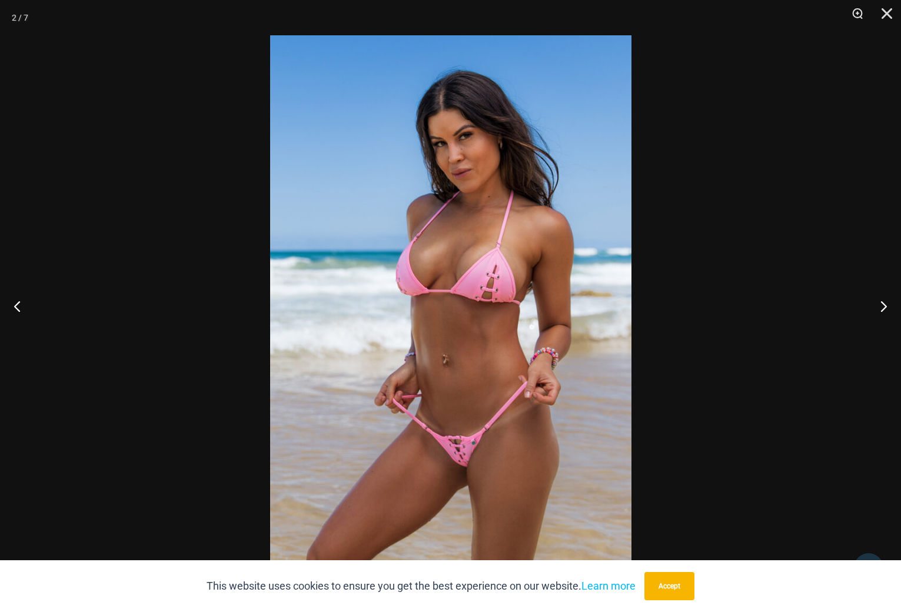
click at [493, 285] on img at bounding box center [450, 305] width 361 height 541
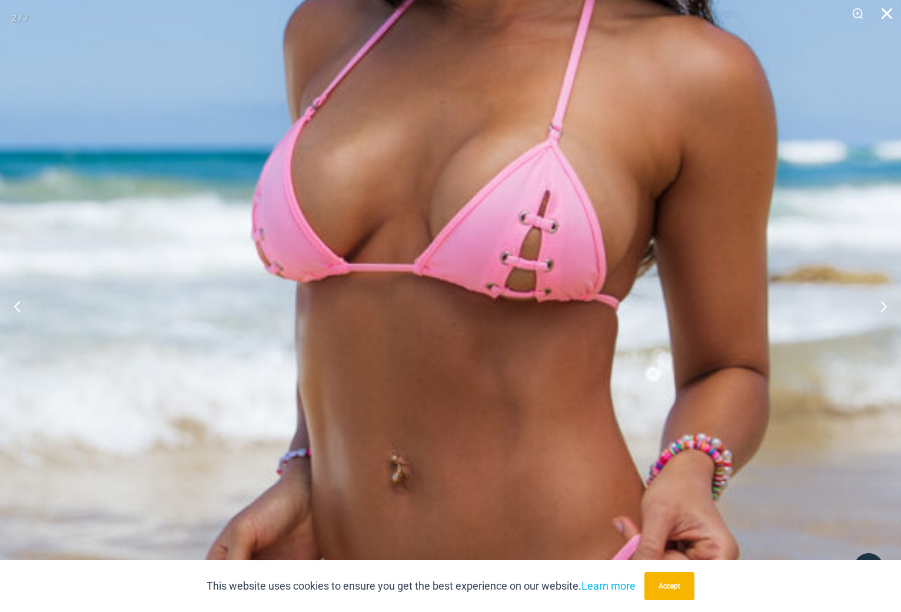
click at [885, 17] on button "Close" at bounding box center [882, 17] width 29 height 35
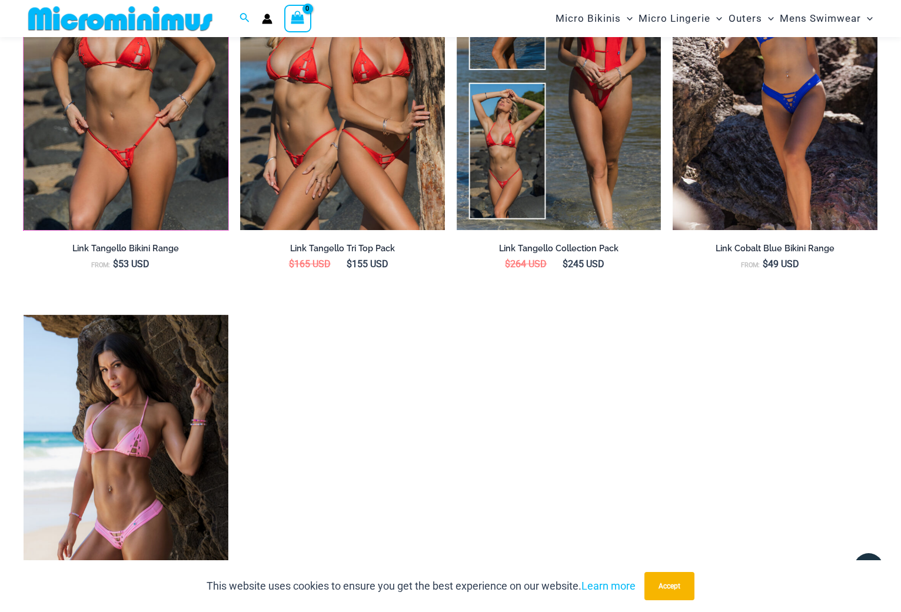
scroll to position [1704, 0]
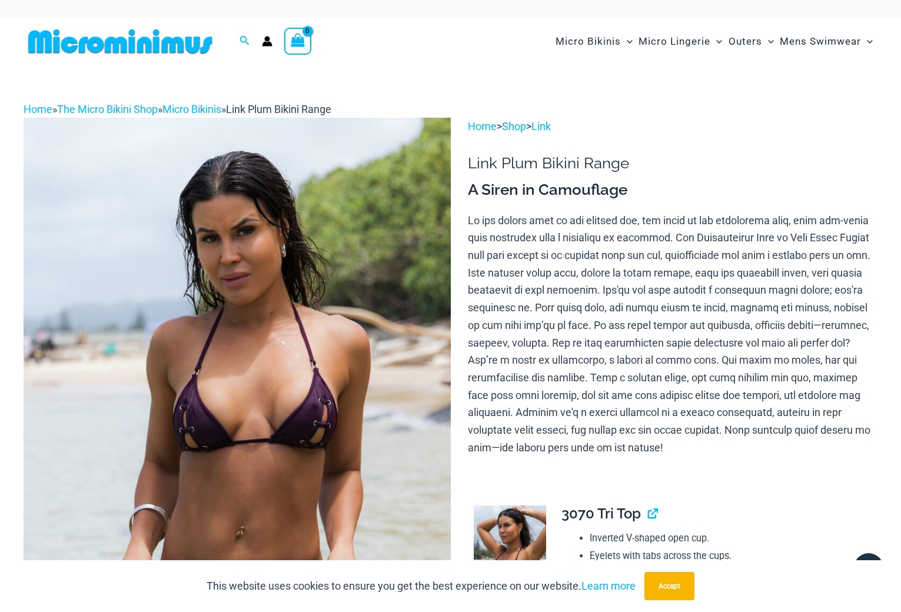
click at [269, 403] on img at bounding box center [237, 438] width 427 height 640
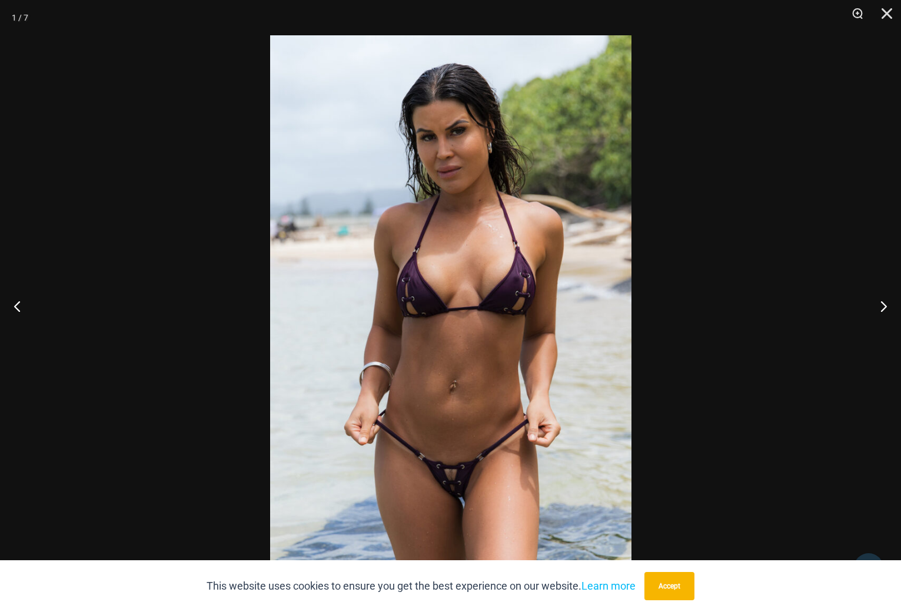
click at [450, 452] on img at bounding box center [450, 305] width 361 height 541
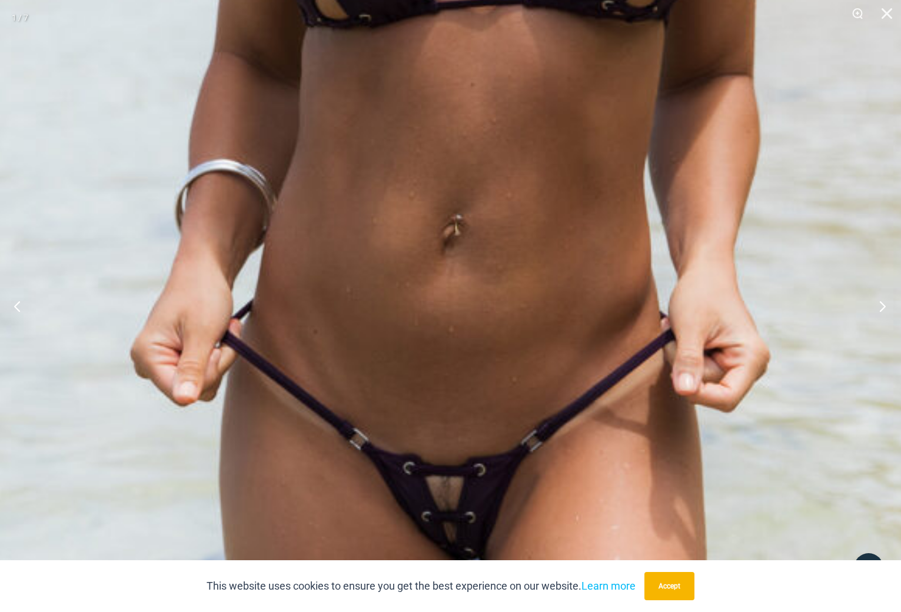
click at [881, 306] on button "Next" at bounding box center [879, 305] width 44 height 59
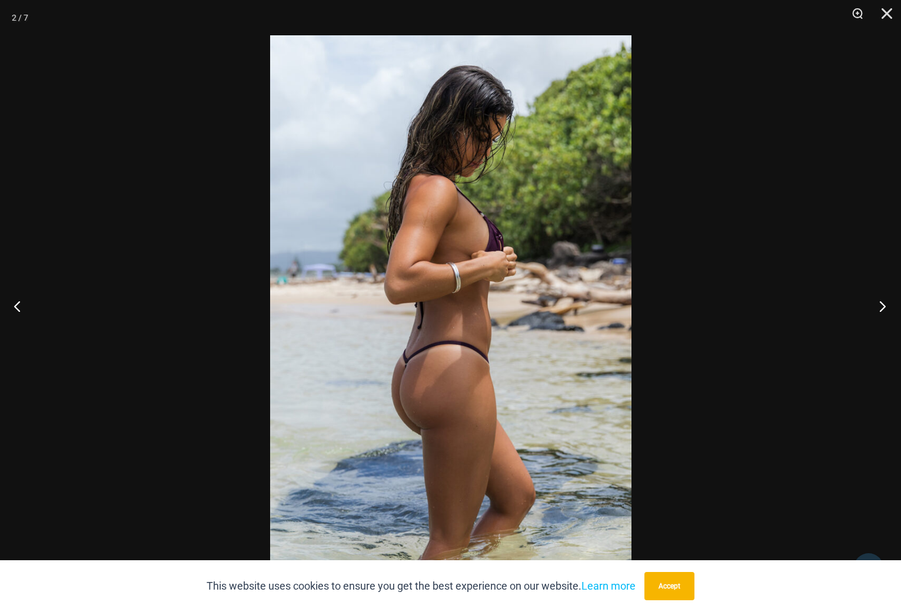
click at [884, 312] on button "Next" at bounding box center [879, 305] width 44 height 59
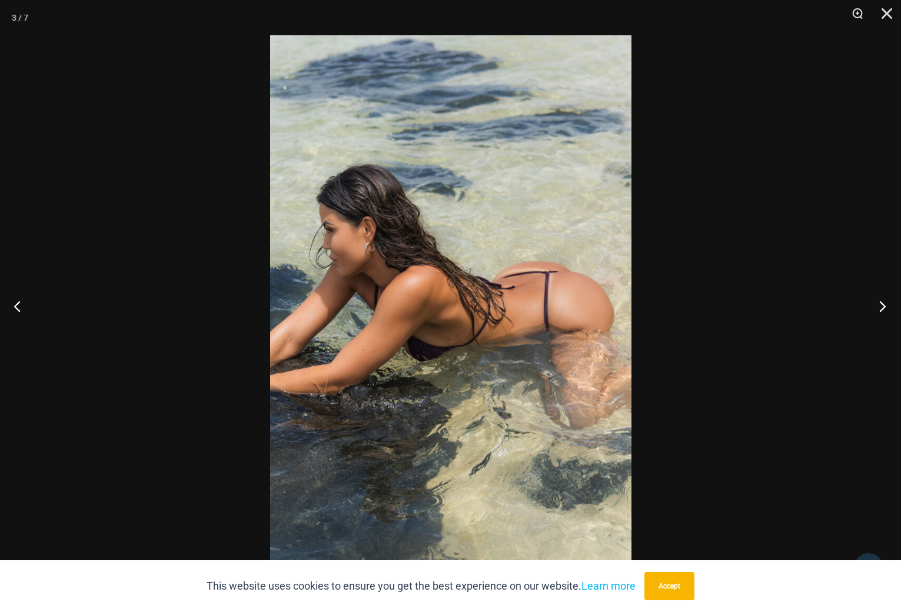
click at [881, 309] on button "Next" at bounding box center [879, 305] width 44 height 59
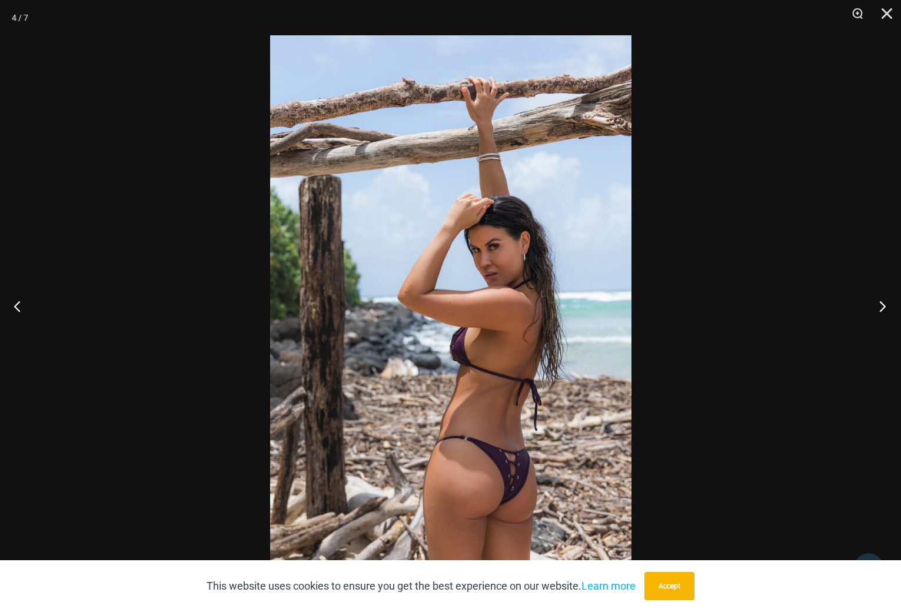
click at [881, 309] on button "Next" at bounding box center [879, 305] width 44 height 59
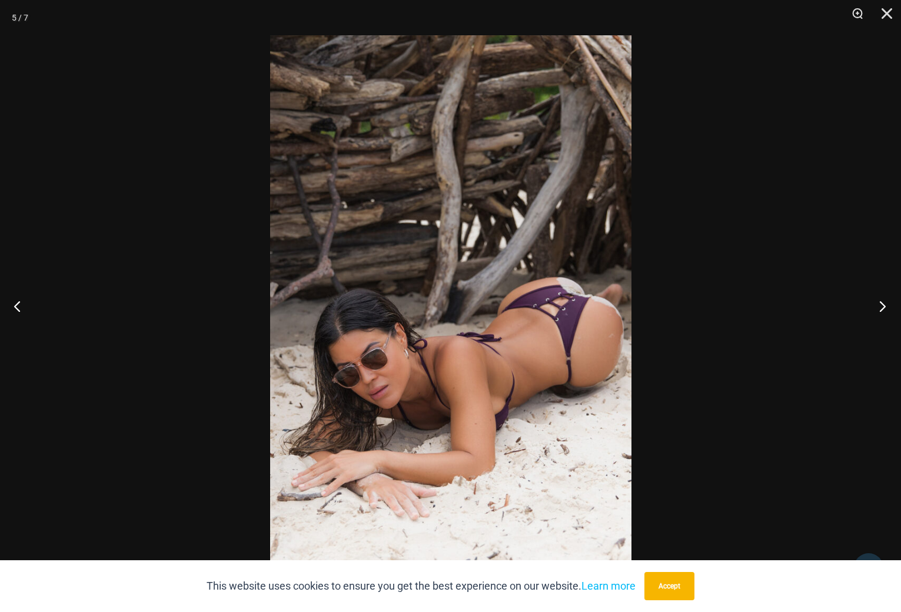
click at [881, 309] on button "Next" at bounding box center [879, 305] width 44 height 59
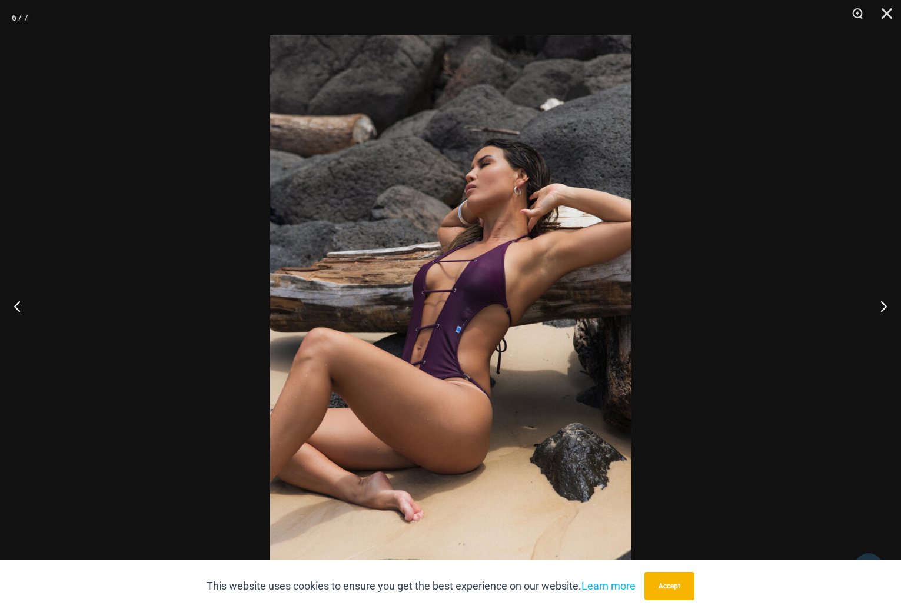
click at [506, 292] on img at bounding box center [450, 305] width 361 height 541
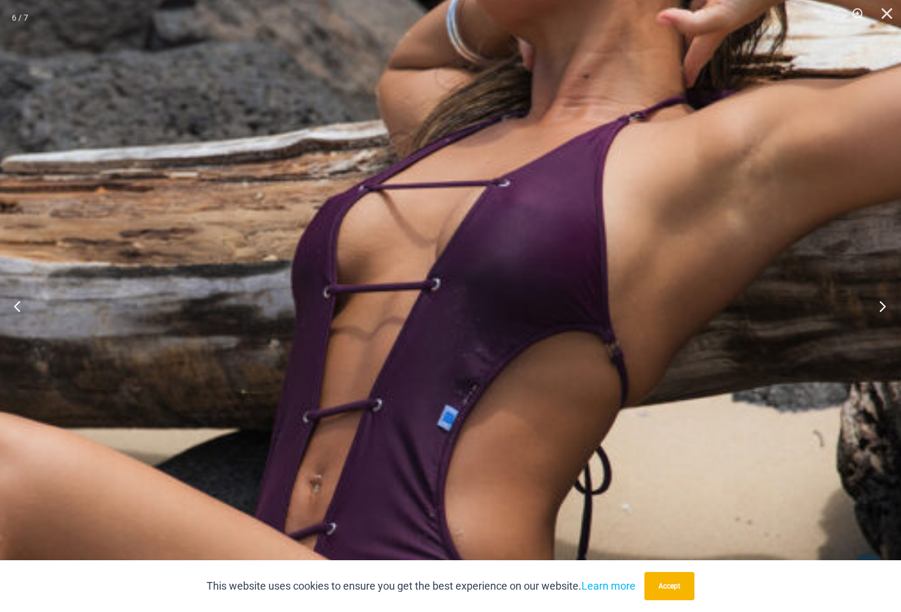
click at [881, 305] on button "Next" at bounding box center [879, 305] width 44 height 59
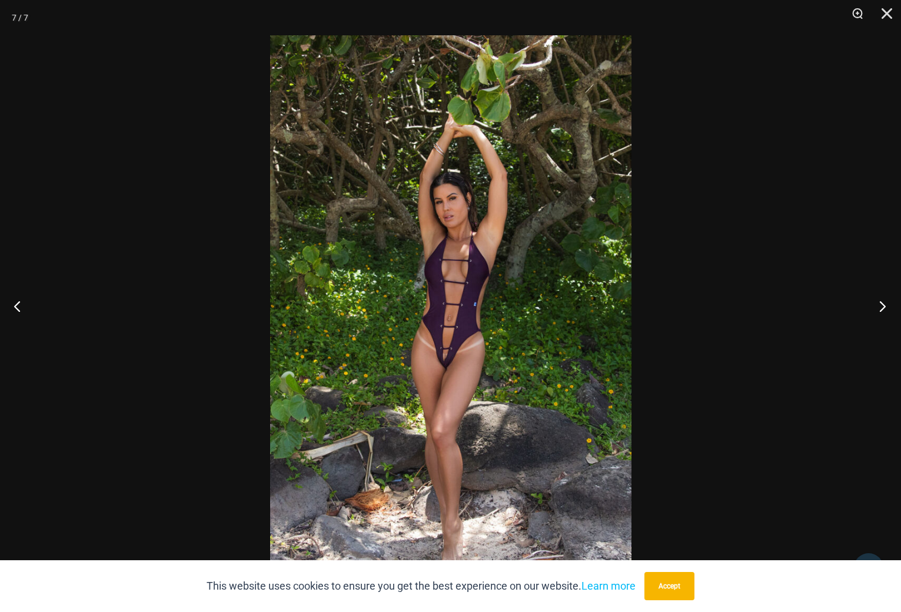
click at [881, 305] on button "Next" at bounding box center [879, 305] width 44 height 59
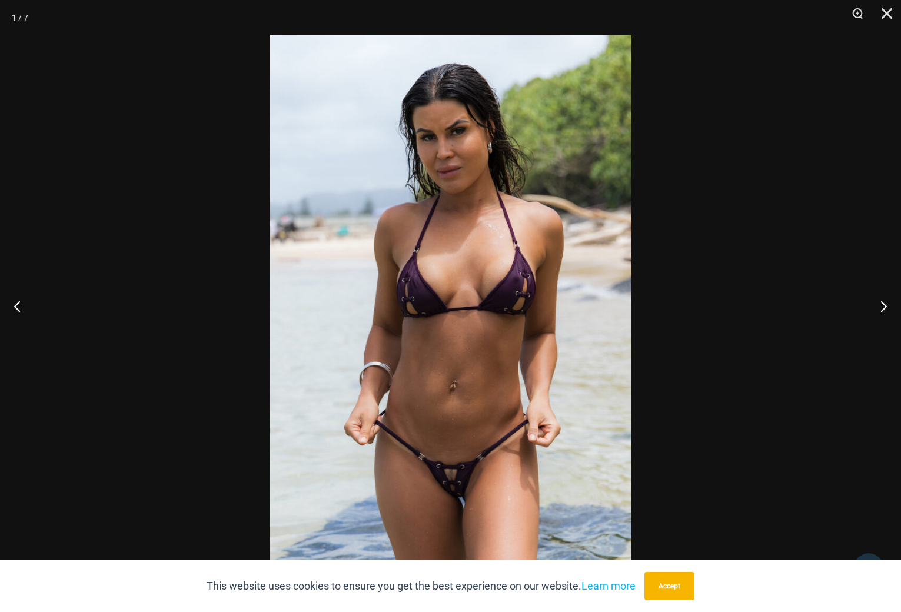
click at [515, 294] on img at bounding box center [450, 305] width 361 height 541
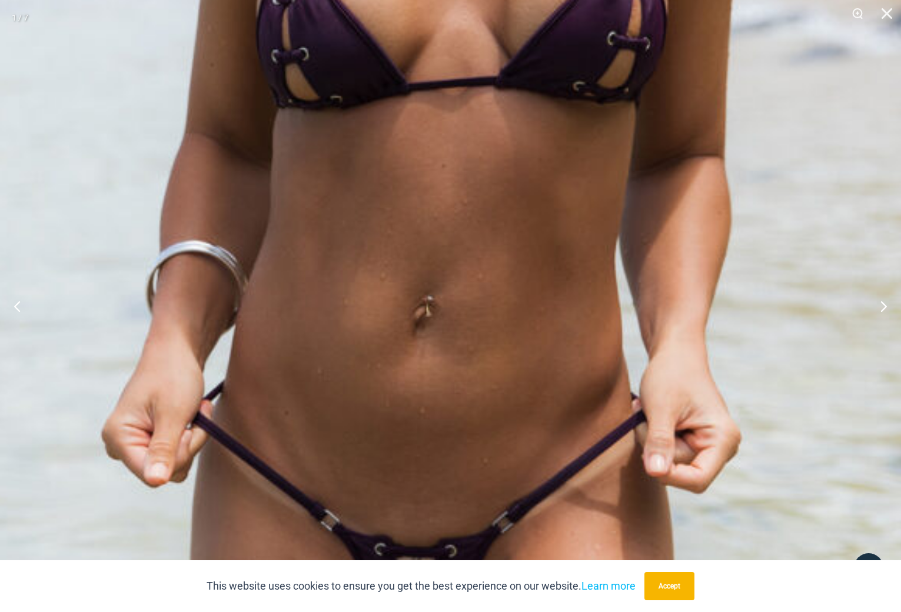
click at [476, 150] on img at bounding box center [416, 75] width 1067 height 1599
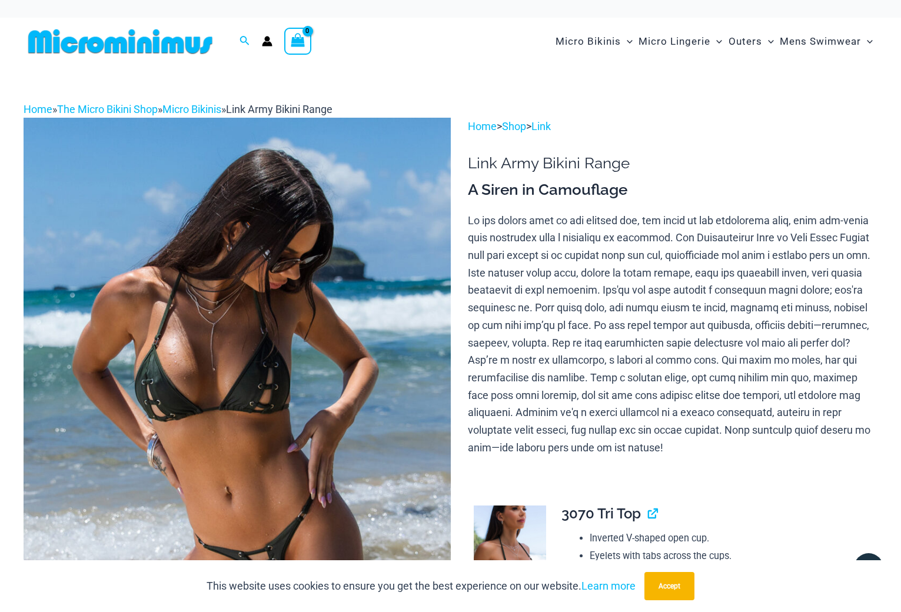
click at [239, 382] on img at bounding box center [237, 438] width 427 height 640
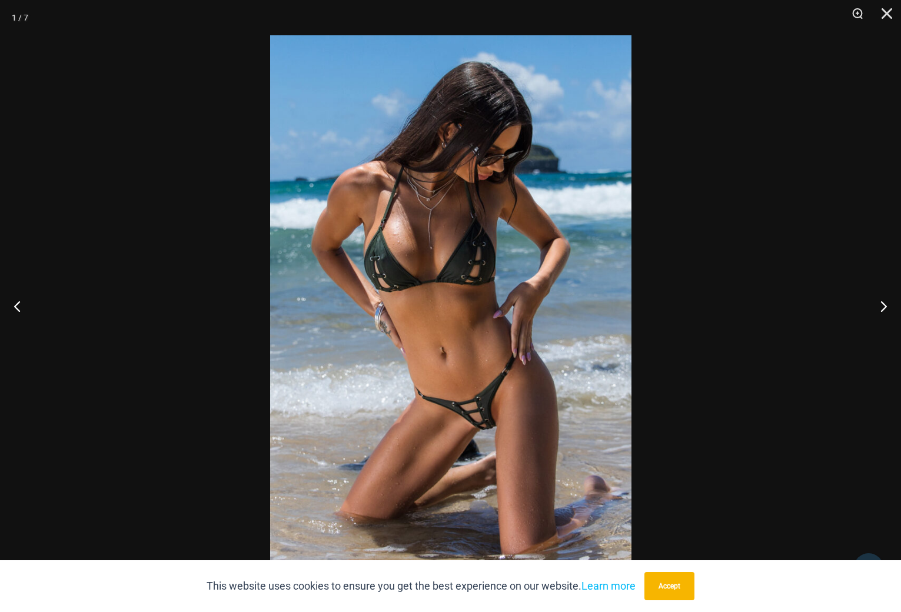
click at [443, 330] on img at bounding box center [450, 305] width 361 height 541
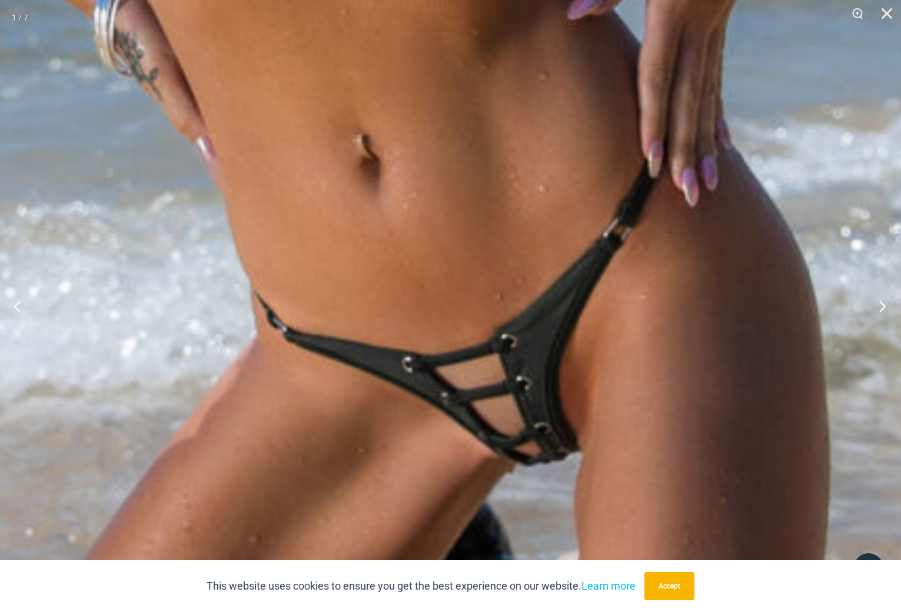
click at [882, 305] on button "Next" at bounding box center [879, 305] width 44 height 59
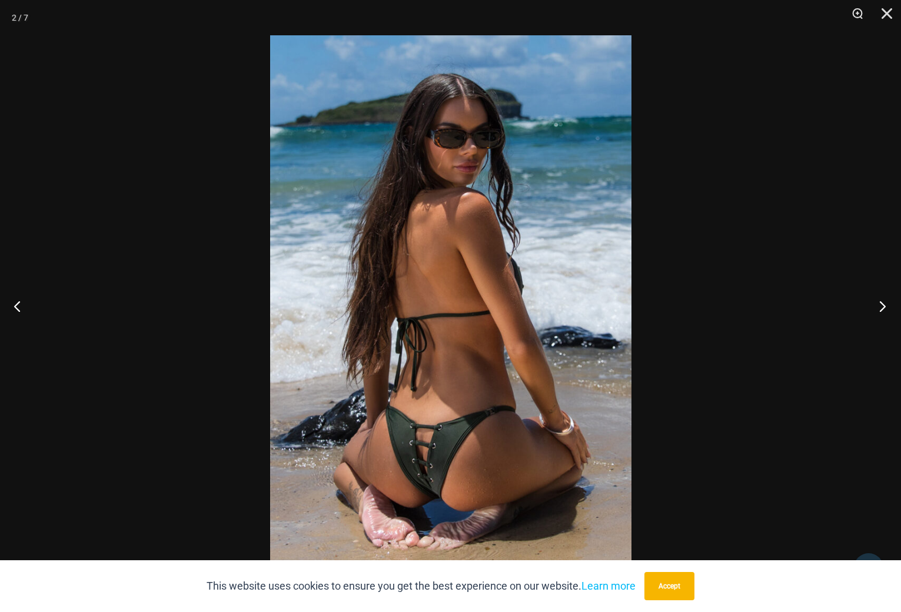
click at [884, 309] on button "Next" at bounding box center [879, 305] width 44 height 59
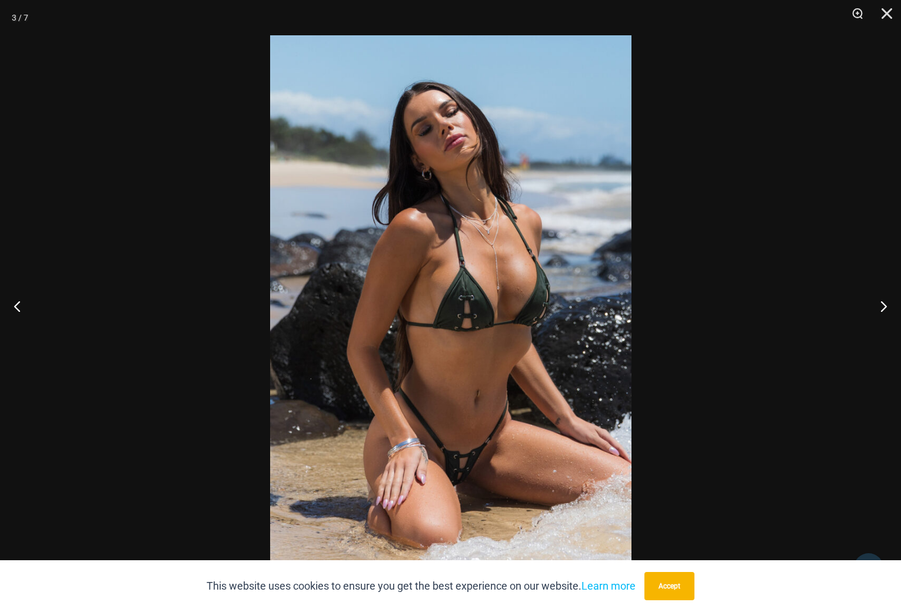
click at [483, 317] on img at bounding box center [450, 305] width 361 height 541
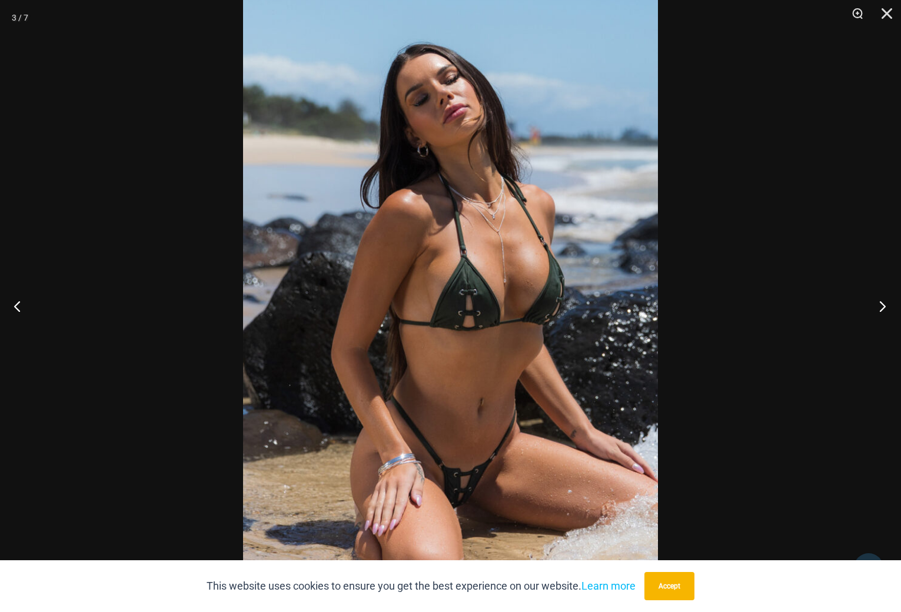
click at [885, 306] on button "Next" at bounding box center [879, 305] width 44 height 59
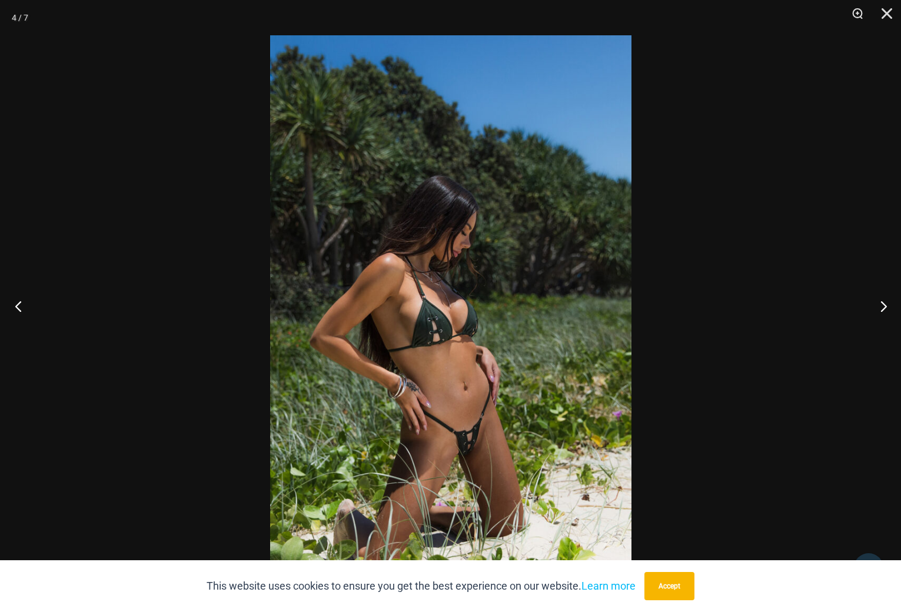
click at [18, 306] on button "Previous" at bounding box center [22, 305] width 44 height 59
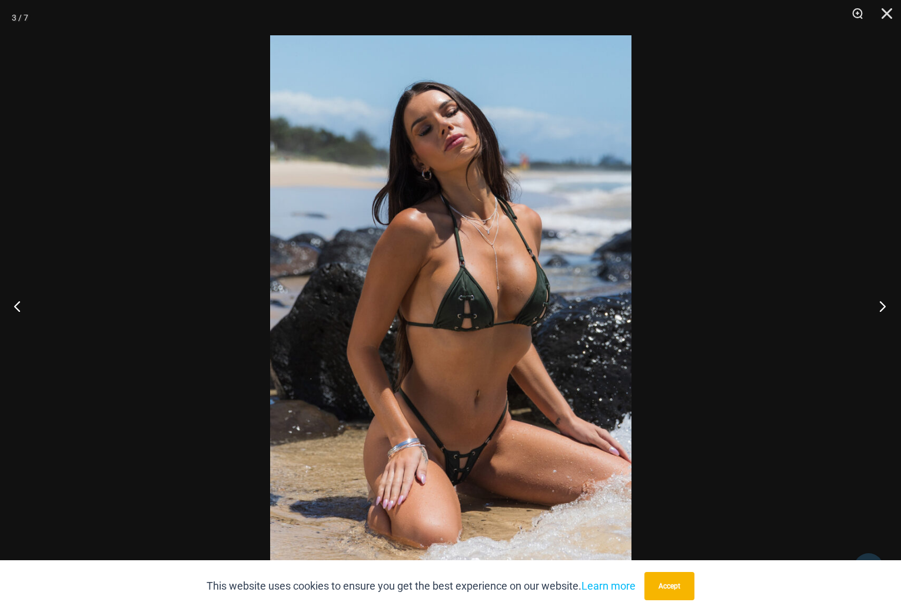
click at [881, 306] on button "Next" at bounding box center [879, 305] width 44 height 59
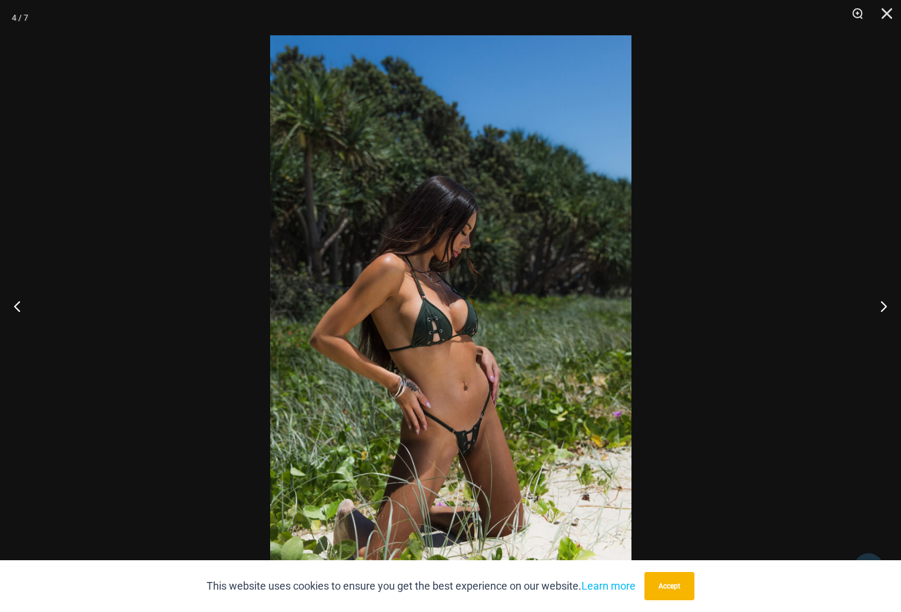
click at [471, 436] on img at bounding box center [450, 305] width 361 height 541
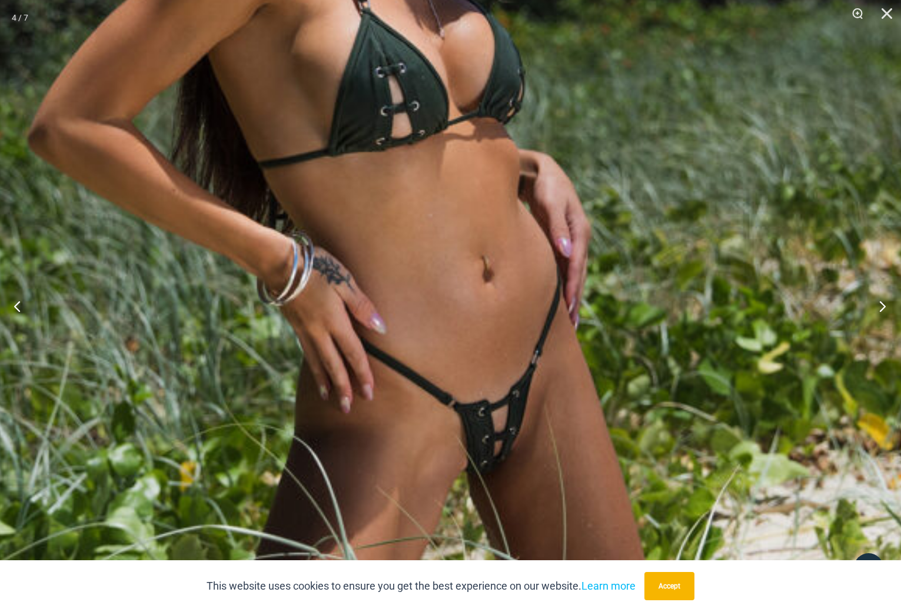
click at [883, 311] on button "Next" at bounding box center [879, 305] width 44 height 59
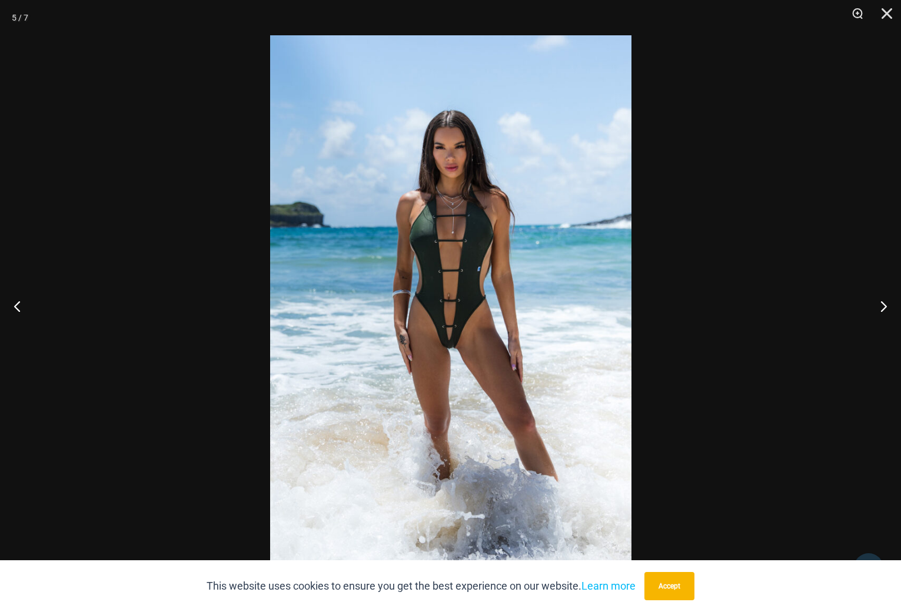
click at [459, 335] on img at bounding box center [450, 305] width 361 height 541
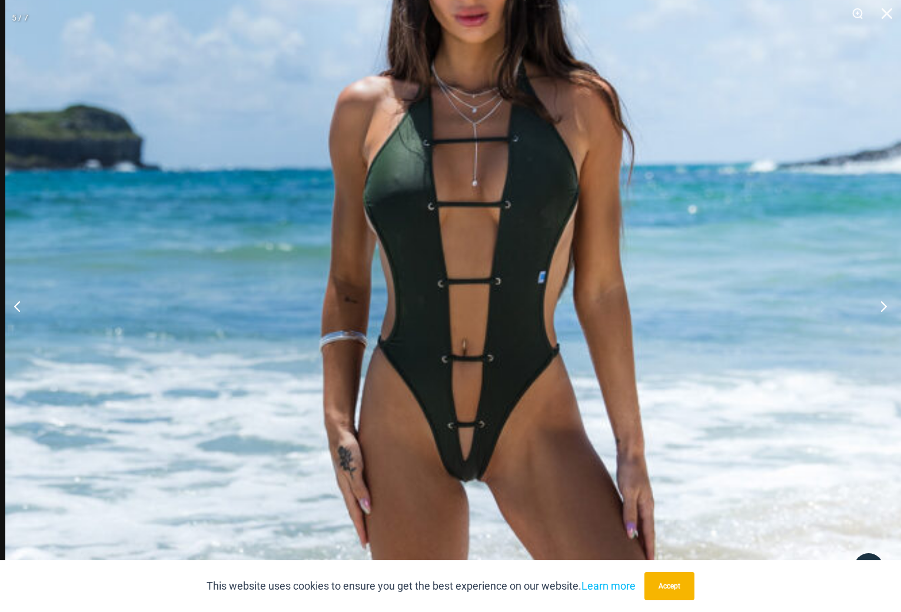
click at [511, 337] on img at bounding box center [469, 372] width 928 height 1392
click at [879, 309] on button "Next" at bounding box center [879, 305] width 44 height 59
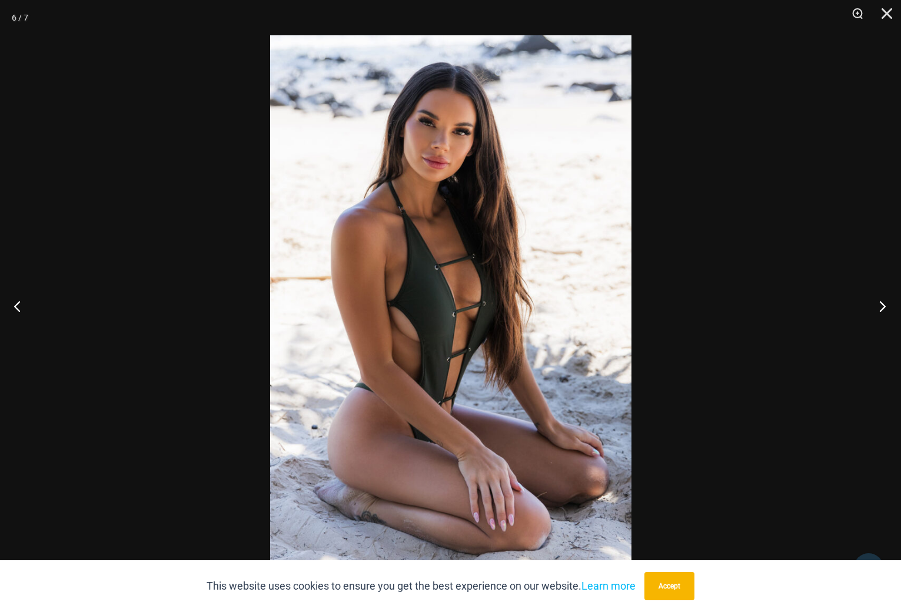
click at [881, 308] on button "Next" at bounding box center [879, 305] width 44 height 59
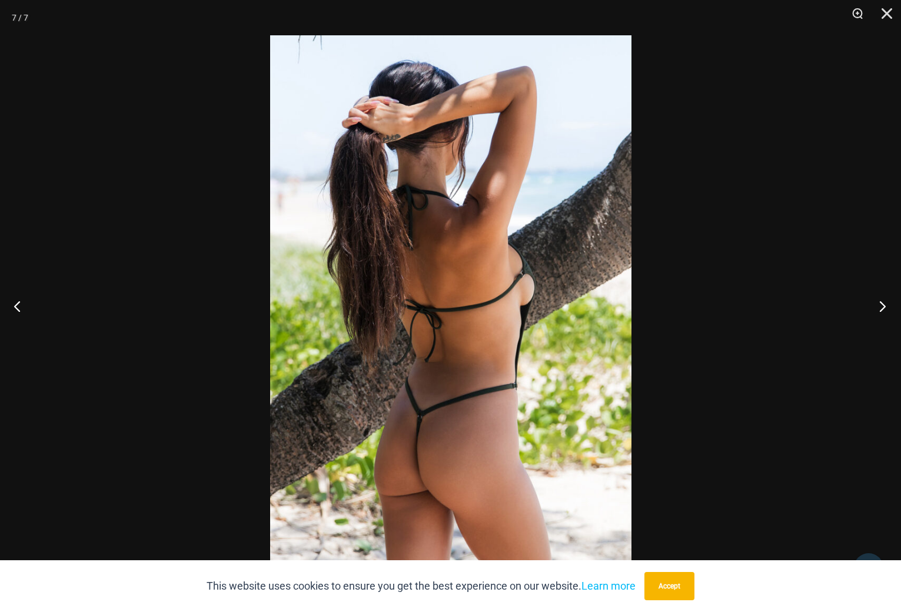
click at [881, 308] on button "Next" at bounding box center [879, 305] width 44 height 59
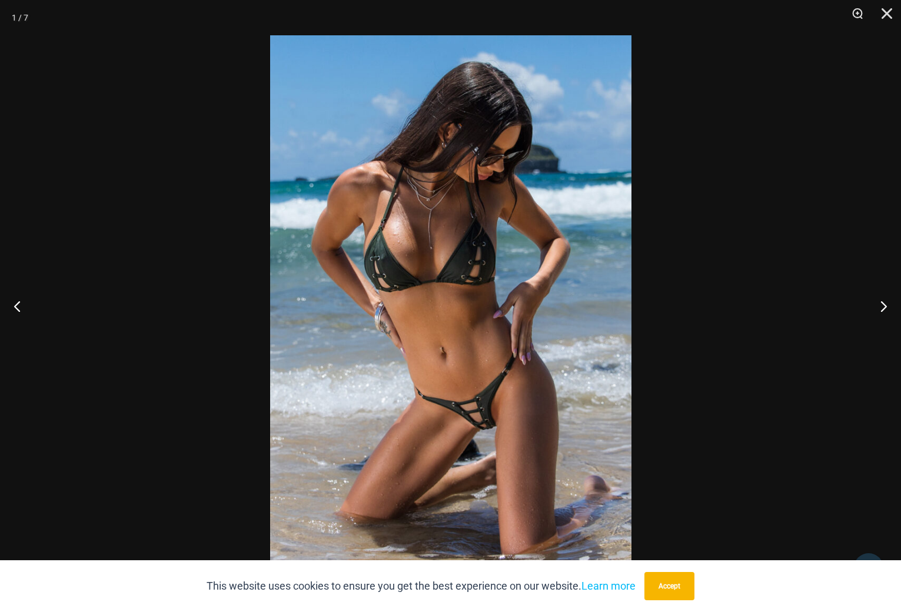
click at [466, 426] on img at bounding box center [450, 305] width 361 height 541
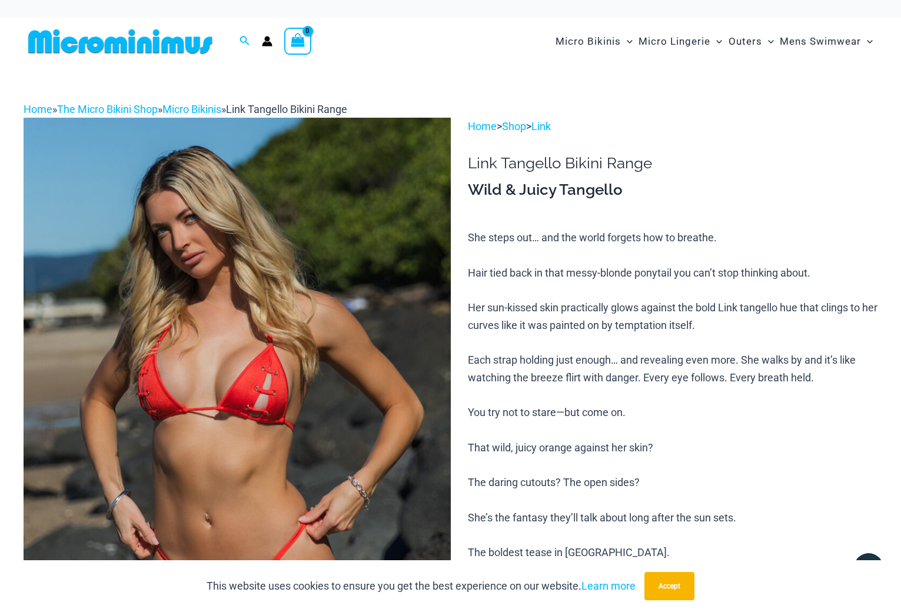
click at [314, 361] on img at bounding box center [237, 438] width 427 height 640
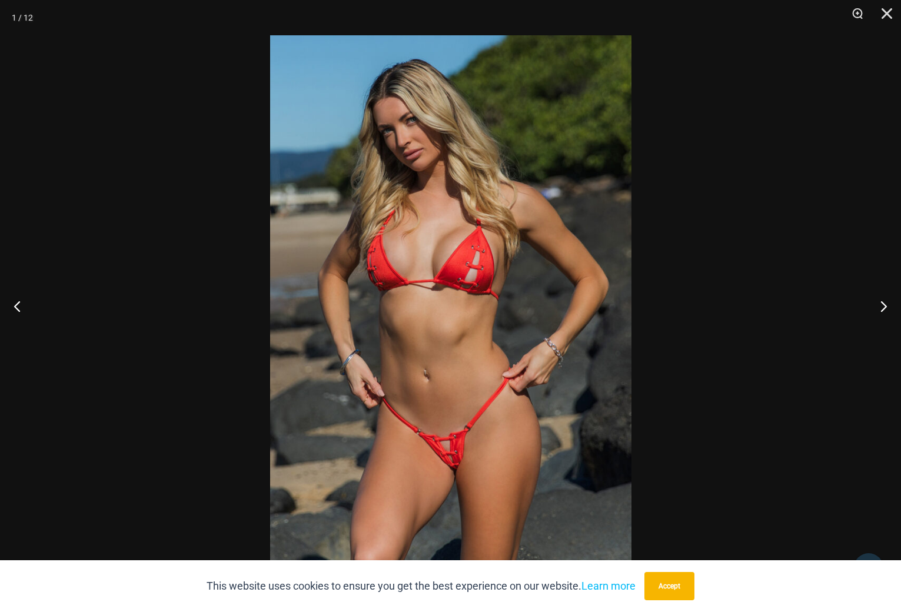
click at [446, 454] on img at bounding box center [450, 305] width 361 height 541
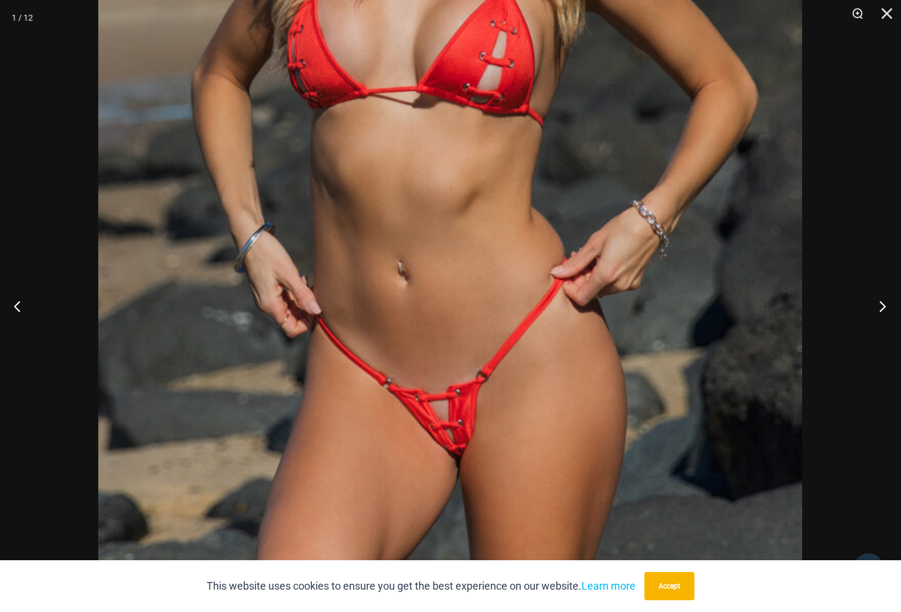
click at [882, 306] on button "Next" at bounding box center [879, 305] width 44 height 59
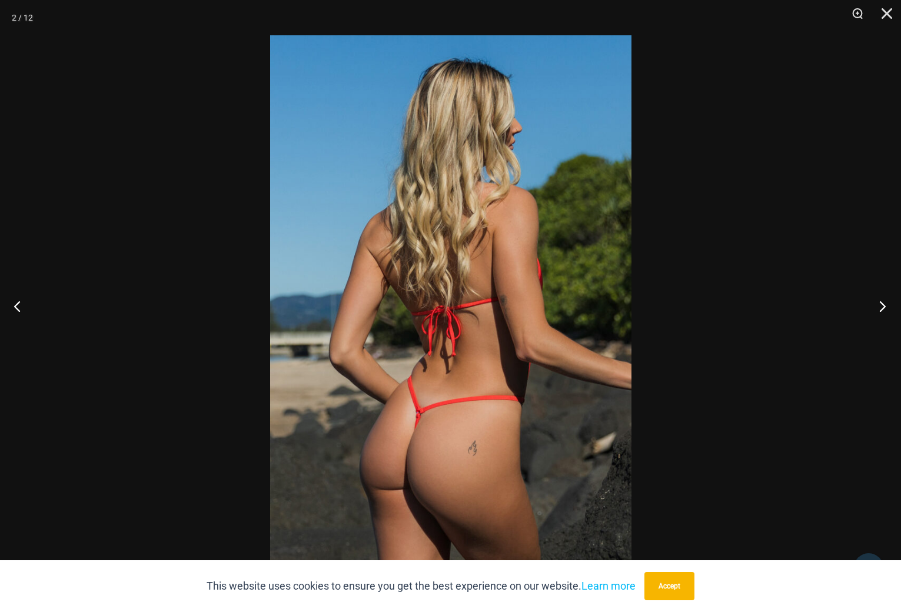
click at [882, 306] on button "Next" at bounding box center [879, 305] width 44 height 59
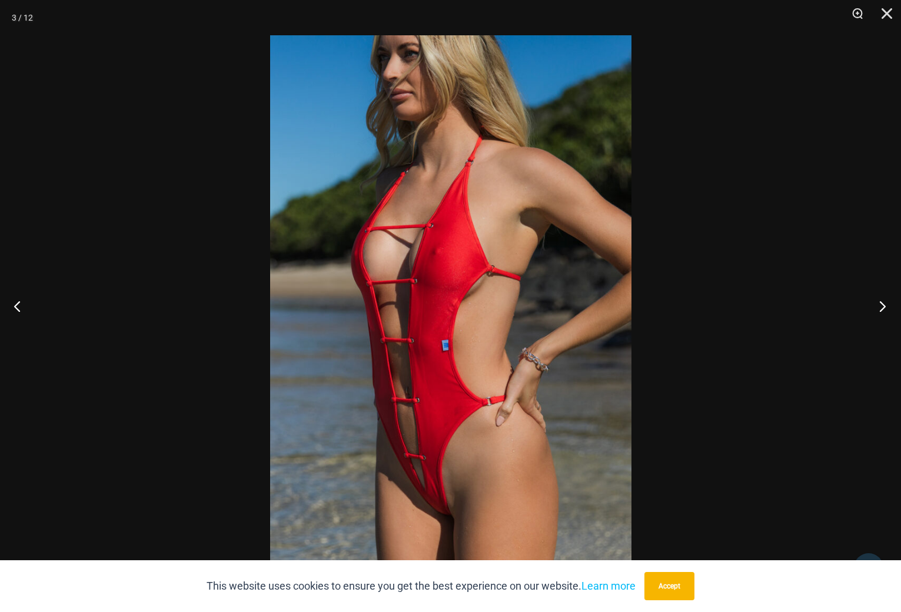
click at [882, 306] on button "Next" at bounding box center [879, 305] width 44 height 59
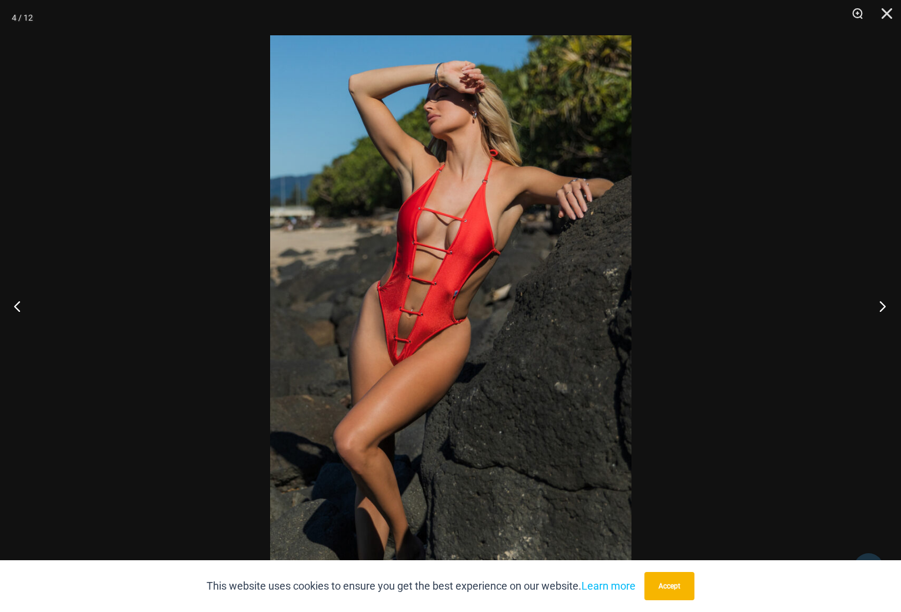
click at [882, 306] on button "Next" at bounding box center [879, 305] width 44 height 59
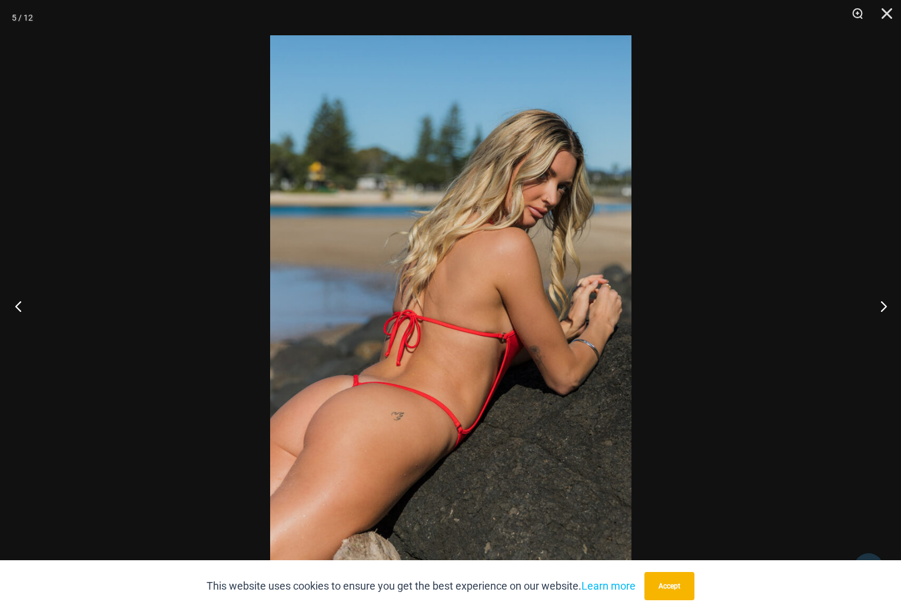
click at [22, 304] on button "Previous" at bounding box center [22, 305] width 44 height 59
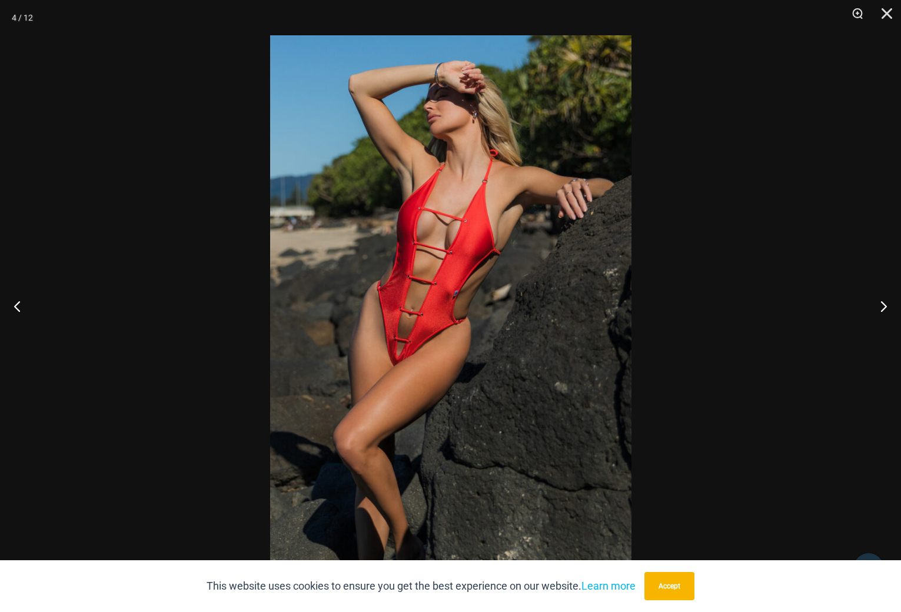
click at [391, 356] on img at bounding box center [450, 305] width 361 height 541
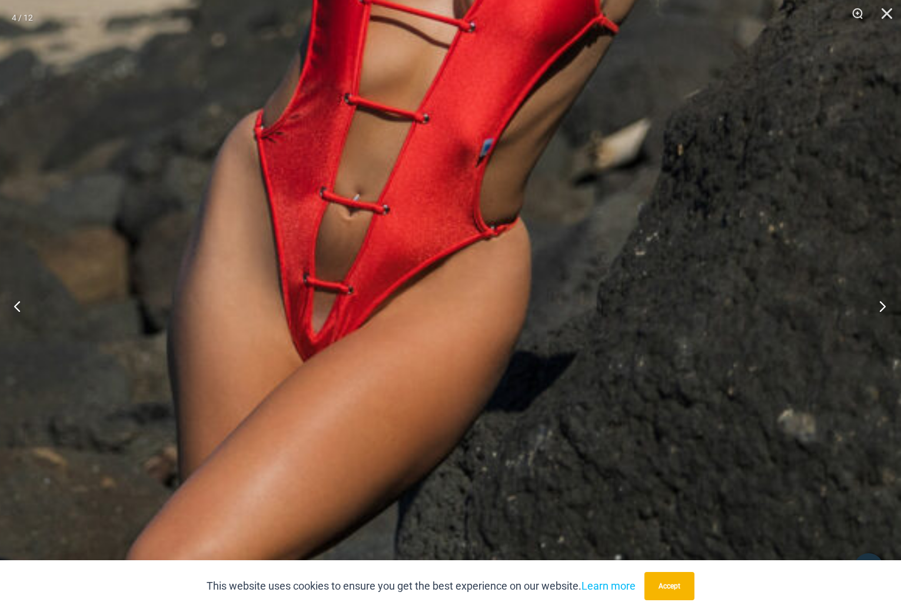
click at [881, 309] on button "Next" at bounding box center [879, 305] width 44 height 59
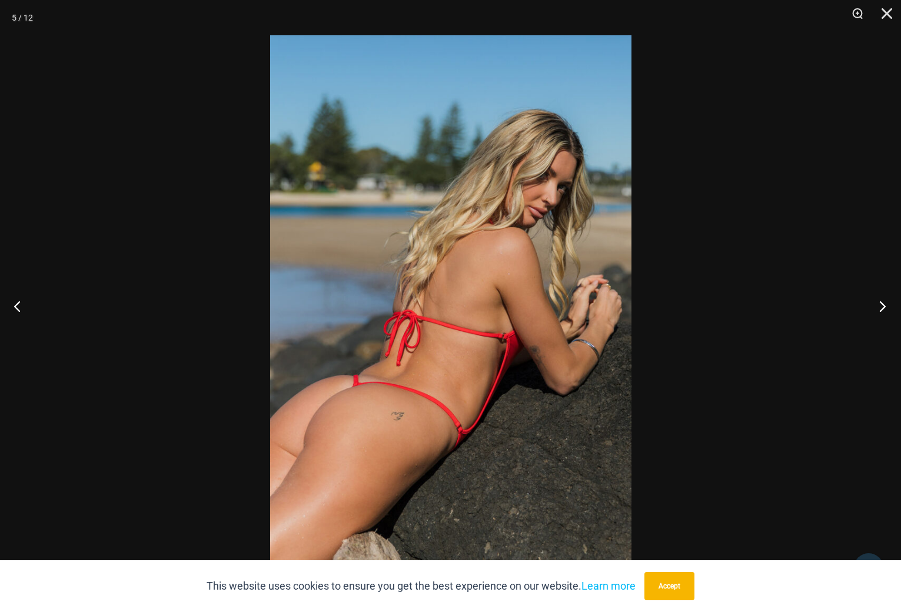
click at [882, 309] on button "Next" at bounding box center [879, 305] width 44 height 59
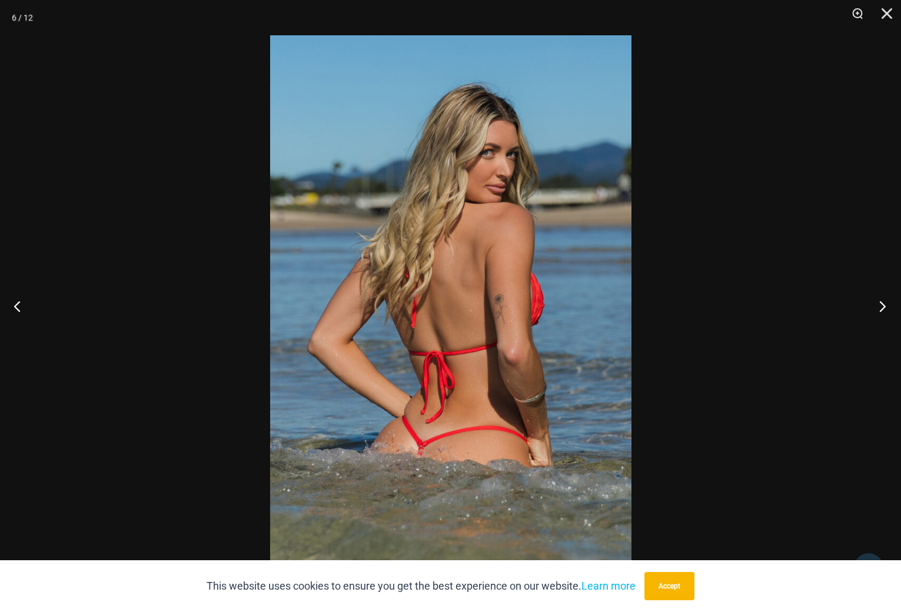
click at [882, 309] on button "Next" at bounding box center [879, 305] width 44 height 59
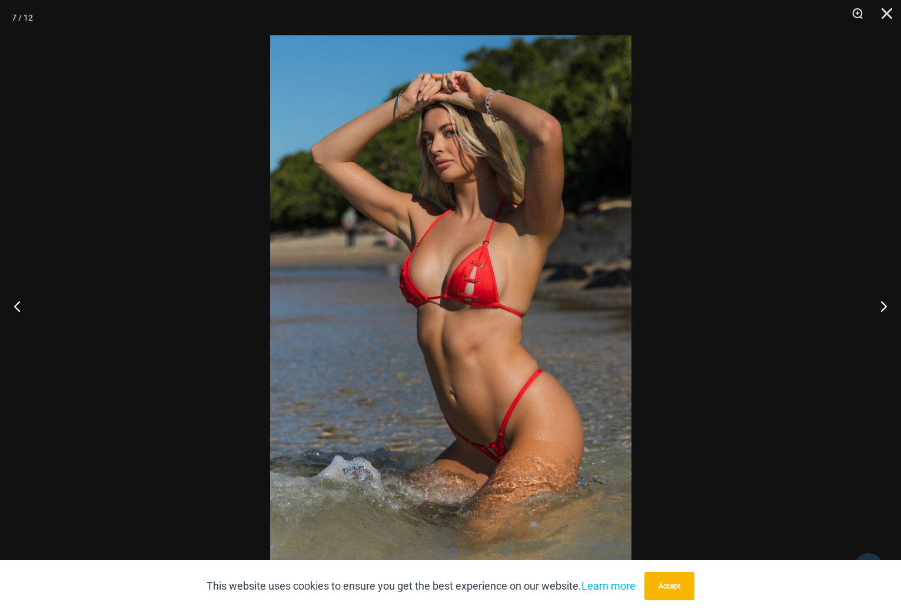
click at [475, 288] on img at bounding box center [450, 305] width 361 height 541
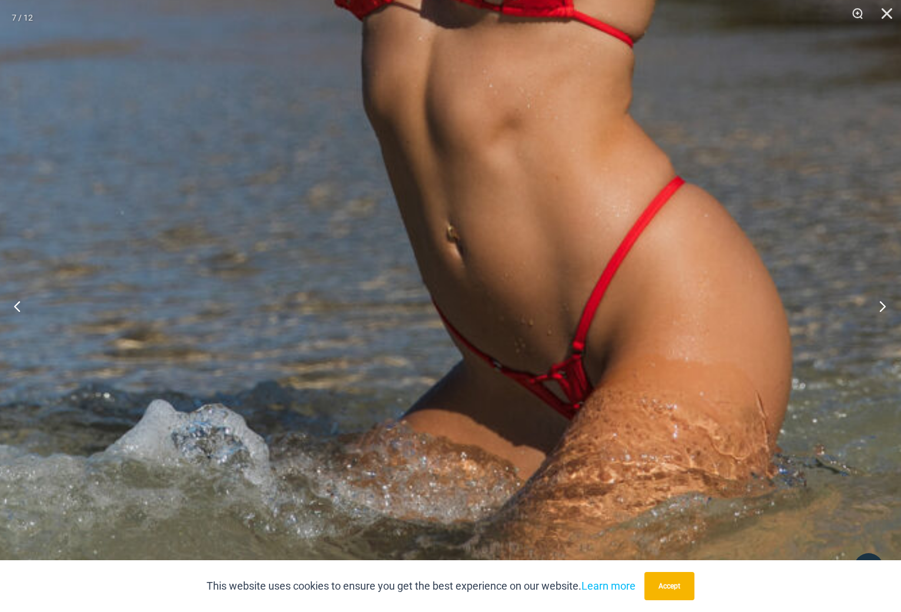
click at [887, 309] on button "Next" at bounding box center [879, 305] width 44 height 59
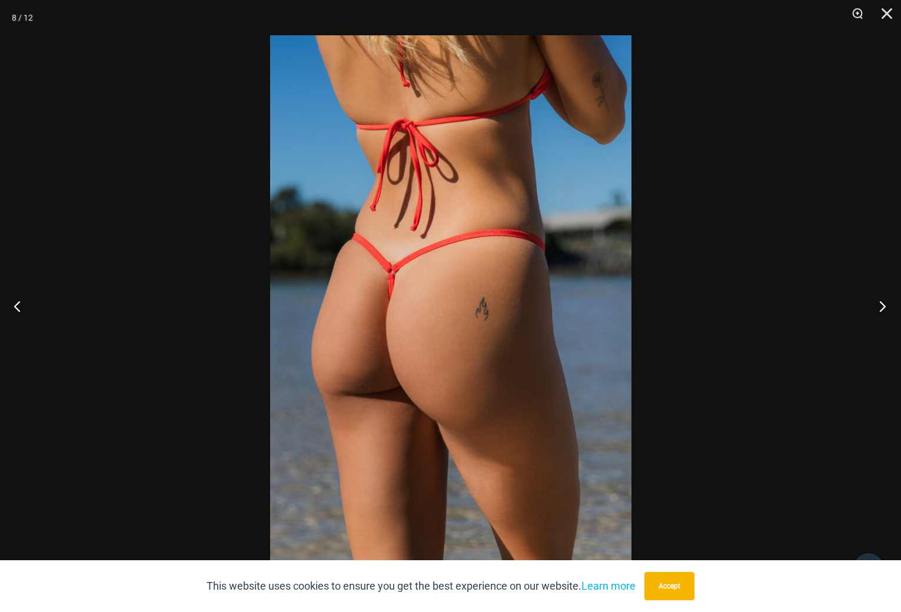
click at [881, 309] on button "Next" at bounding box center [879, 305] width 44 height 59
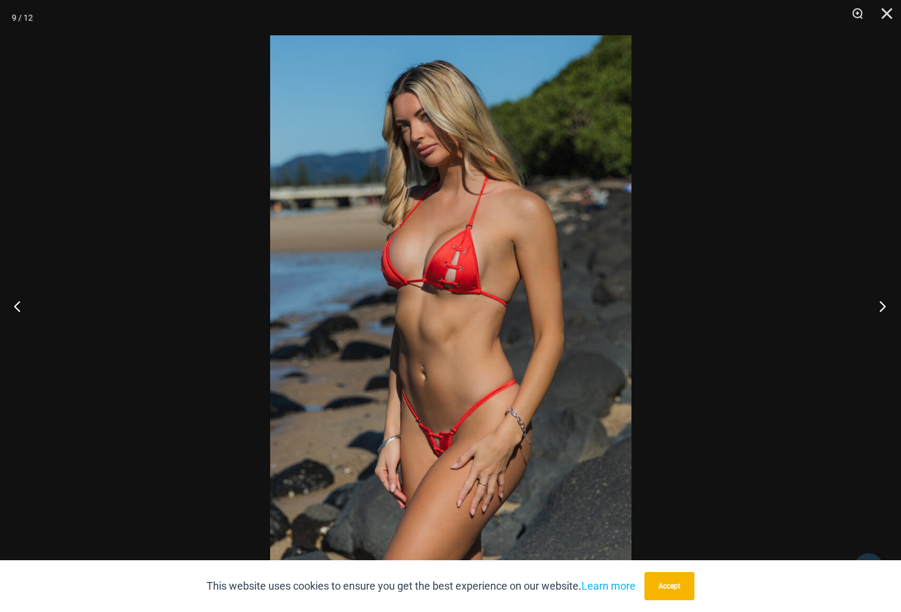
click at [872, 311] on button "Next" at bounding box center [879, 305] width 44 height 59
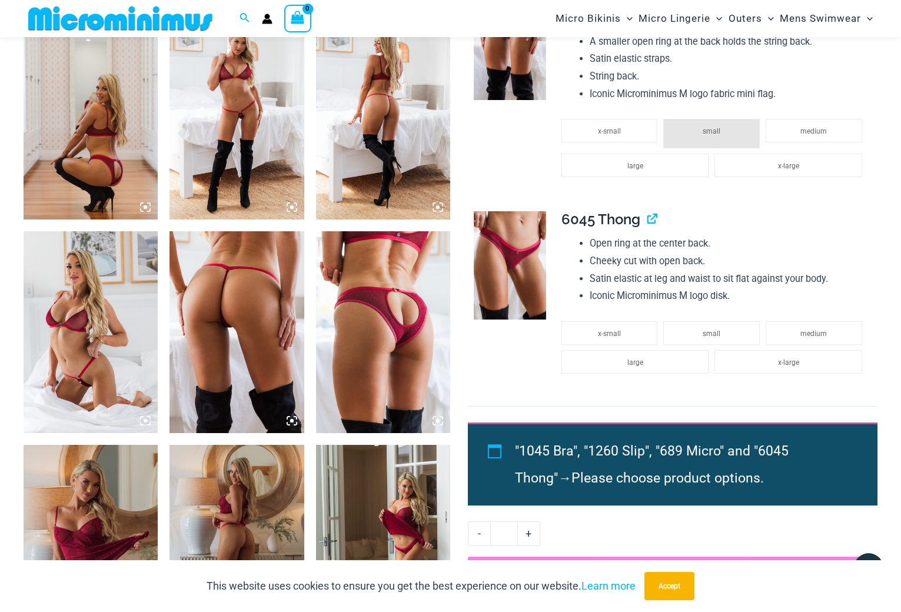
scroll to position [932, 0]
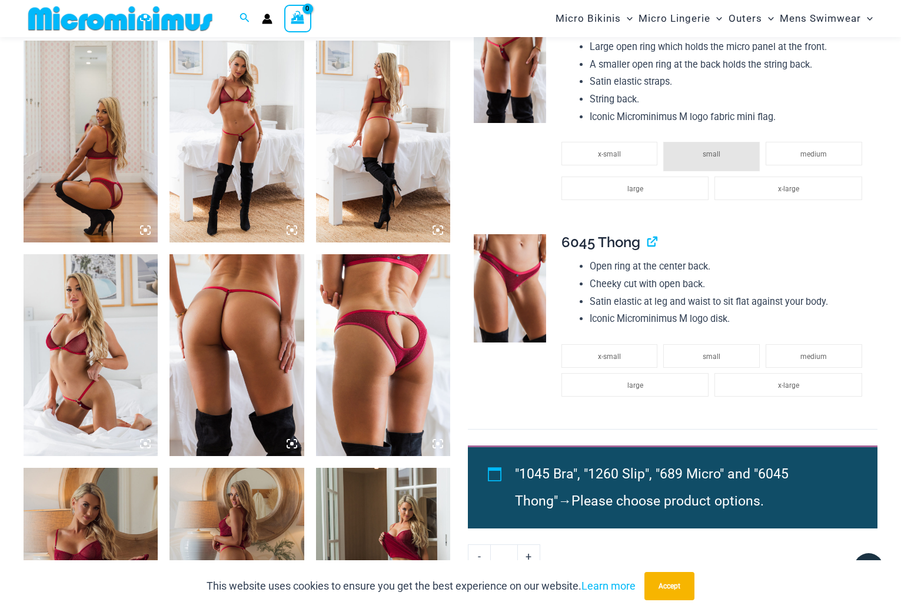
click at [104, 174] on img at bounding box center [91, 142] width 134 height 202
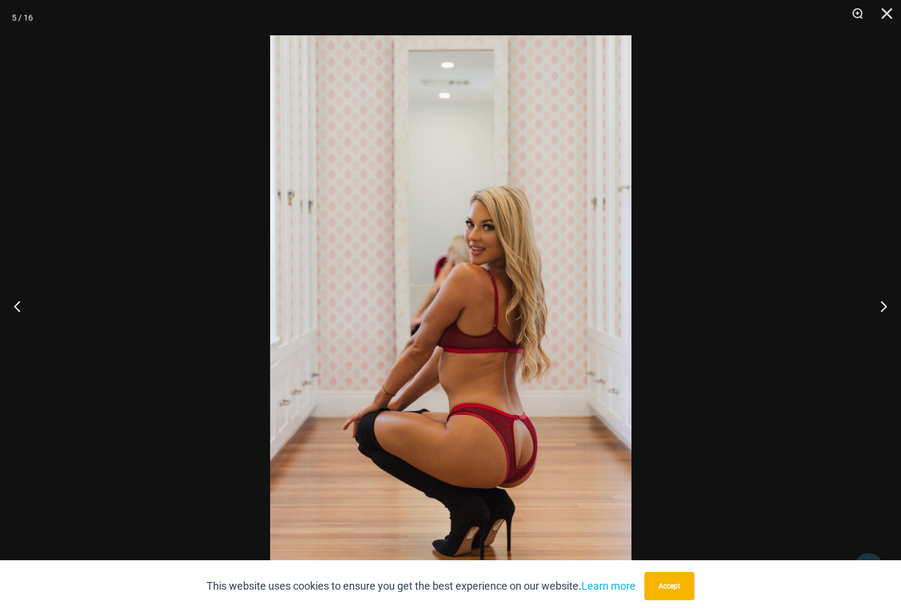
click at [500, 284] on img at bounding box center [450, 305] width 361 height 541
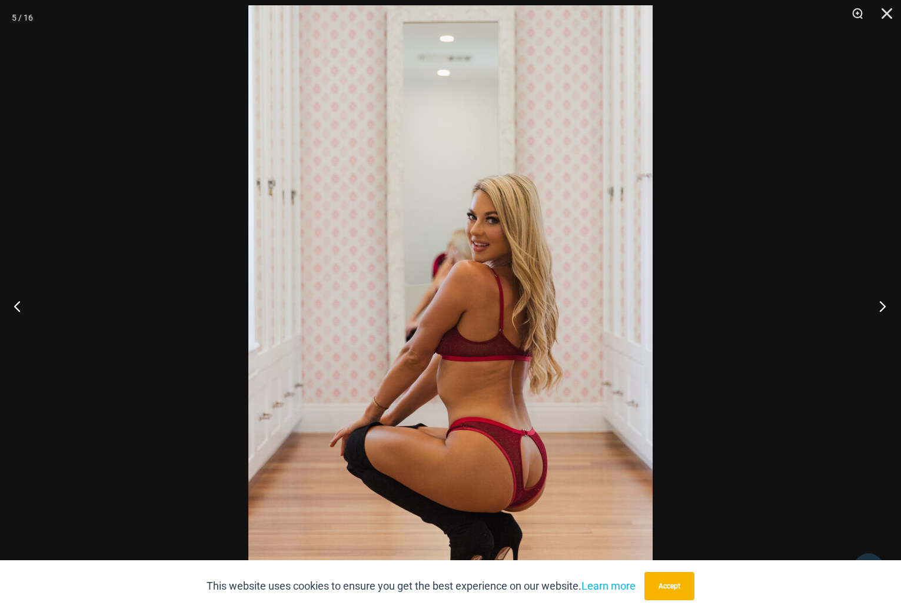
click at [879, 304] on button "Next" at bounding box center [879, 305] width 44 height 59
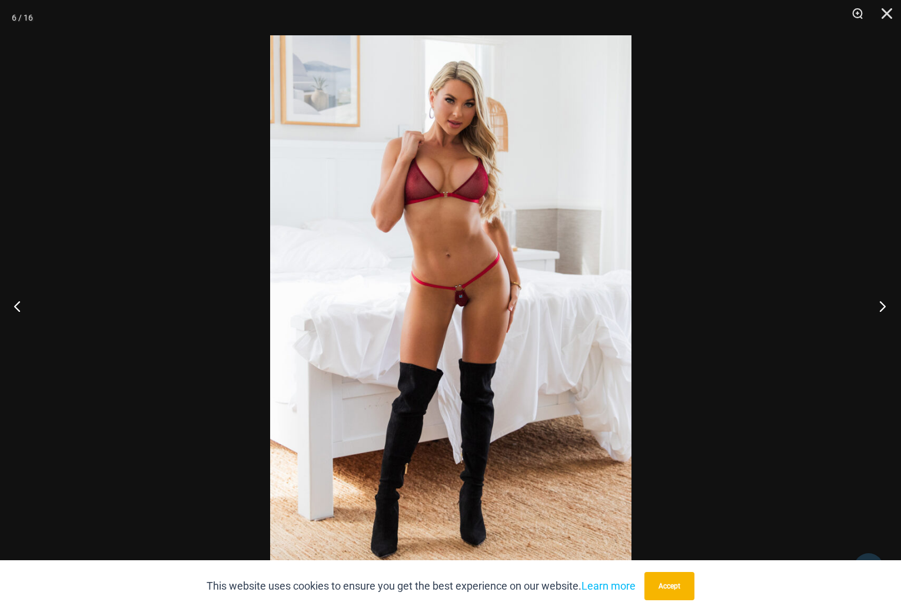
click at [886, 307] on button "Next" at bounding box center [879, 305] width 44 height 59
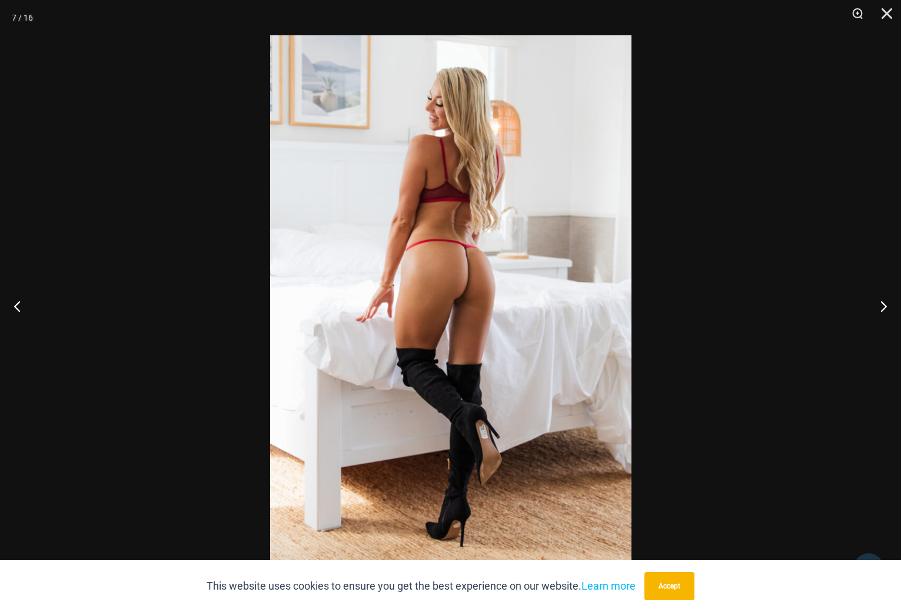
click at [883, 310] on button "Next" at bounding box center [879, 305] width 44 height 59
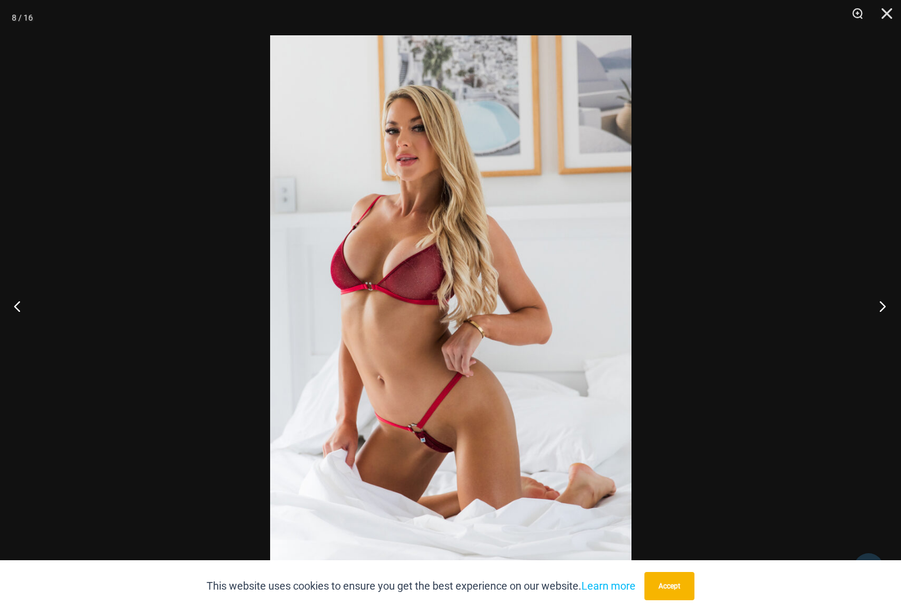
click at [883, 309] on button "Next" at bounding box center [879, 305] width 44 height 59
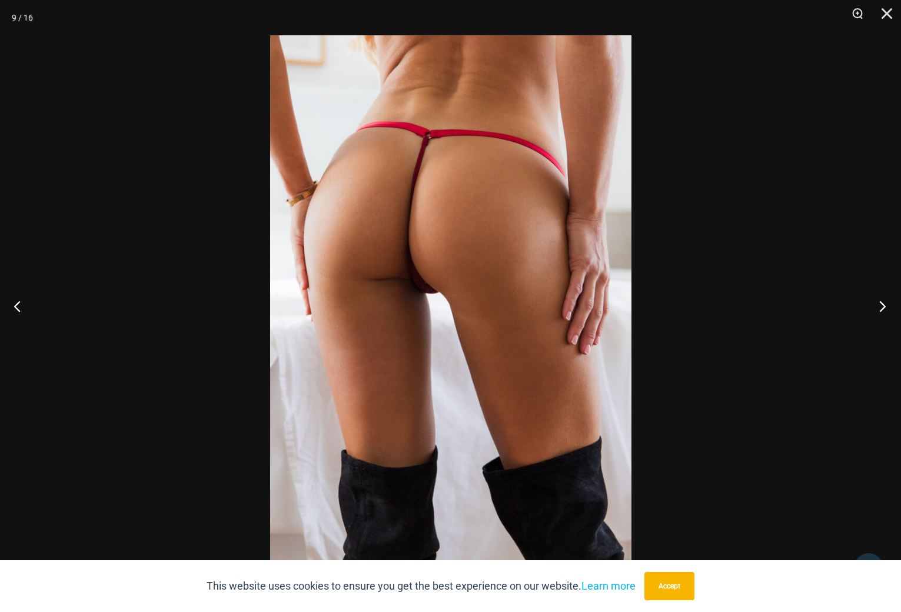
click at [884, 308] on button "Next" at bounding box center [879, 305] width 44 height 59
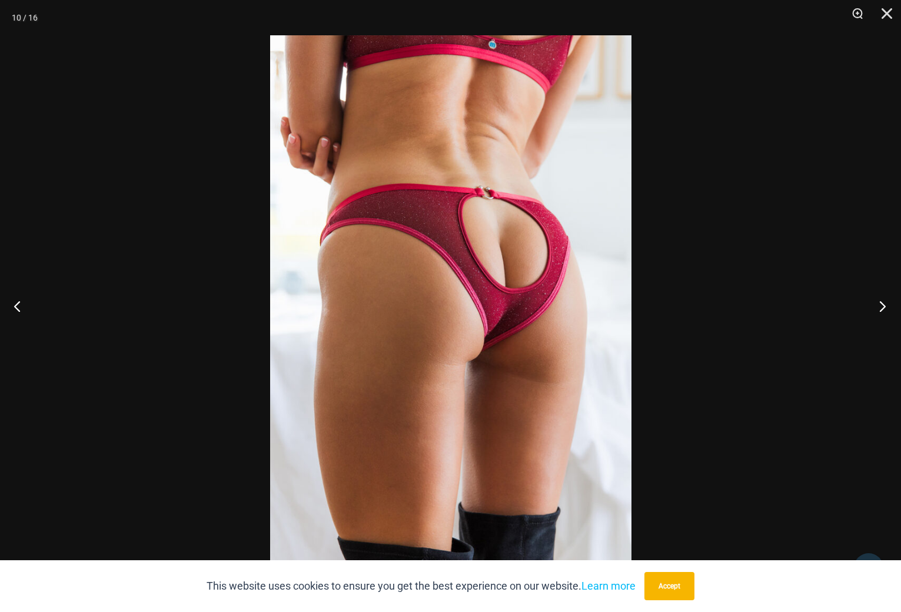
click at [880, 306] on button "Next" at bounding box center [879, 305] width 44 height 59
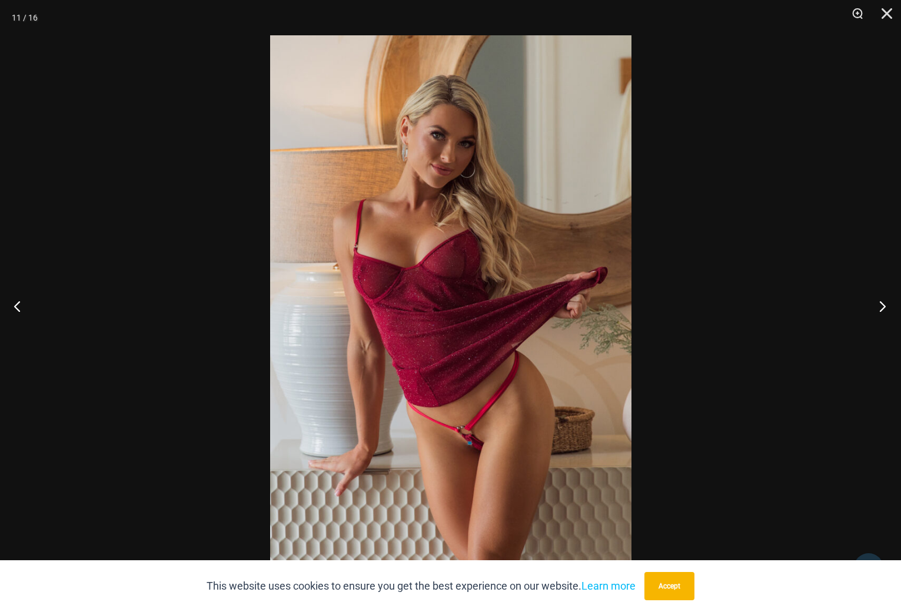
click at [881, 308] on button "Next" at bounding box center [879, 305] width 44 height 59
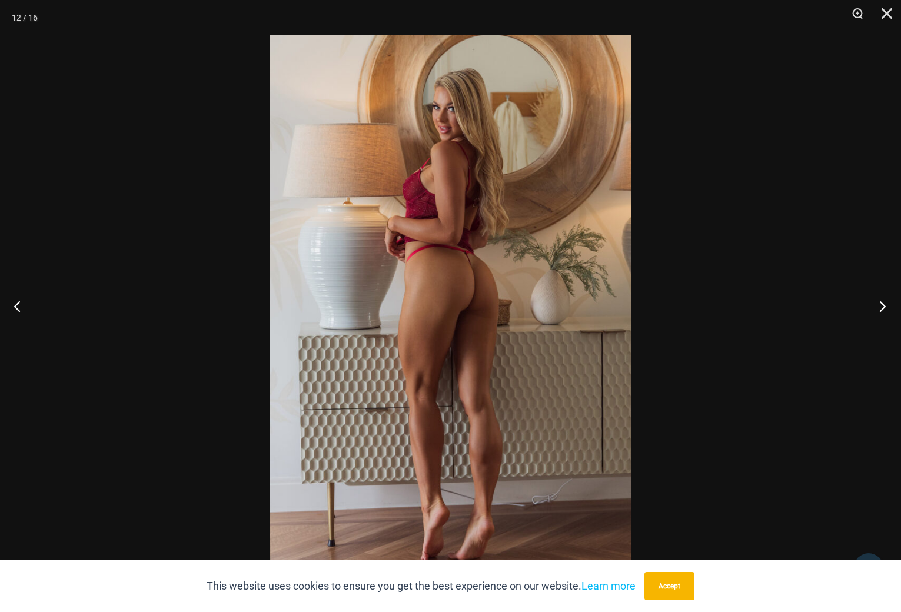
click at [881, 309] on button "Next" at bounding box center [879, 305] width 44 height 59
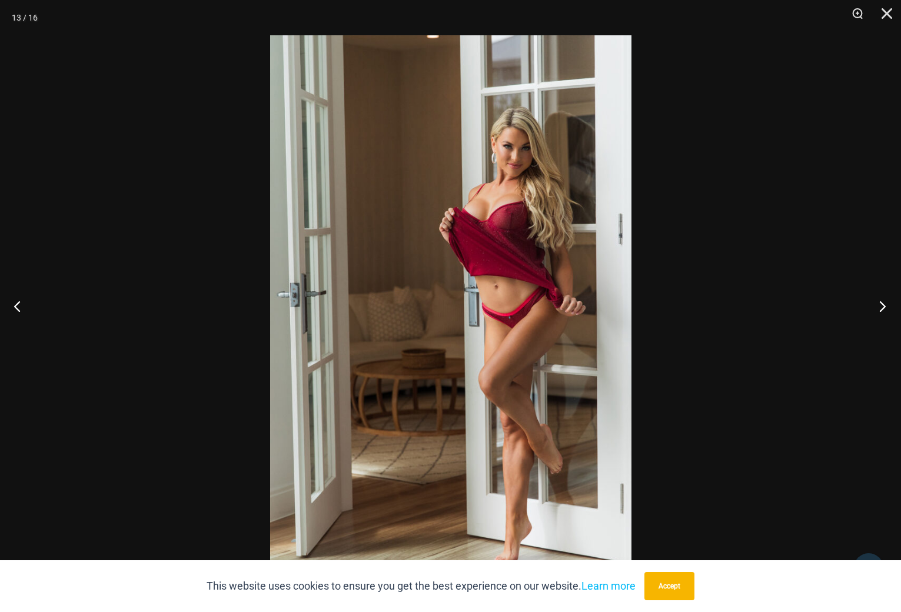
click at [882, 308] on button "Next" at bounding box center [879, 305] width 44 height 59
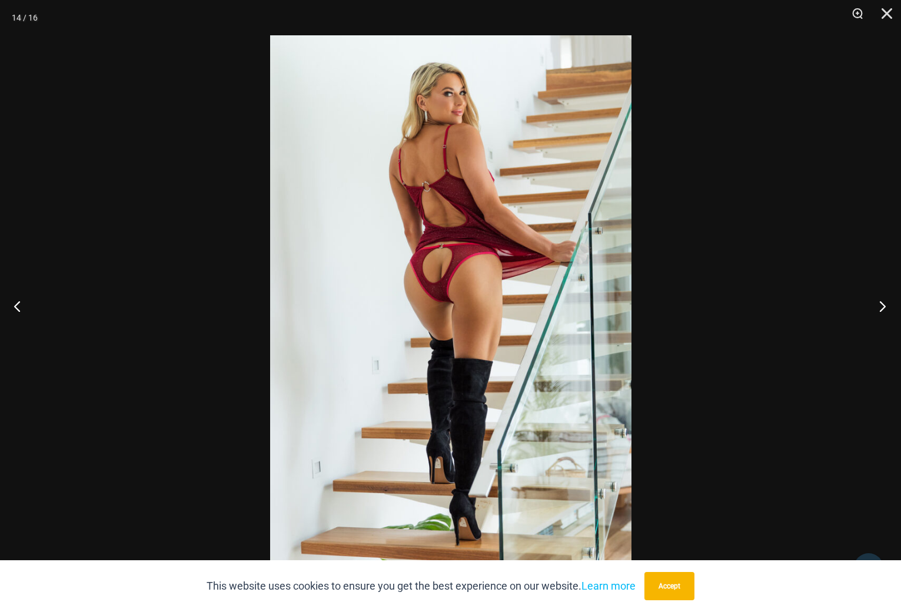
click at [882, 306] on button "Next" at bounding box center [879, 305] width 44 height 59
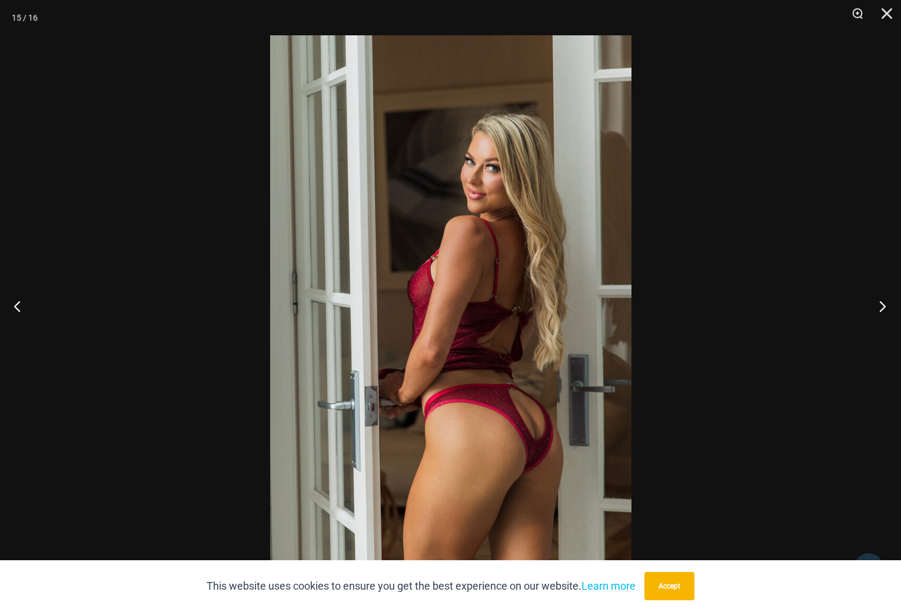
click at [879, 305] on button "Next" at bounding box center [879, 305] width 44 height 59
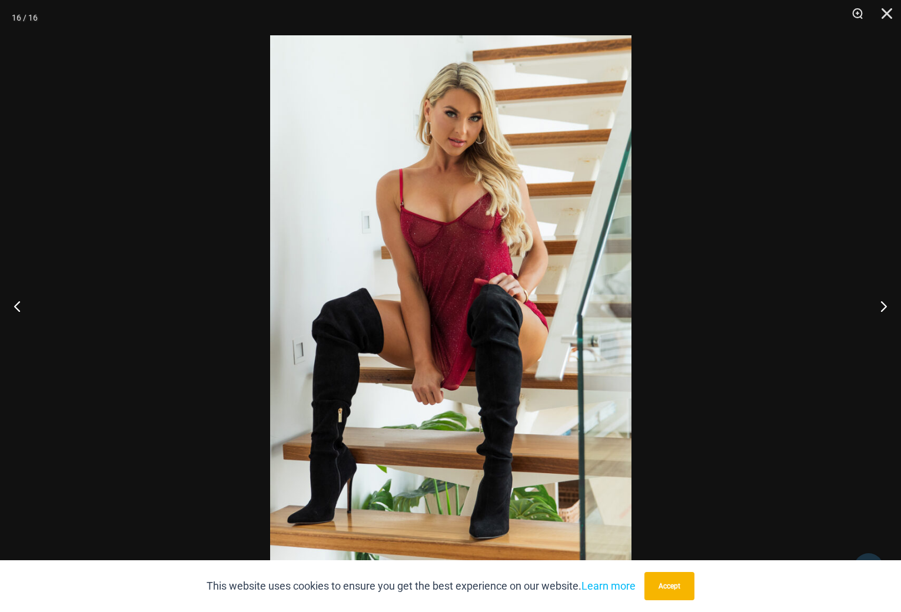
click at [879, 309] on button "Next" at bounding box center [879, 305] width 44 height 59
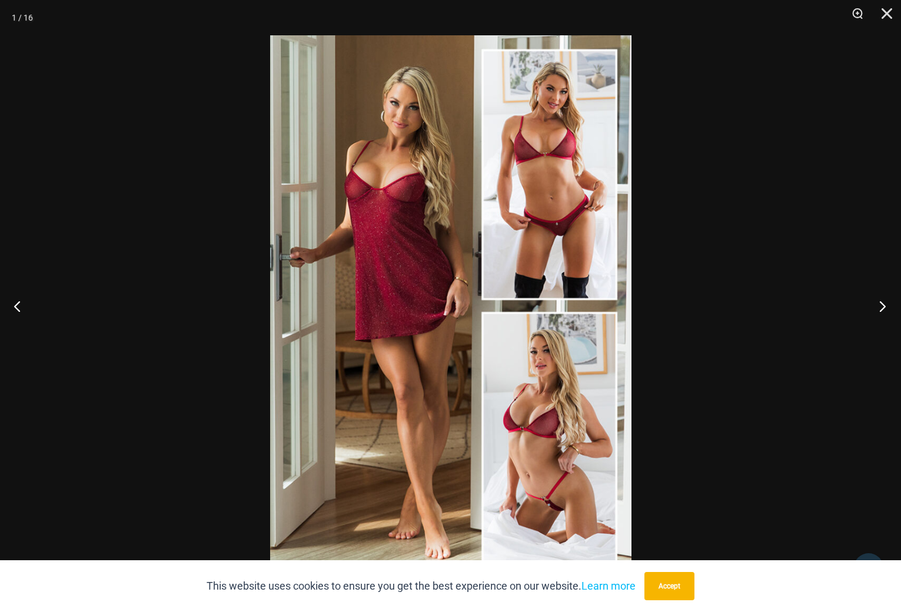
click at [888, 306] on button "Next" at bounding box center [879, 305] width 44 height 59
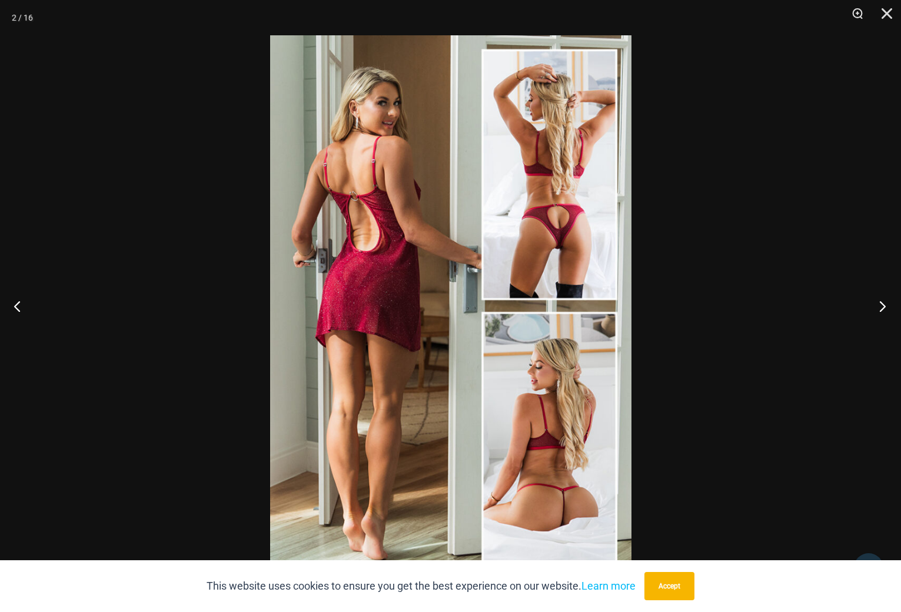
click at [883, 309] on button "Next" at bounding box center [879, 305] width 44 height 59
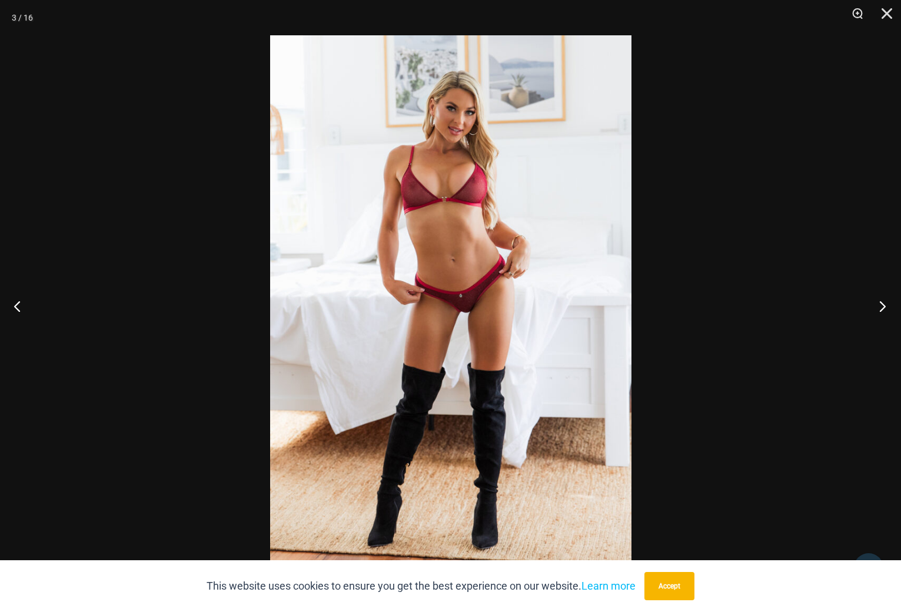
click at [880, 306] on button "Next" at bounding box center [879, 305] width 44 height 59
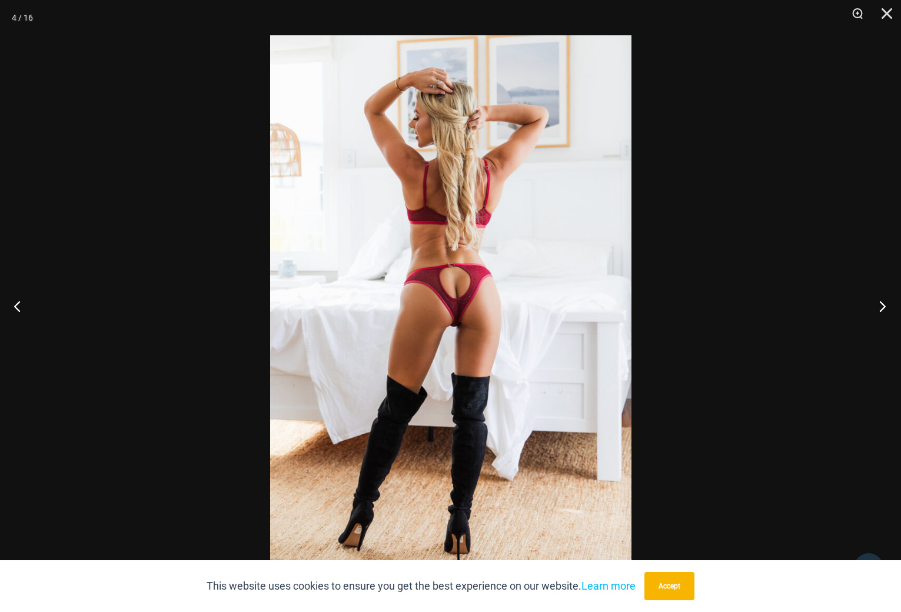
click at [884, 306] on button "Next" at bounding box center [879, 305] width 44 height 59
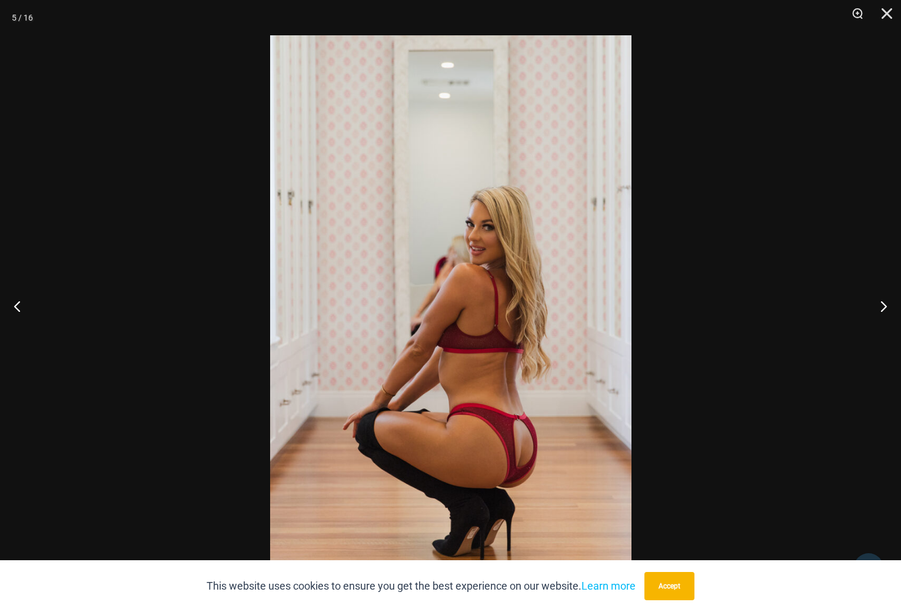
click at [757, 222] on div at bounding box center [450, 306] width 901 height 612
